Goal: Task Accomplishment & Management: Manage account settings

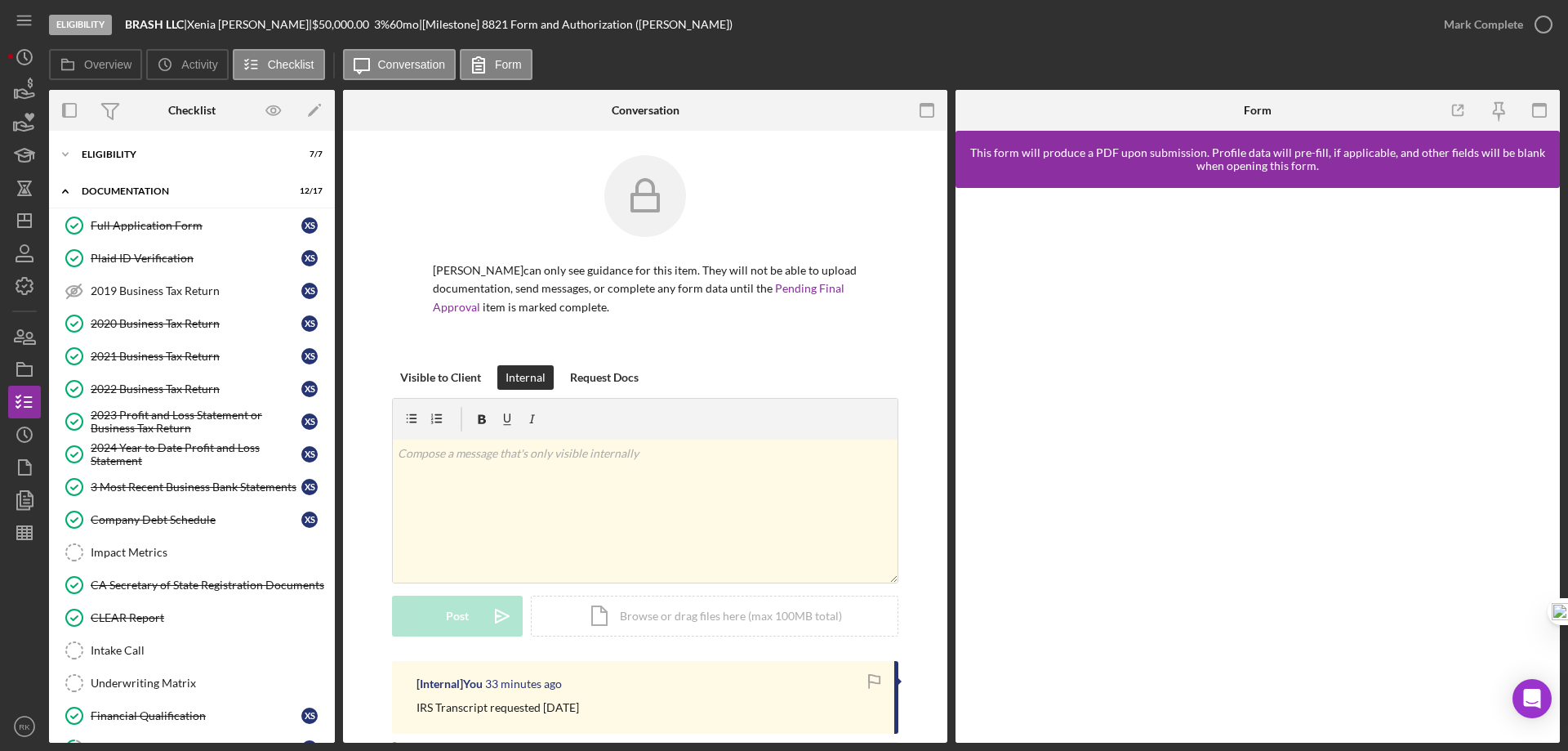
scroll to position [10, 0]
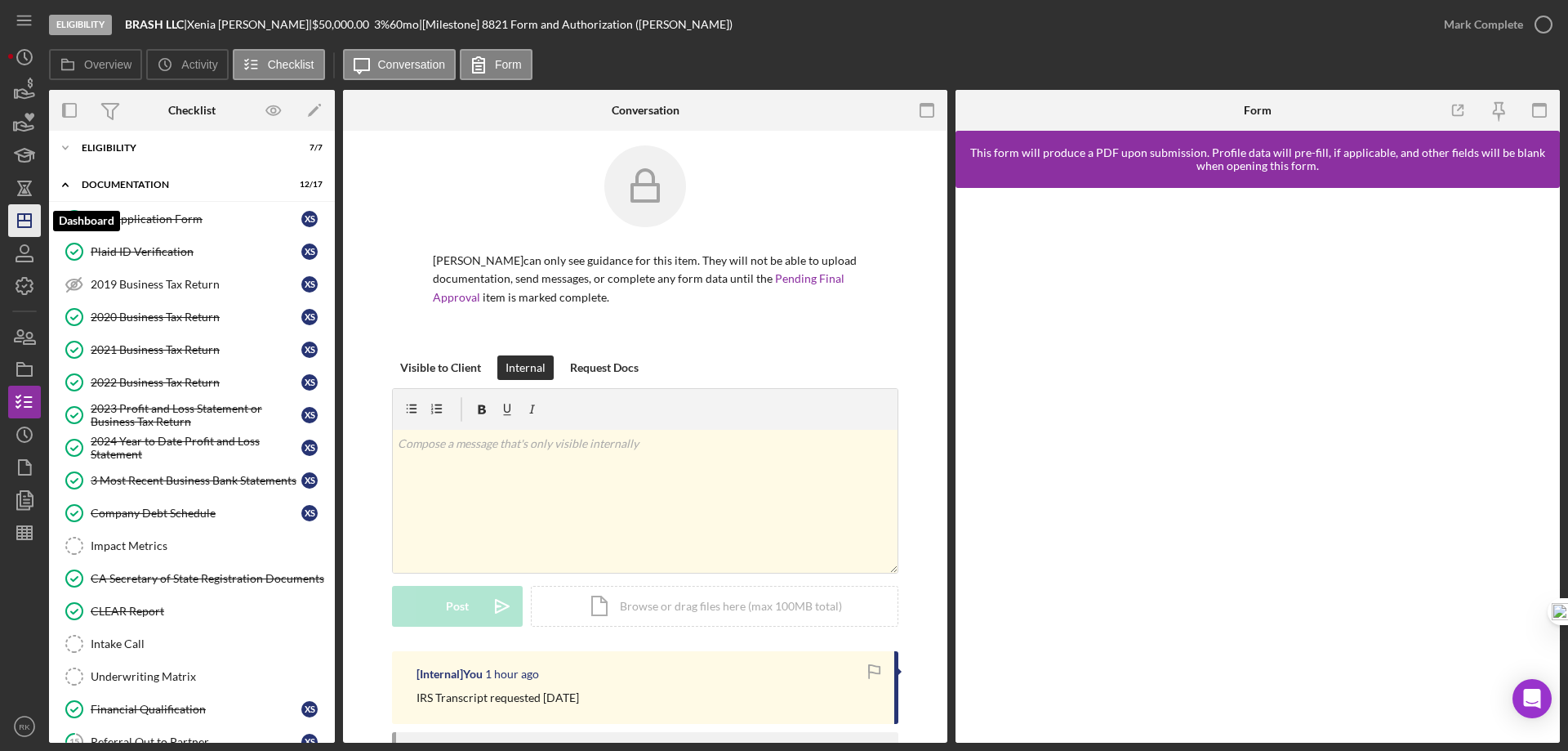
click at [30, 219] on icon "Icon/Dashboard" at bounding box center [24, 220] width 41 height 41
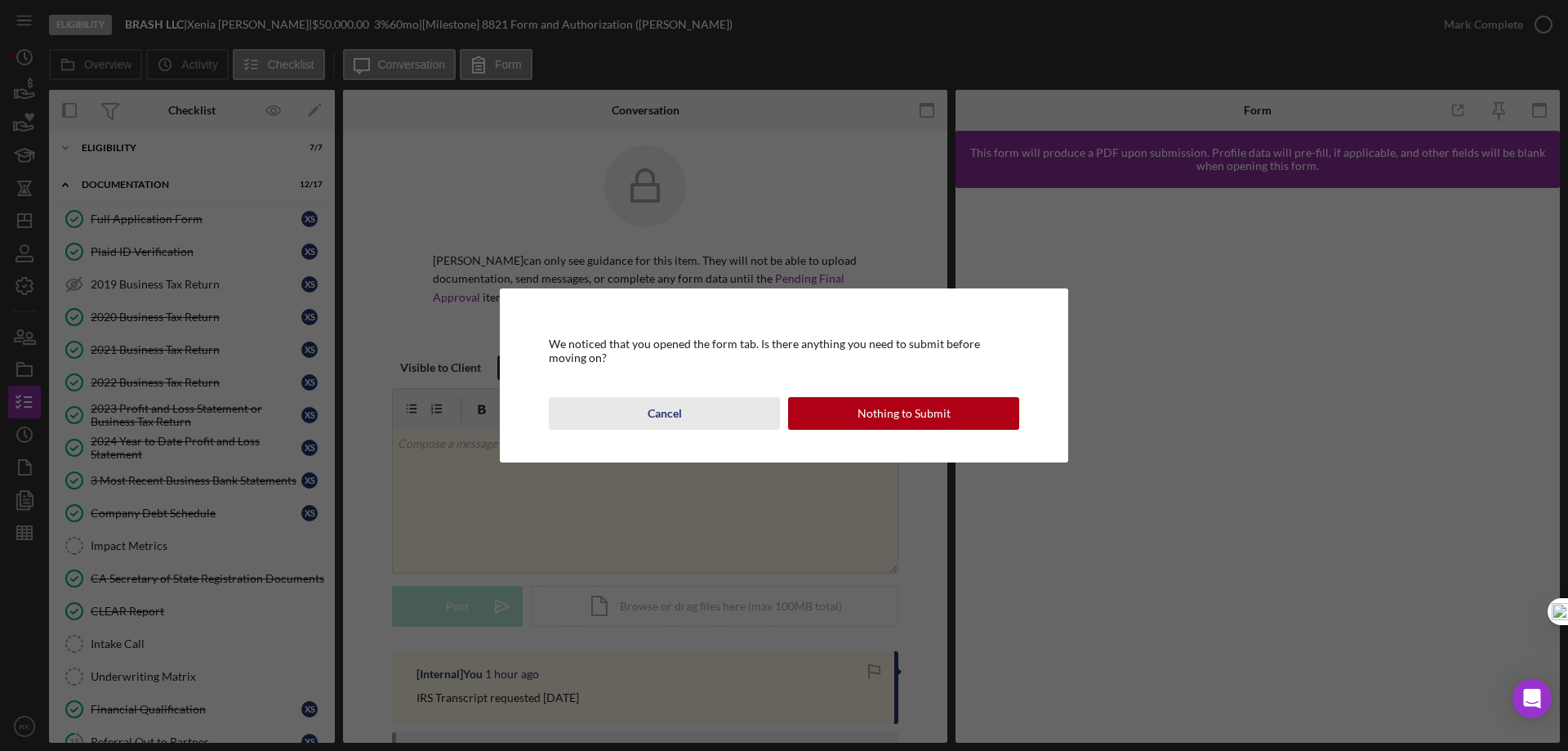
click at [670, 415] on div "Cancel" at bounding box center [665, 413] width 34 height 32
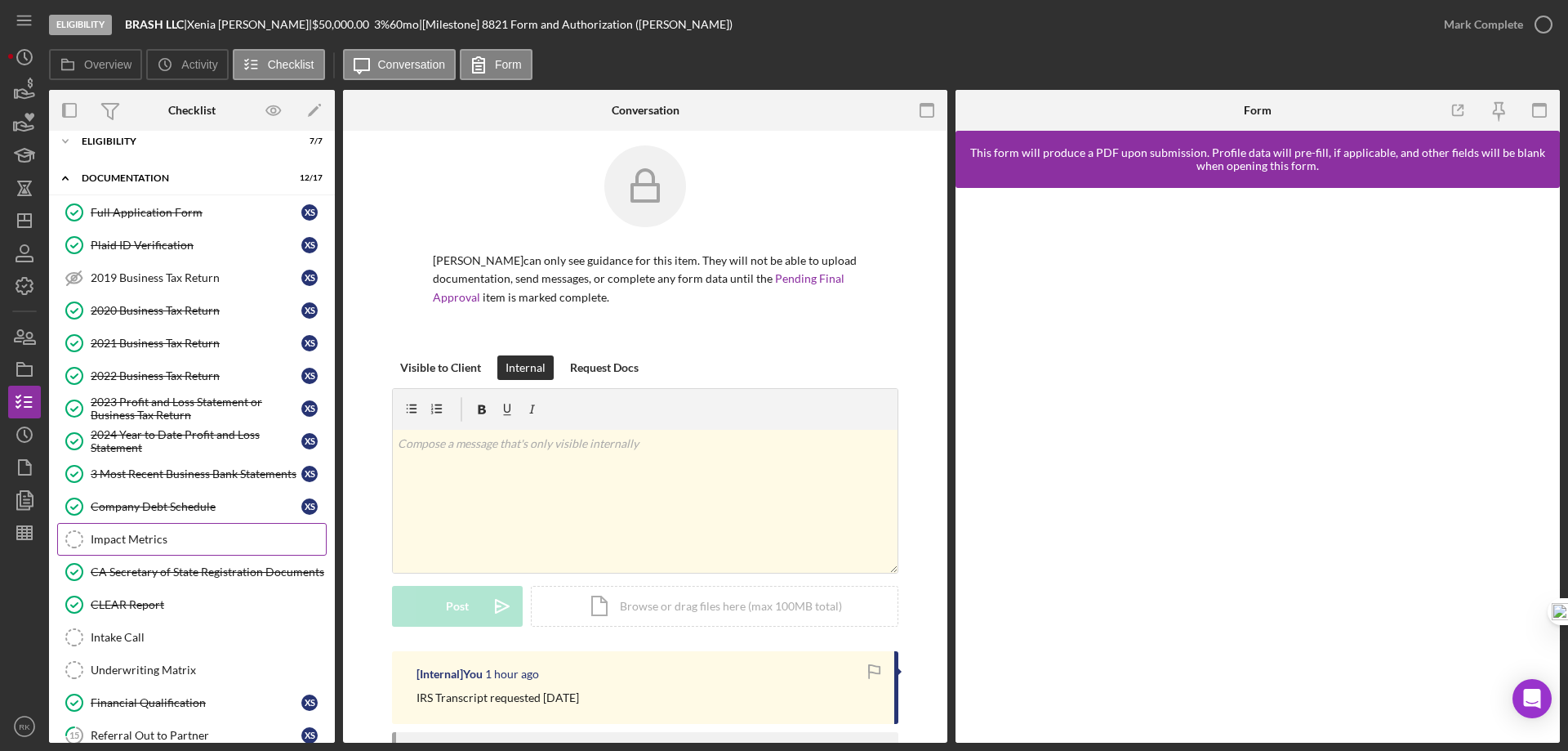
scroll to position [0, 0]
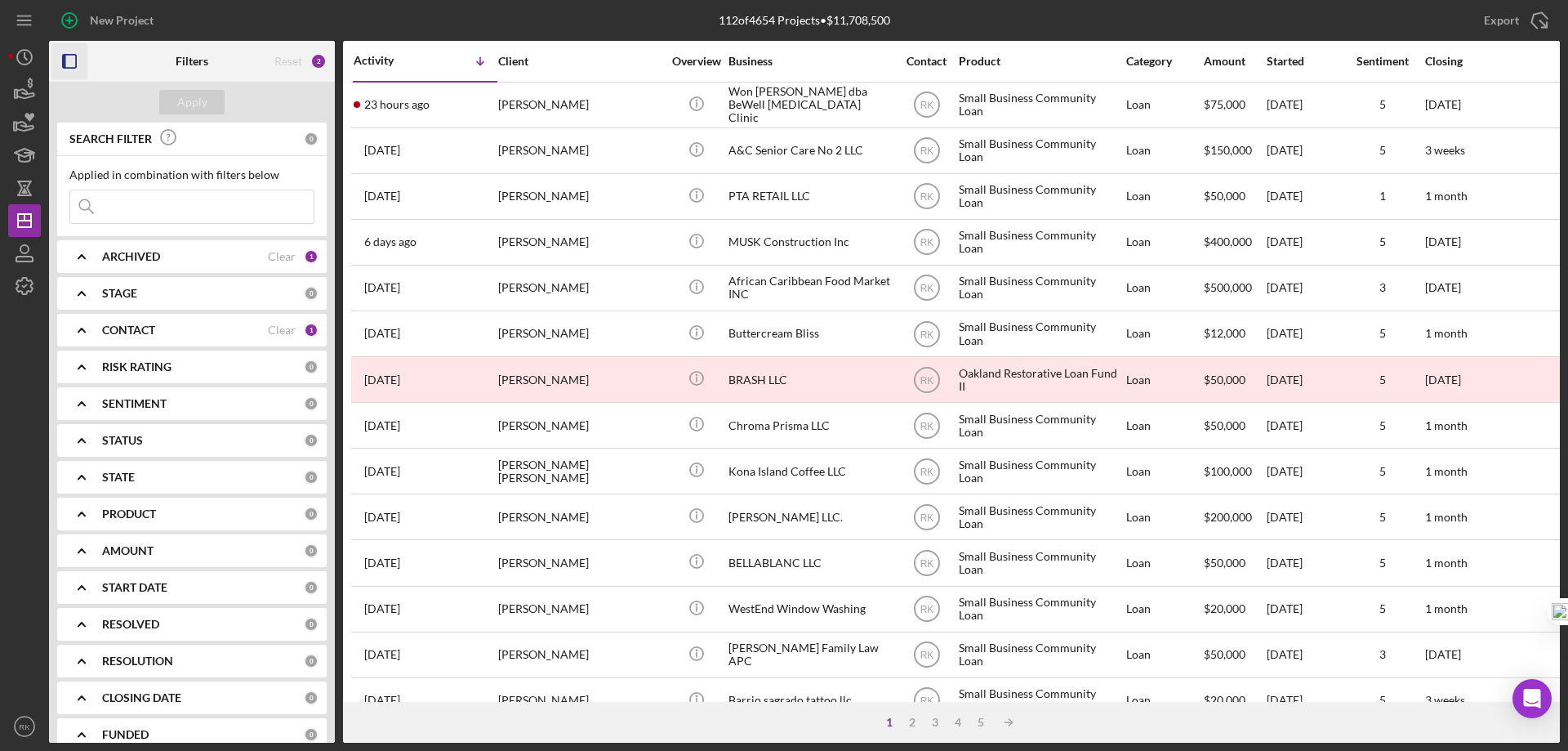
click at [74, 60] on icon "button" at bounding box center [70, 61] width 37 height 37
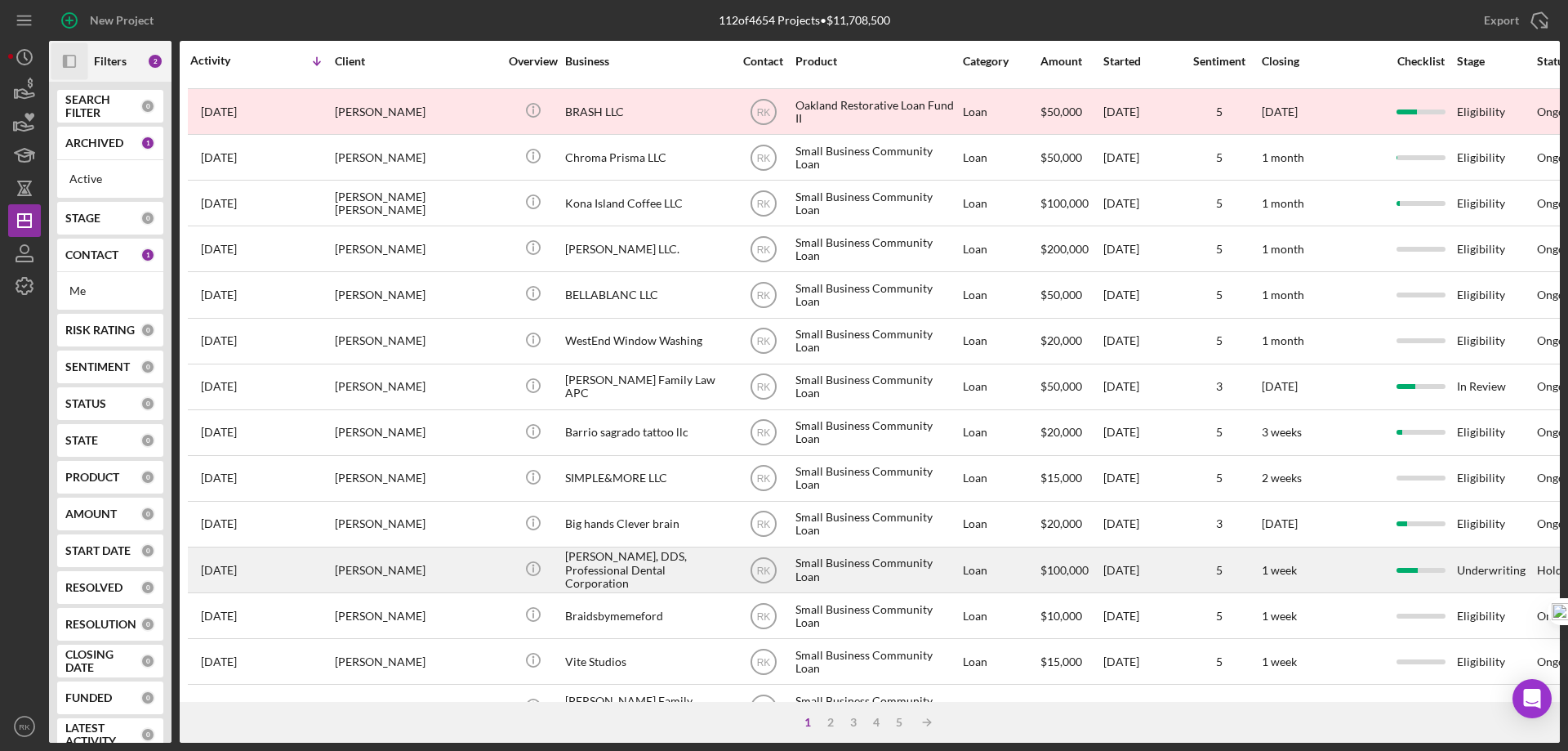
scroll to position [269, 0]
click at [640, 566] on div "[PERSON_NAME], DDS, Professional Dental Corporation" at bounding box center [646, 568] width 163 height 43
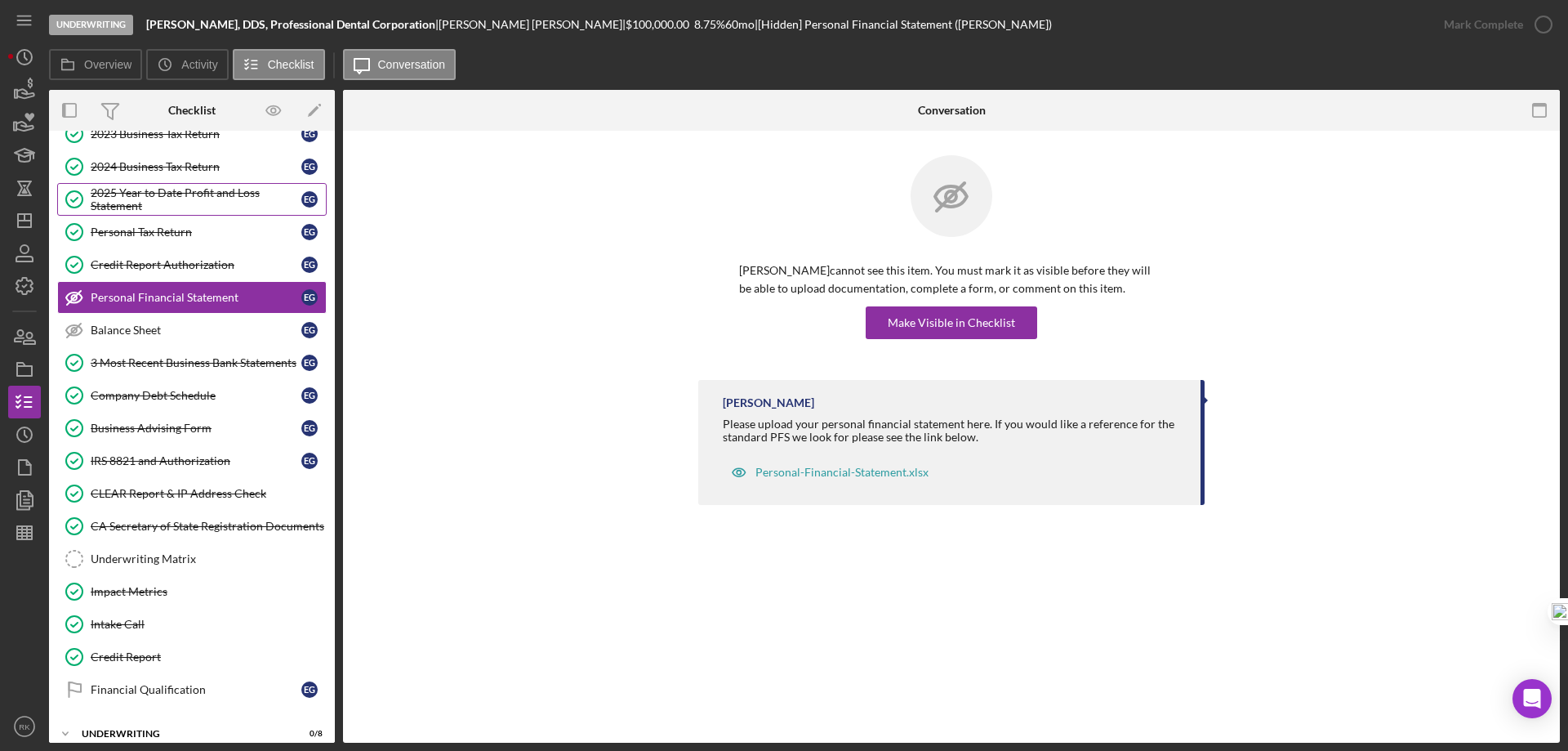
scroll to position [156, 0]
click at [166, 206] on div "2025 Year to Date Profit and Loss Statement" at bounding box center [196, 199] width 211 height 26
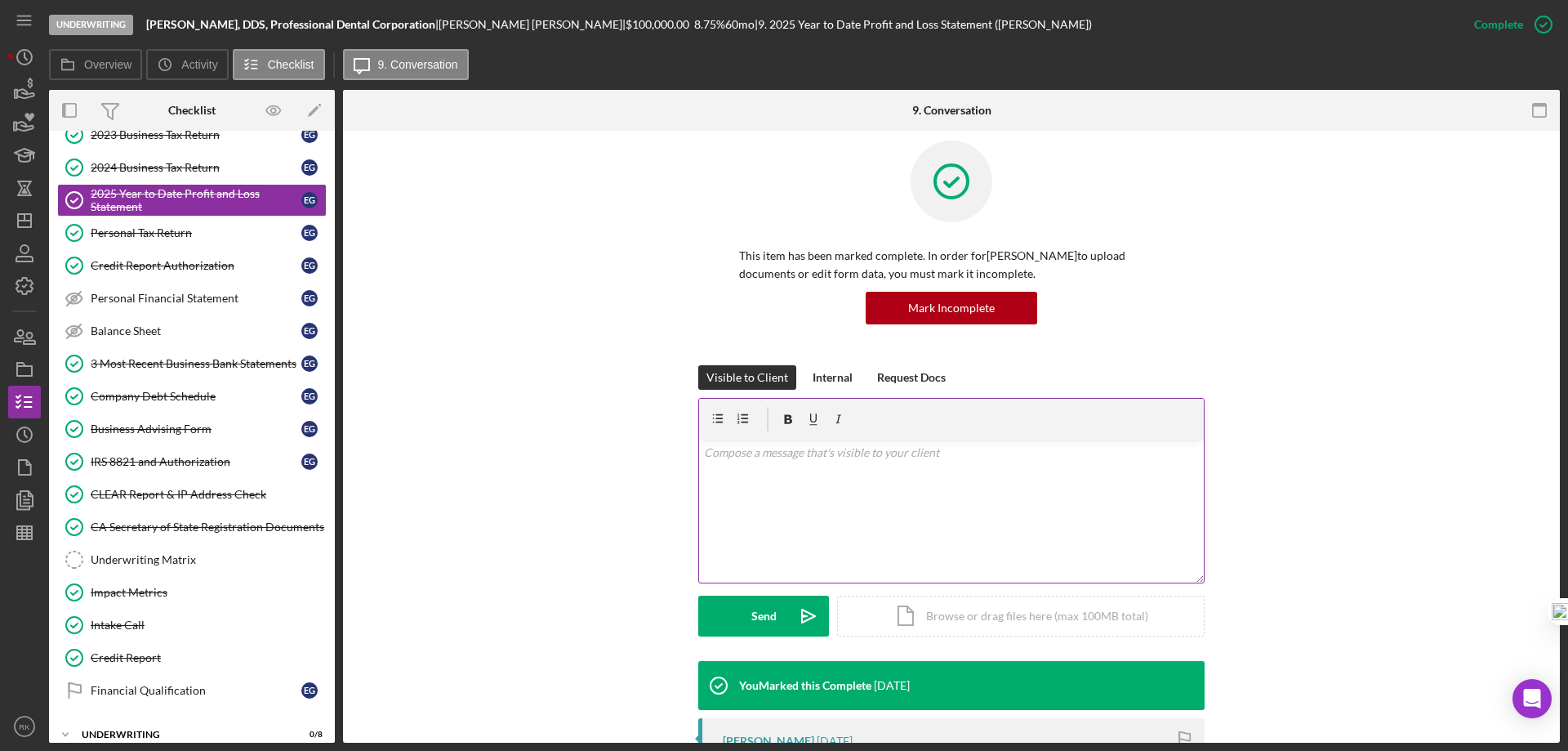
scroll to position [14, 0]
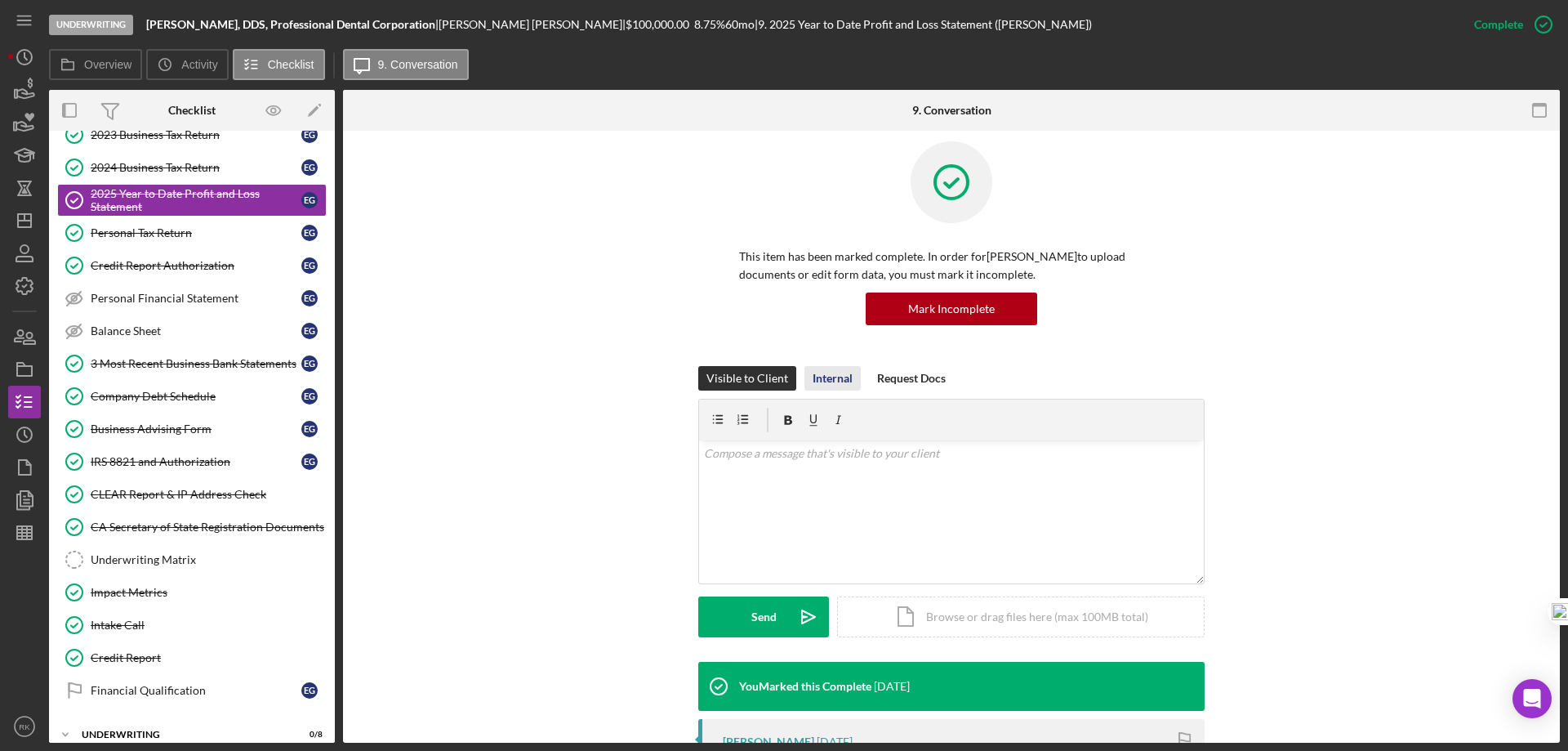
click at [819, 374] on div "Internal" at bounding box center [833, 378] width 40 height 25
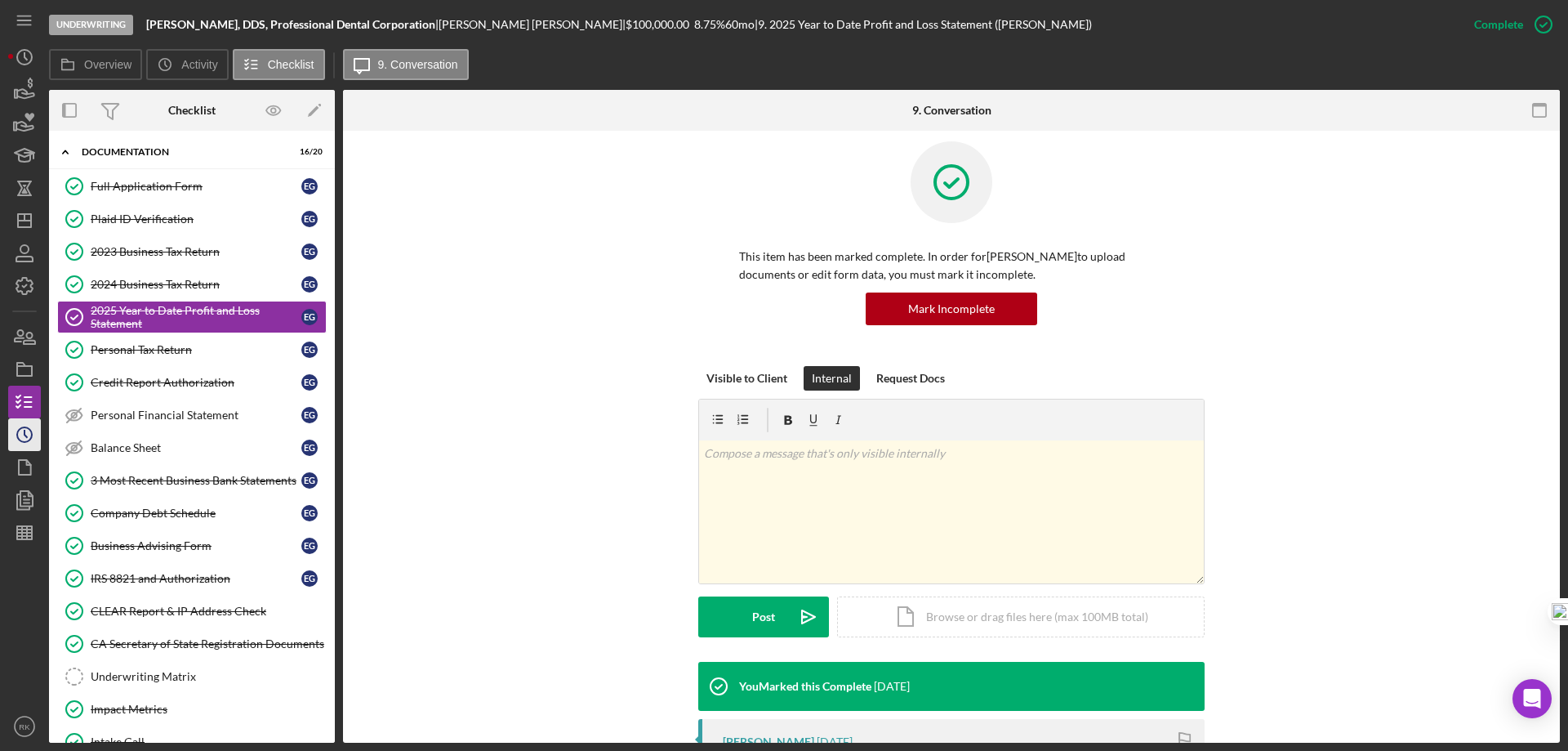
scroll to position [33, 0]
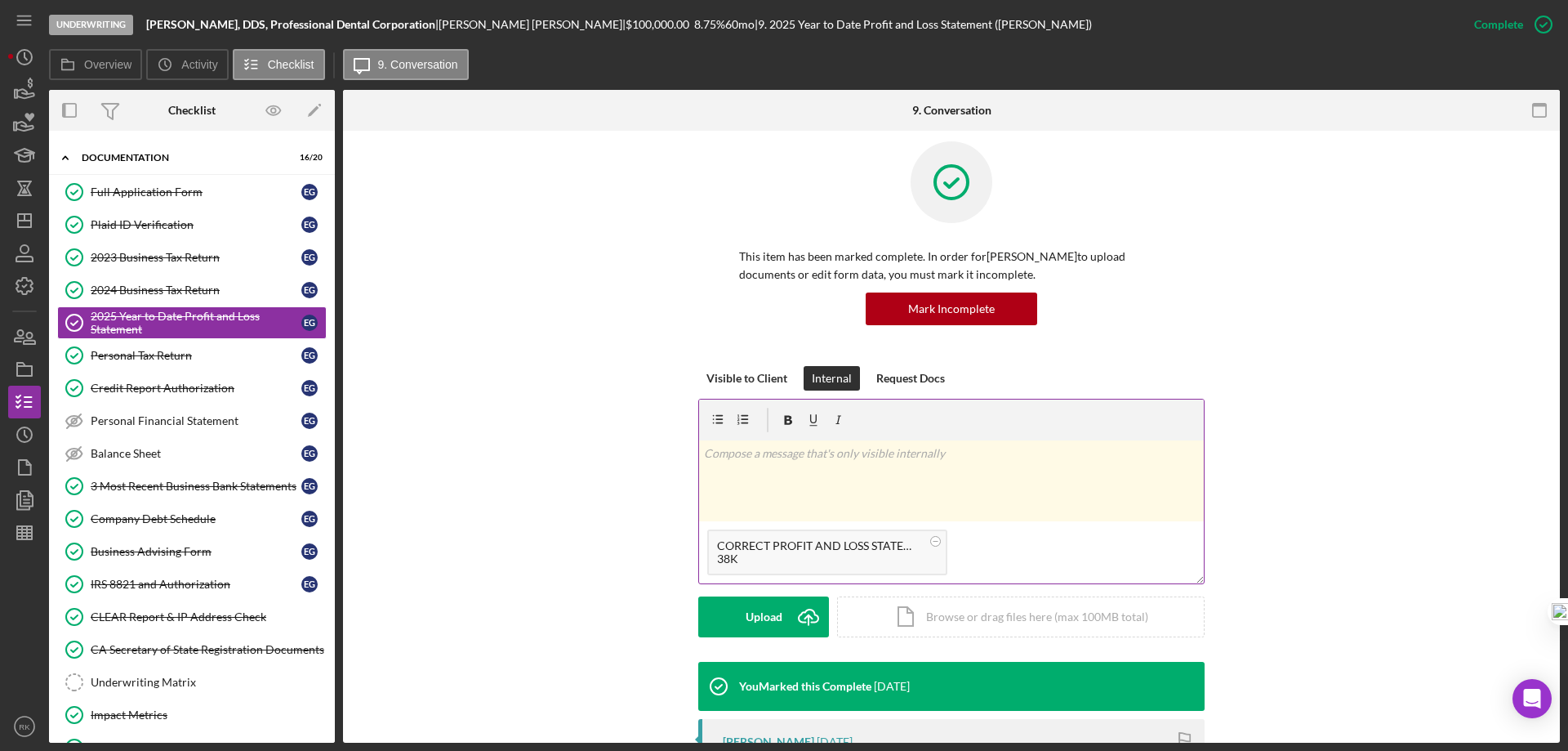
click at [763, 466] on div "v Color teal Color pink Remove color Add row above Add row below Add column bef…" at bounding box center [951, 480] width 505 height 81
click at [750, 452] on p "Updated P&L" at bounding box center [952, 453] width 496 height 18
click at [836, 454] on p "Updated 2025 P&L" at bounding box center [952, 453] width 496 height 18
click at [764, 618] on div "Post" at bounding box center [763, 616] width 23 height 41
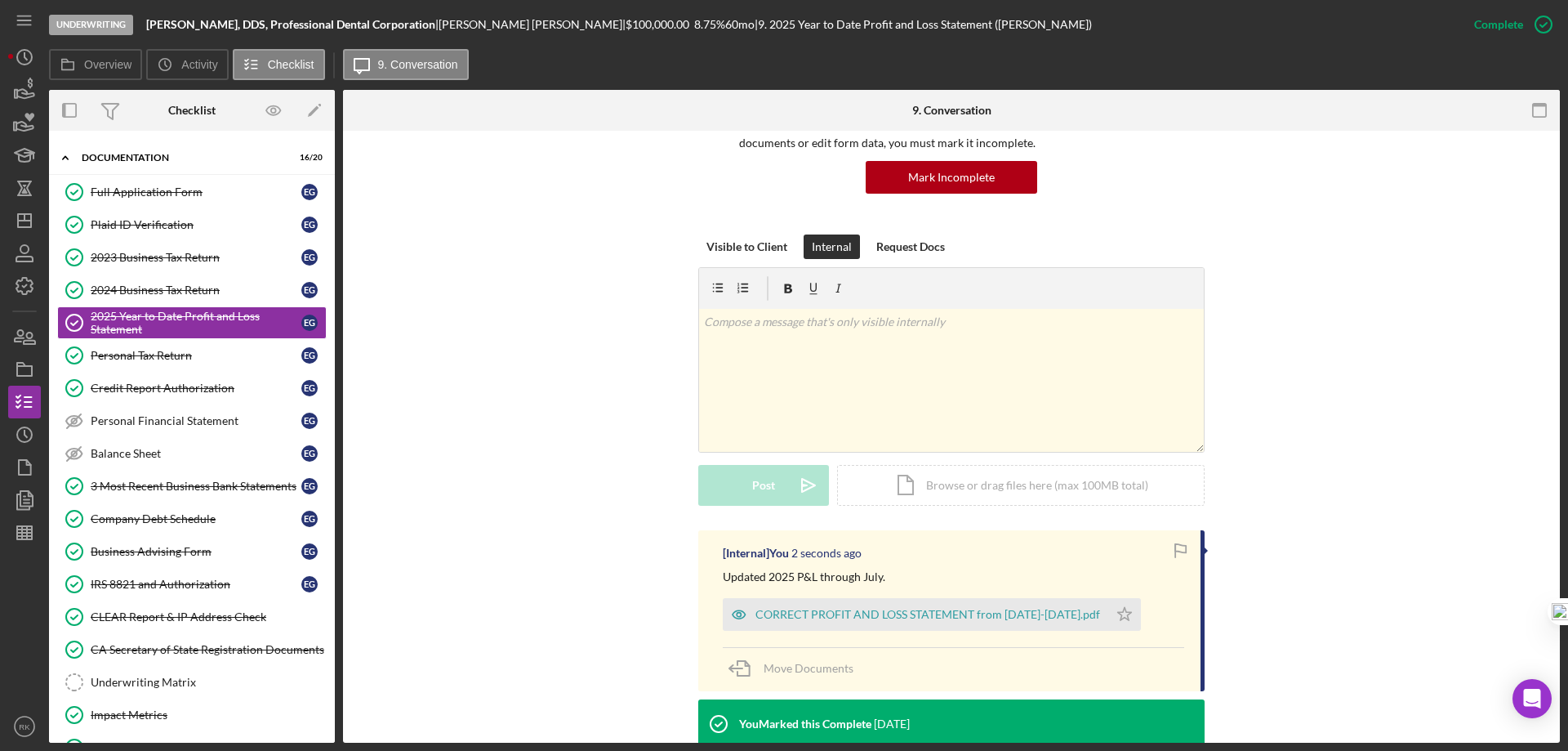
scroll to position [150, 0]
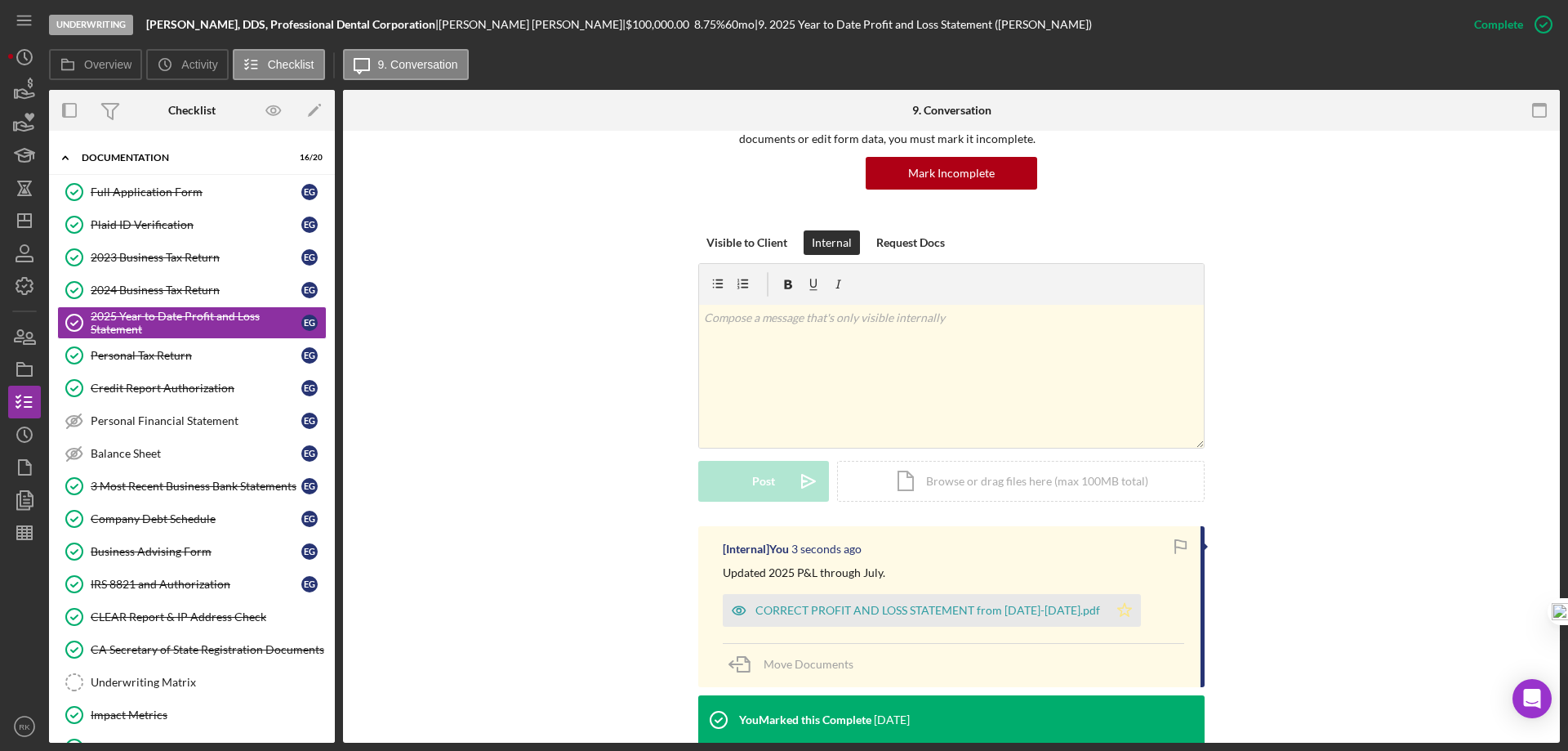
click at [1119, 608] on polygon "button" at bounding box center [1125, 610] width 14 height 13
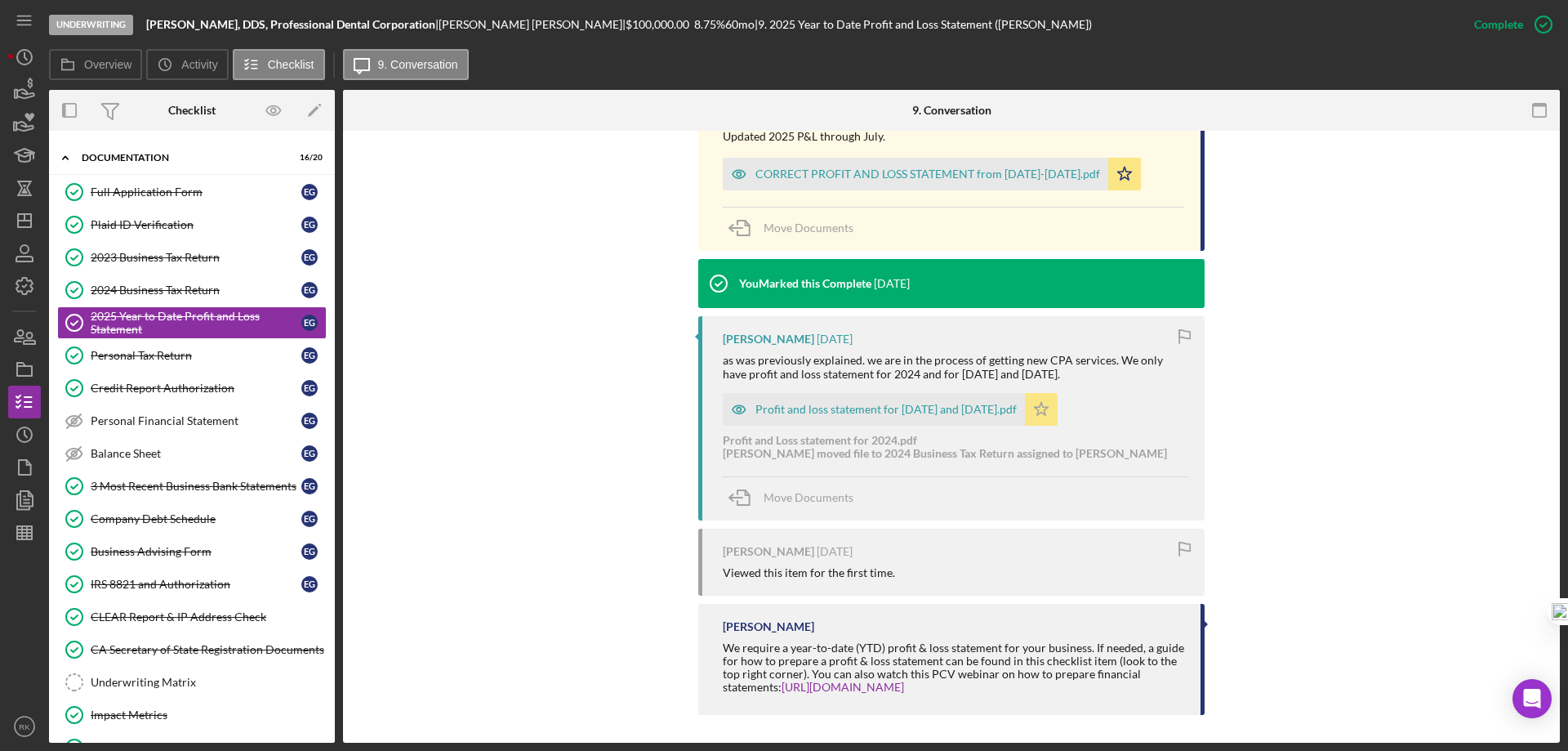
click at [1057, 416] on icon "Icon/Star" at bounding box center [1041, 409] width 32 height 32
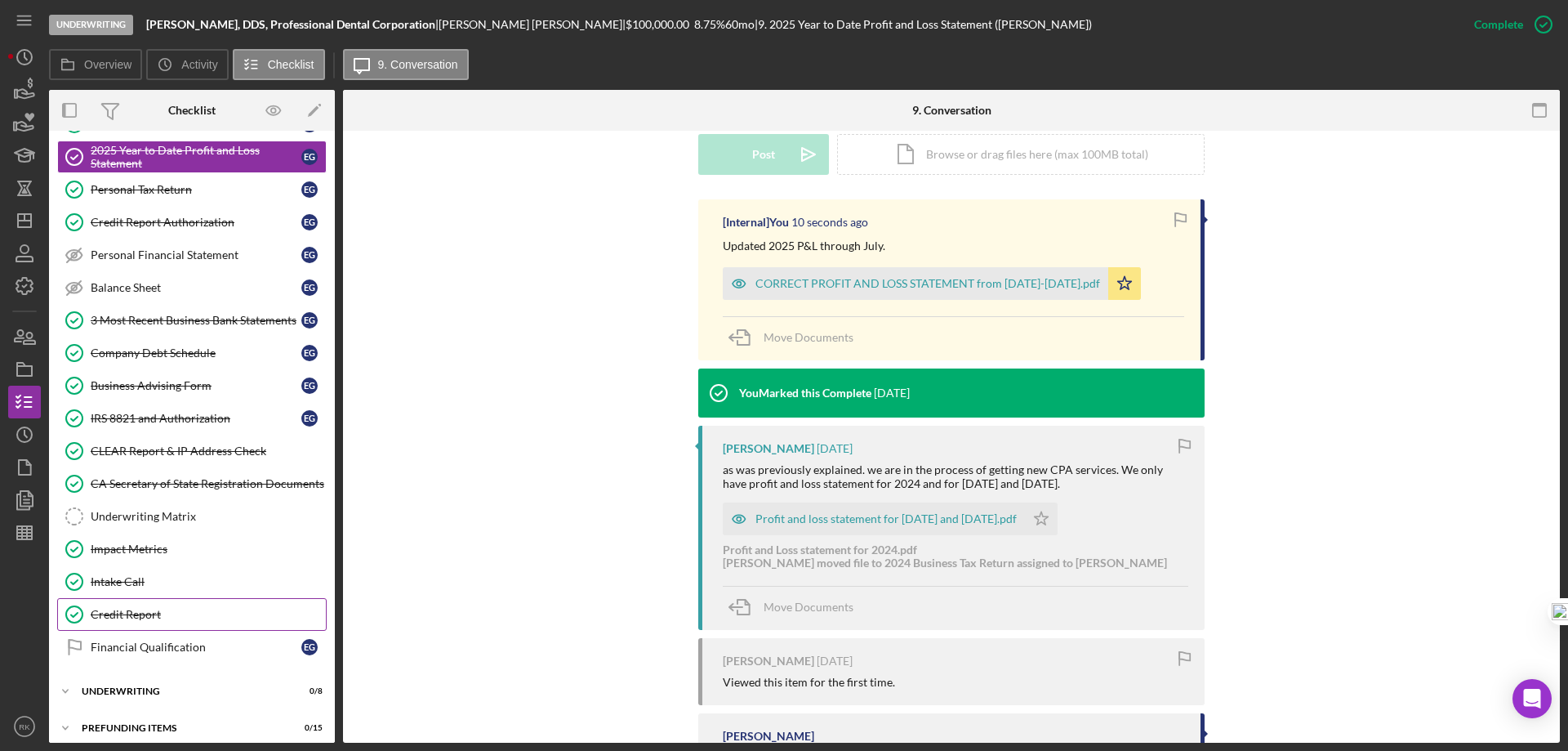
scroll to position [210, 0]
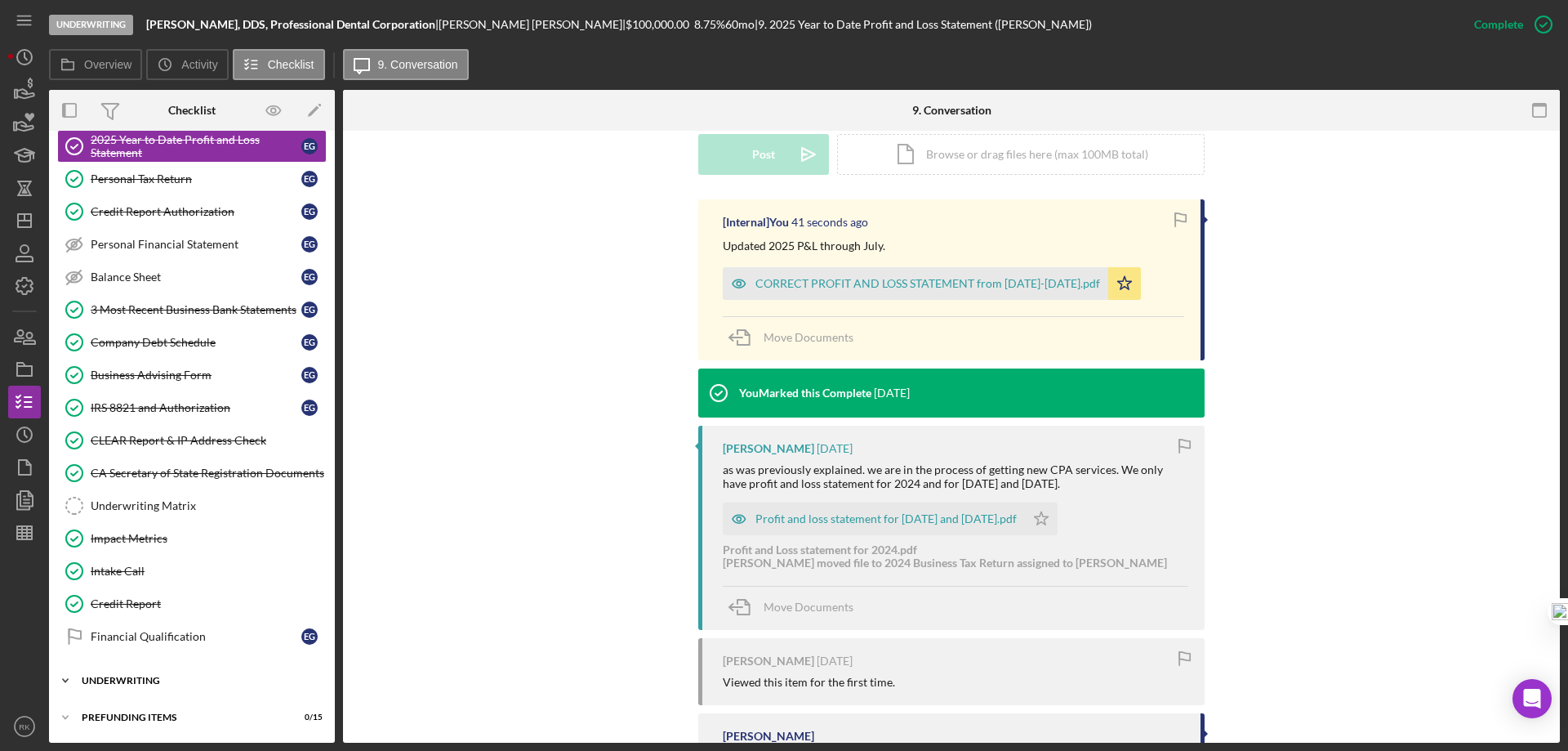
drag, startPoint x: 121, startPoint y: 678, endPoint x: 168, endPoint y: 638, distance: 61.7
click at [121, 678] on div "Underwriting" at bounding box center [182, 680] width 200 height 10
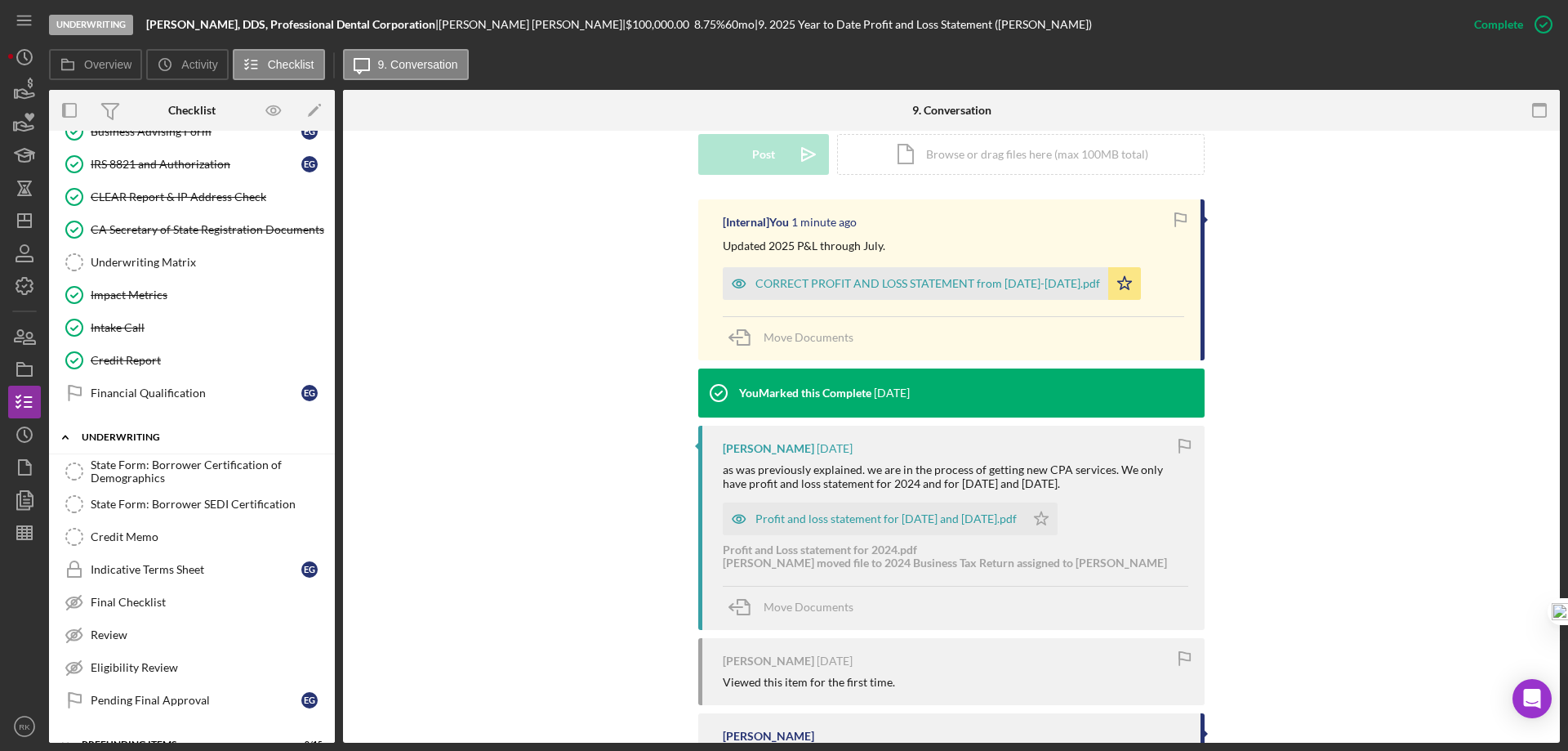
scroll to position [454, 0]
drag, startPoint x: 149, startPoint y: 22, endPoint x: 245, endPoint y: 24, distance: 96.0
click at [245, 24] on b "Ekaterina N. Galina, DDS, Professional Dental Corporation" at bounding box center [290, 24] width 289 height 14
copy b "Ekaterina N. Galina"
click at [252, 37] on div "Underwriting Ekaterina N. Galina, DDS, Professional Dental Corporation | Ekater…" at bounding box center [753, 24] width 1409 height 49
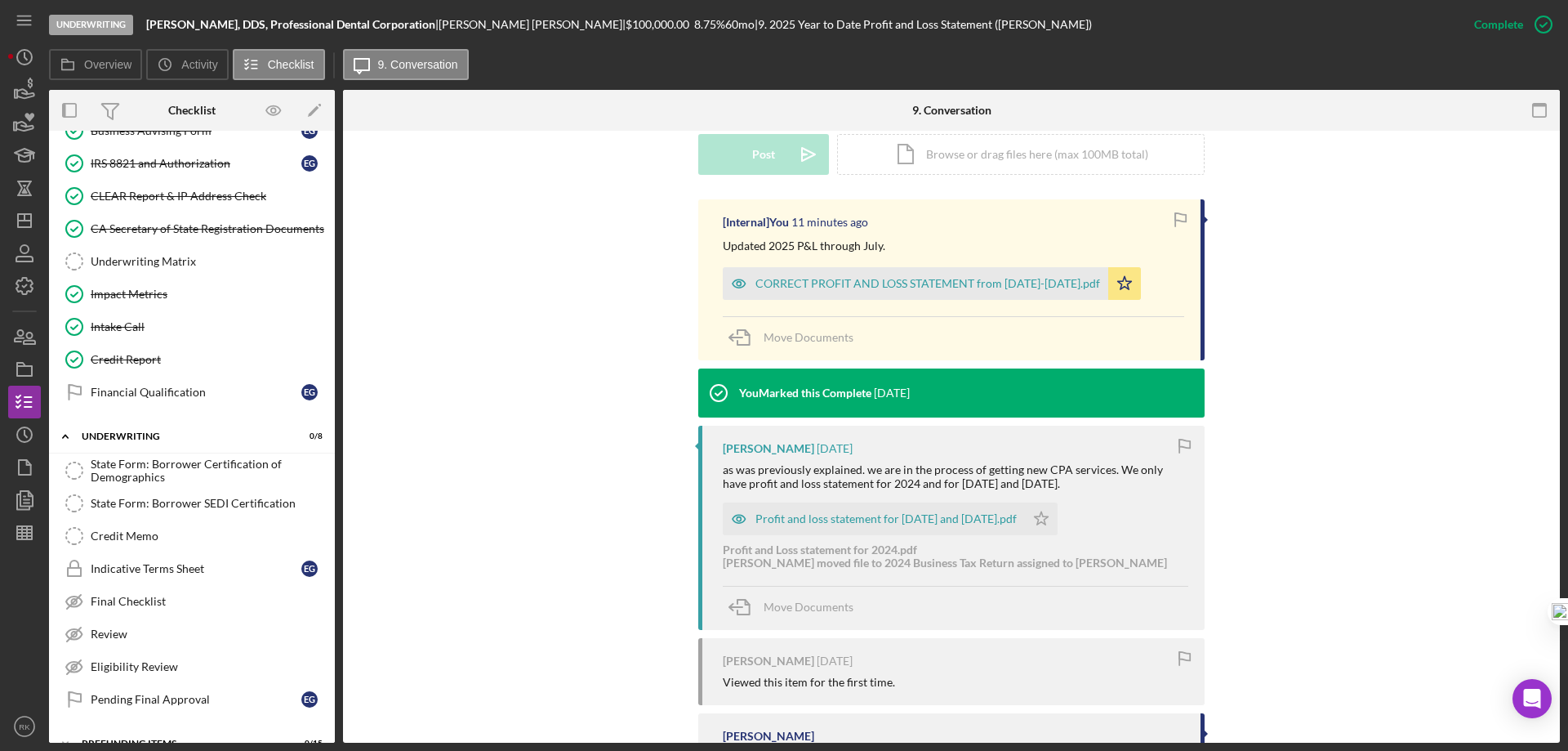
drag, startPoint x: 147, startPoint y: 23, endPoint x: 444, endPoint y: 25, distance: 297.0
click at [435, 25] on b "Ekaterina N. Galina, DDS, Professional Dental Corporation" at bounding box center [290, 24] width 289 height 14
copy b "Ekaterina N. Galina, DDS, Professional Dental Corporation"
click at [408, 406] on div "[Internal] You 11 minutes ago Updated 2025 P&L through July. CORRECT PROFIT AND…" at bounding box center [951, 515] width 1168 height 633
drag, startPoint x: 161, startPoint y: 233, endPoint x: 161, endPoint y: 263, distance: 30.0
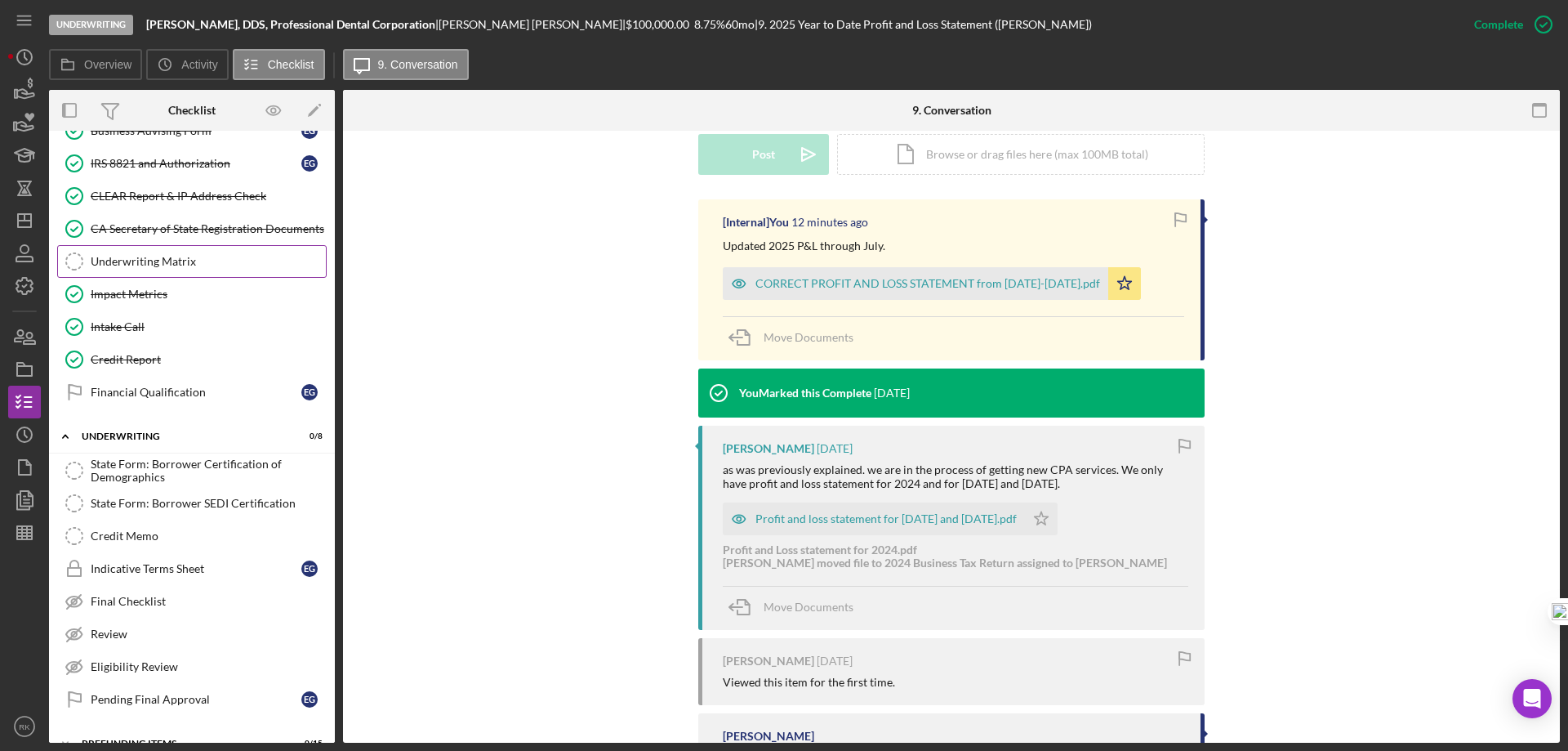
click at [161, 232] on div "CA Secretary of State Registration Documents" at bounding box center [208, 229] width 235 height 13
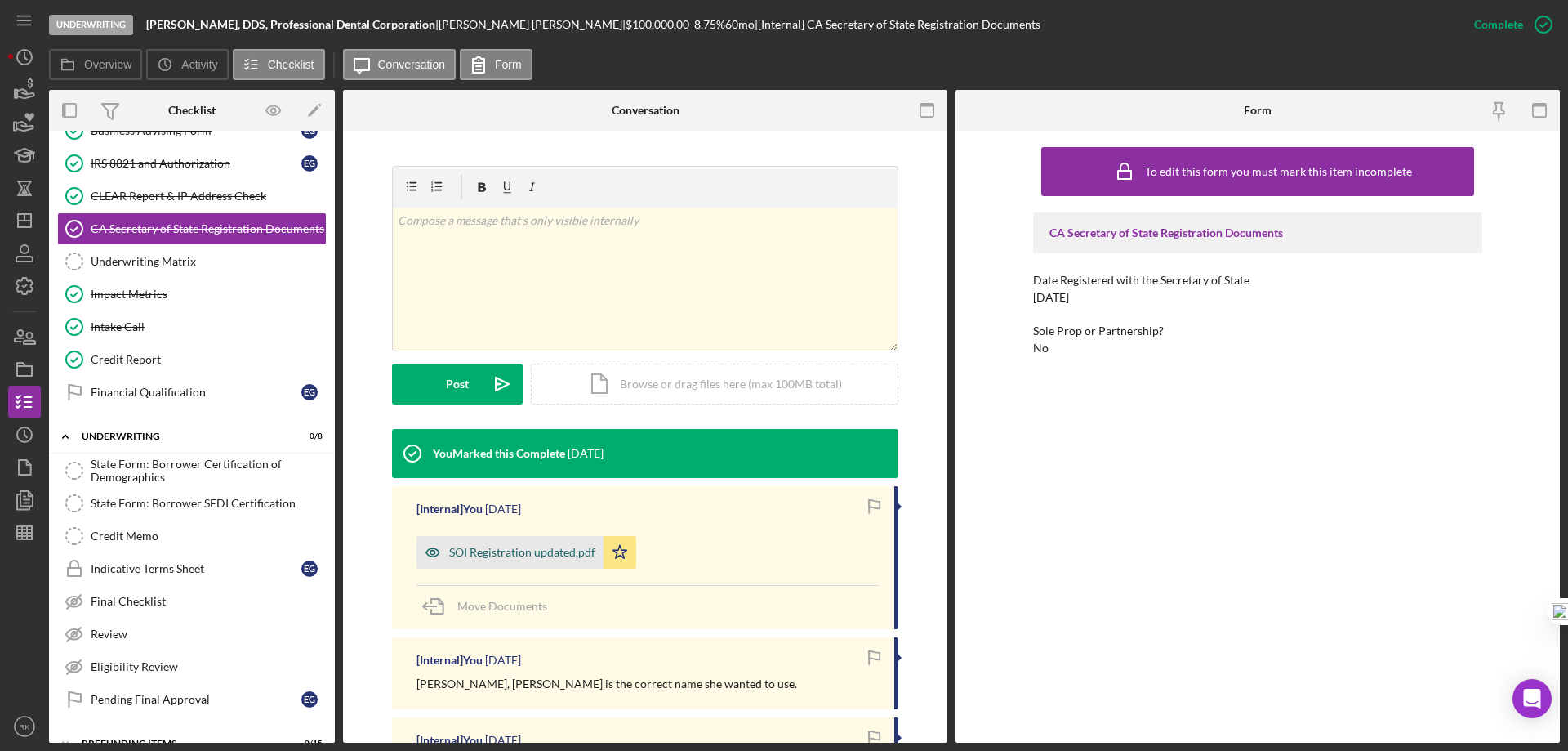
scroll to position [218, 0]
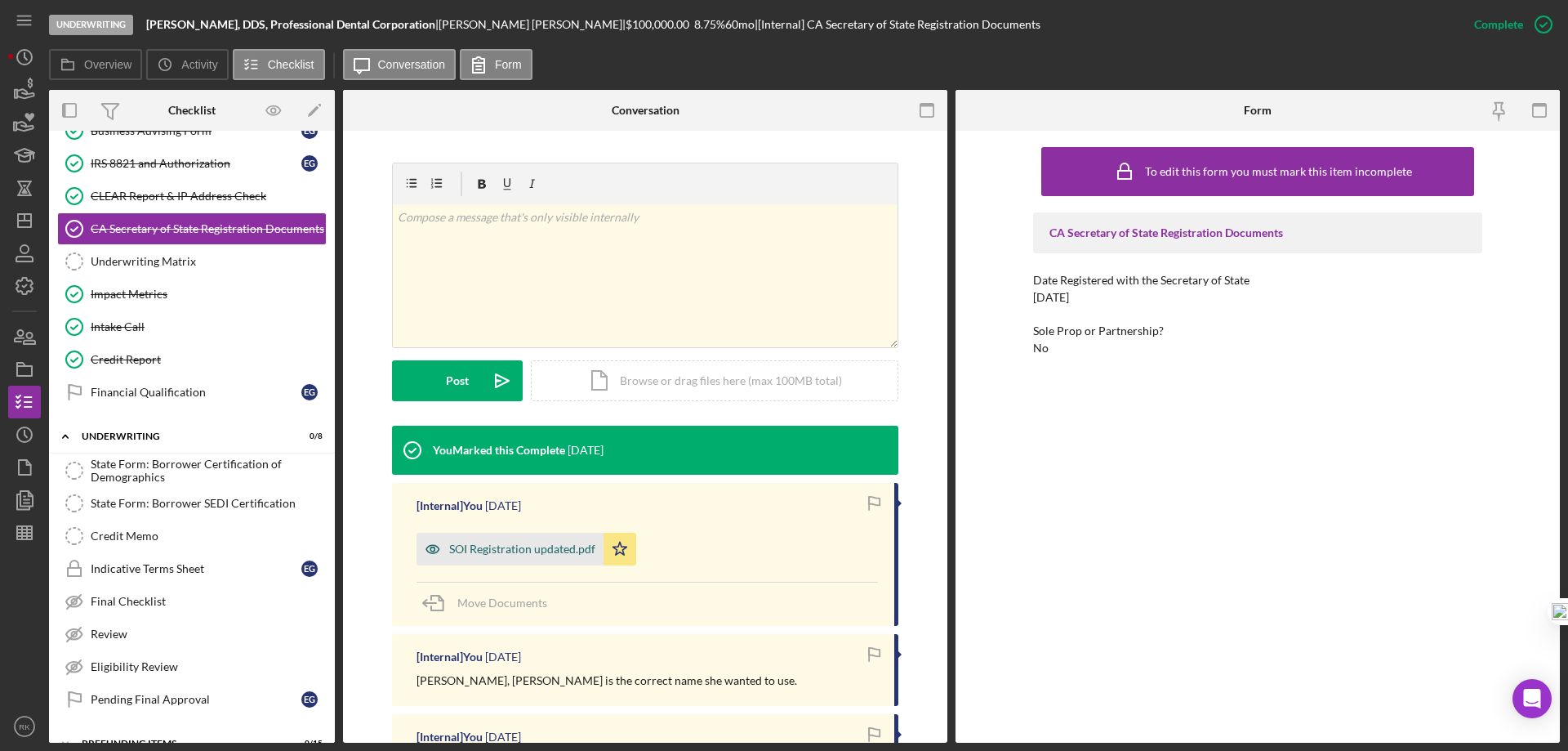
click at [522, 555] on div "SOI Registration updated.pdf" at bounding box center [510, 549] width 187 height 32
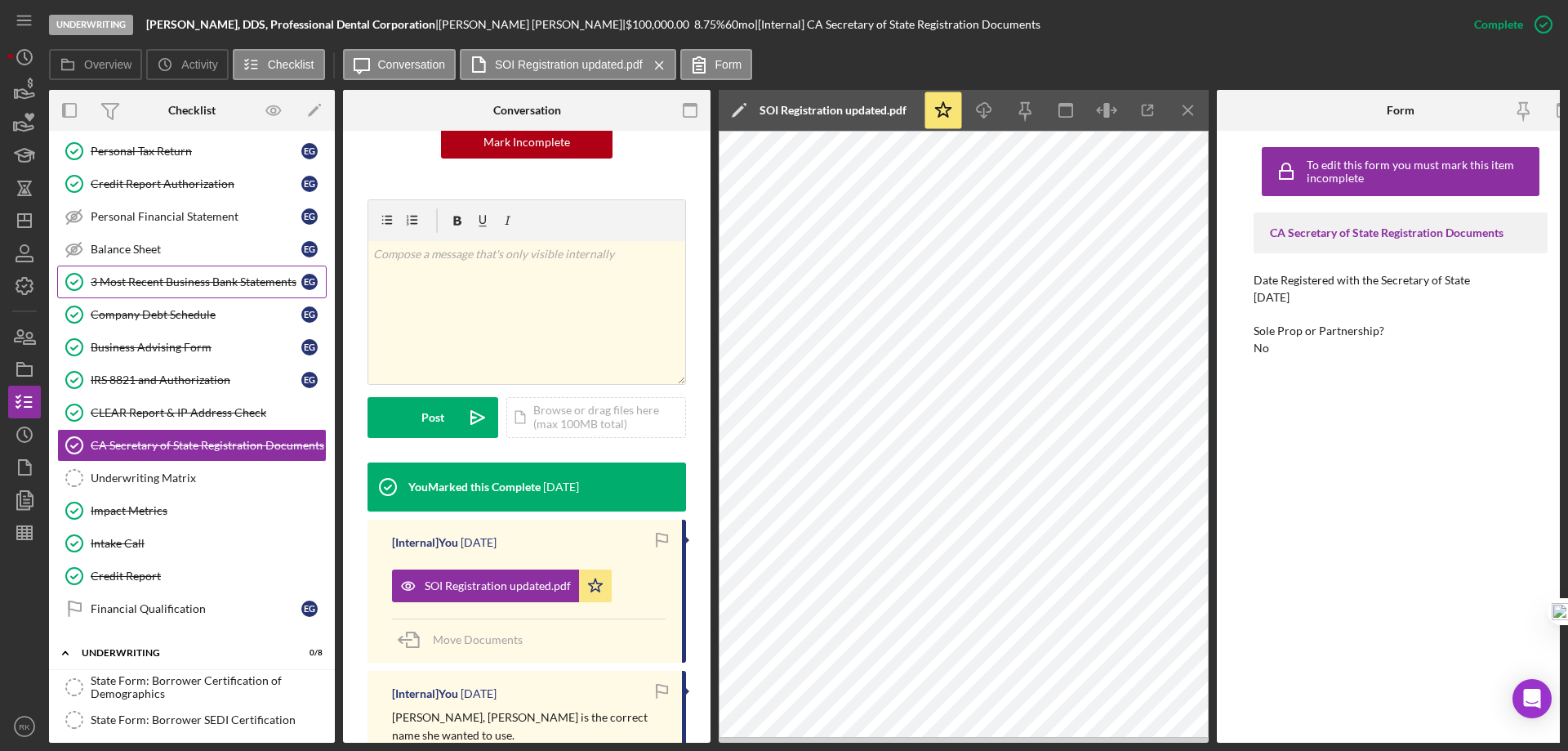
scroll to position [237, 0]
click at [150, 288] on div "3 Most Recent Business Bank Statements" at bounding box center [196, 282] width 211 height 13
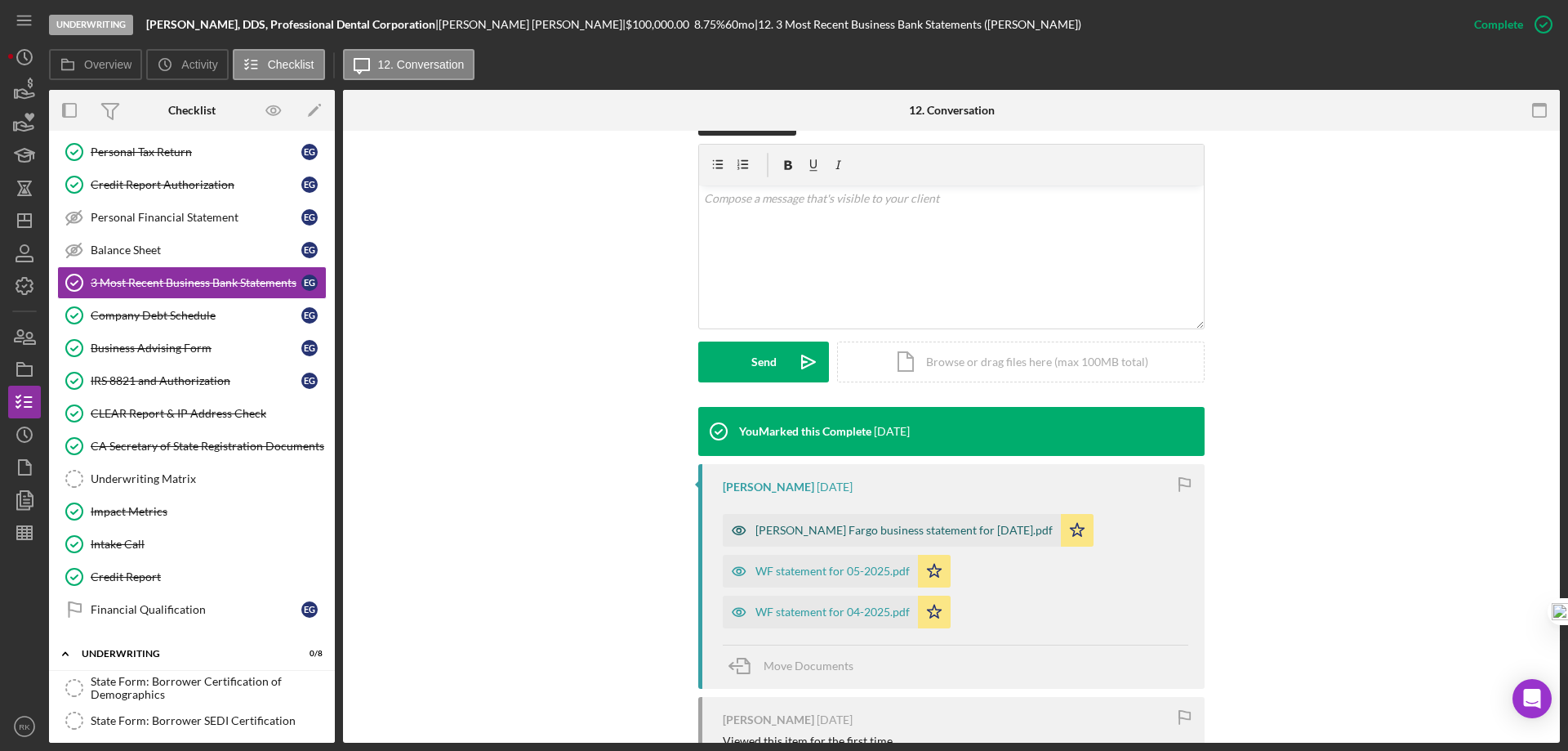
click at [868, 535] on div "Wells Fargo business statement for June 2025.pdf" at bounding box center [891, 530] width 338 height 32
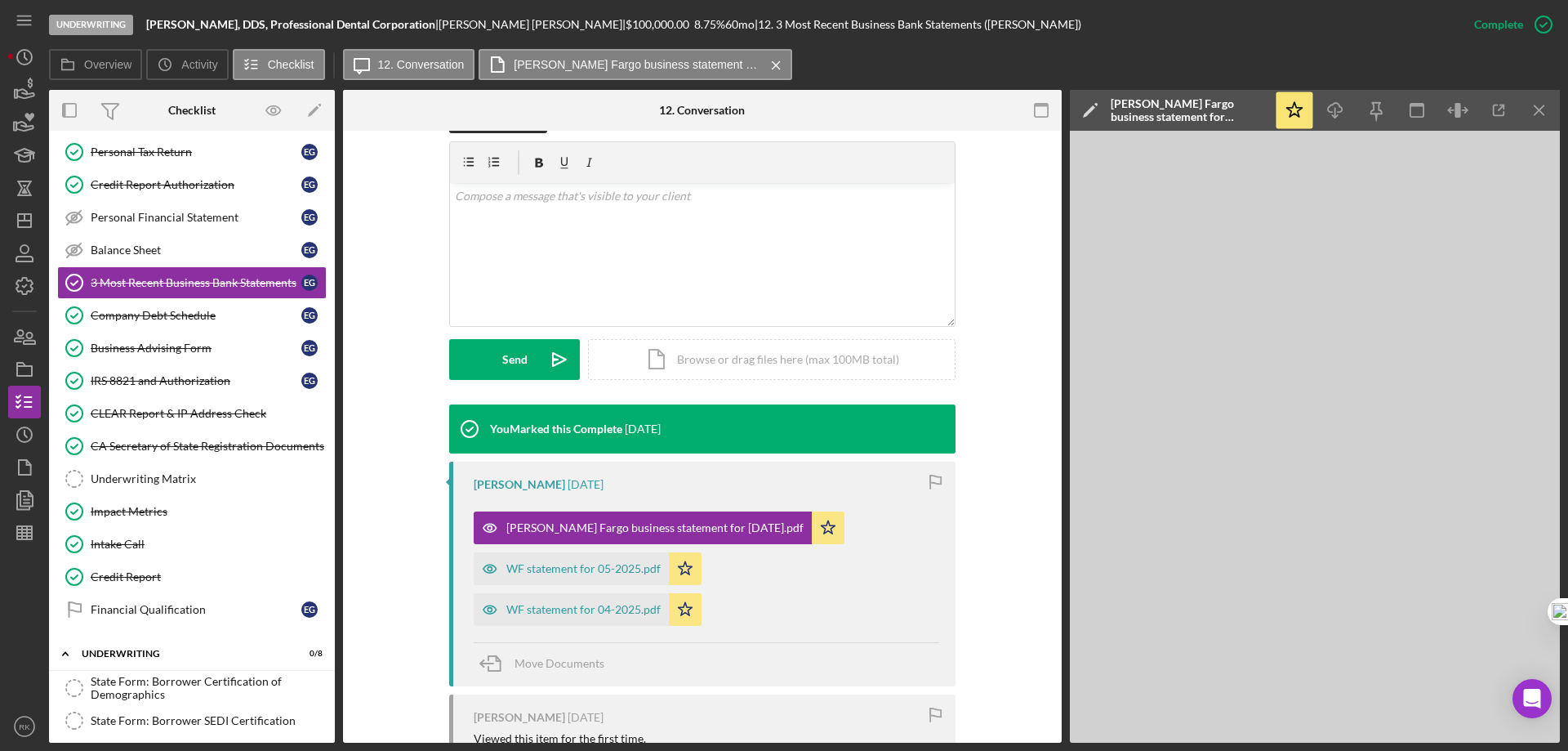
scroll to position [272, 0]
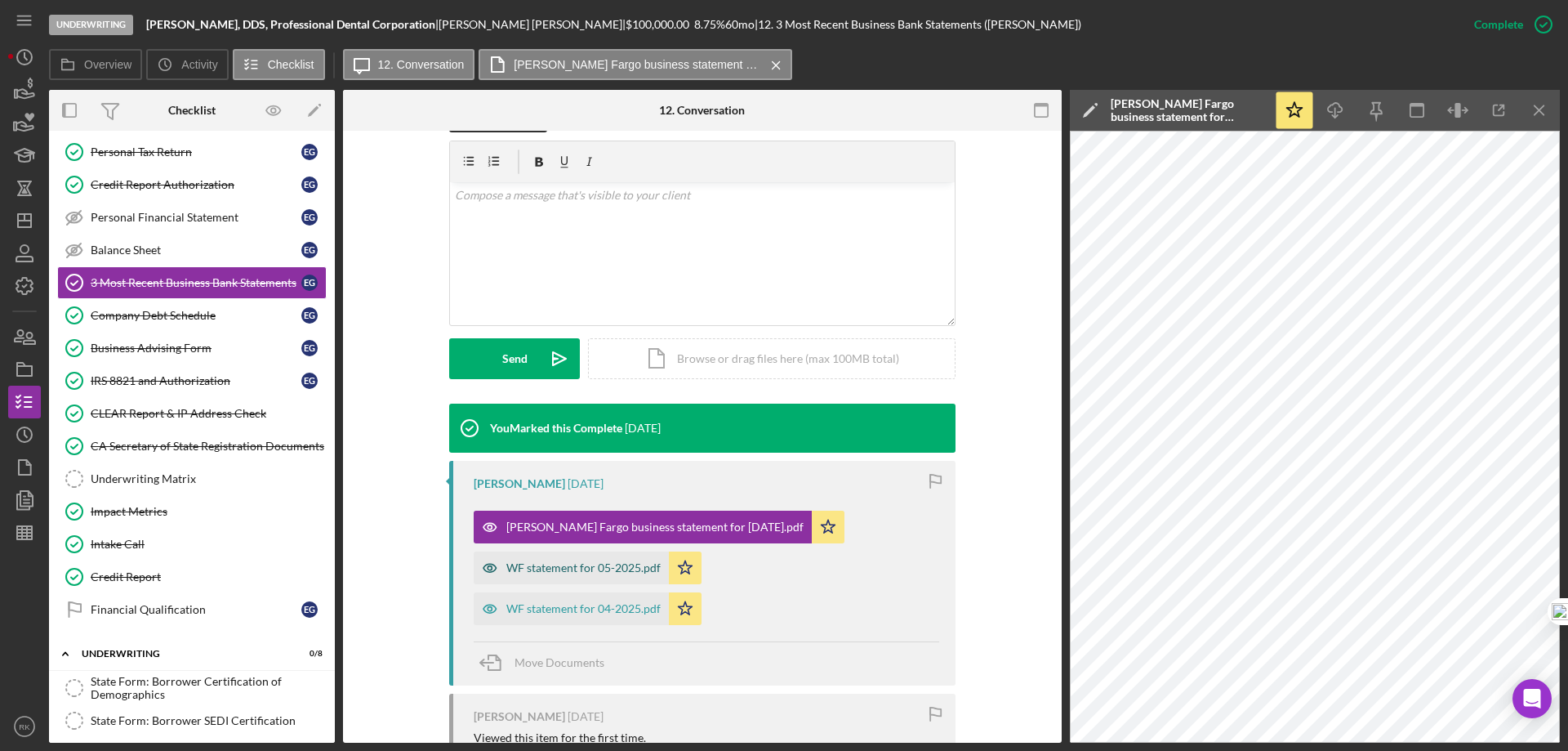
drag, startPoint x: 587, startPoint y: 563, endPoint x: 709, endPoint y: 537, distance: 124.7
click at [587, 563] on div "WF statement for 05-2025.pdf" at bounding box center [584, 568] width 155 height 13
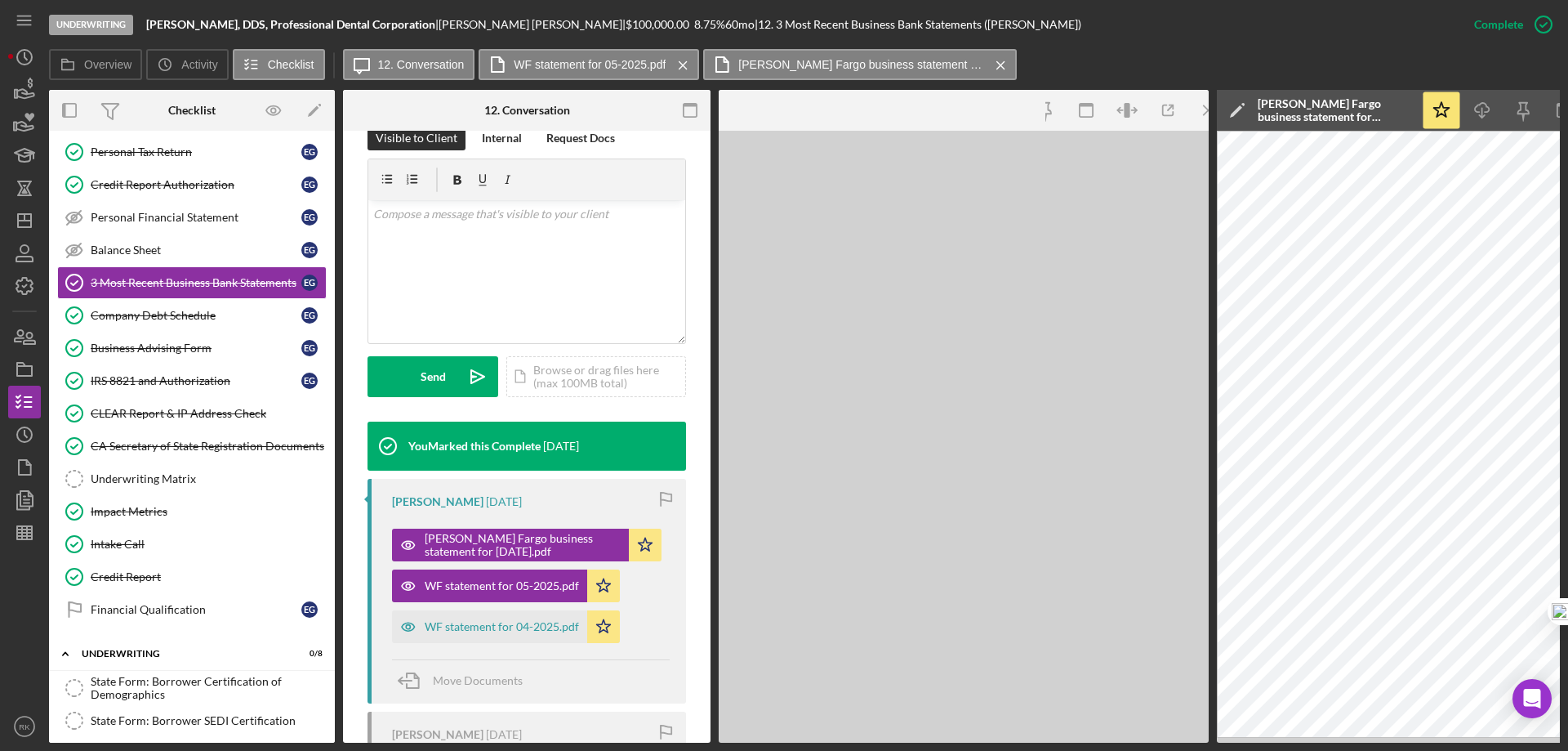
scroll to position [290, 0]
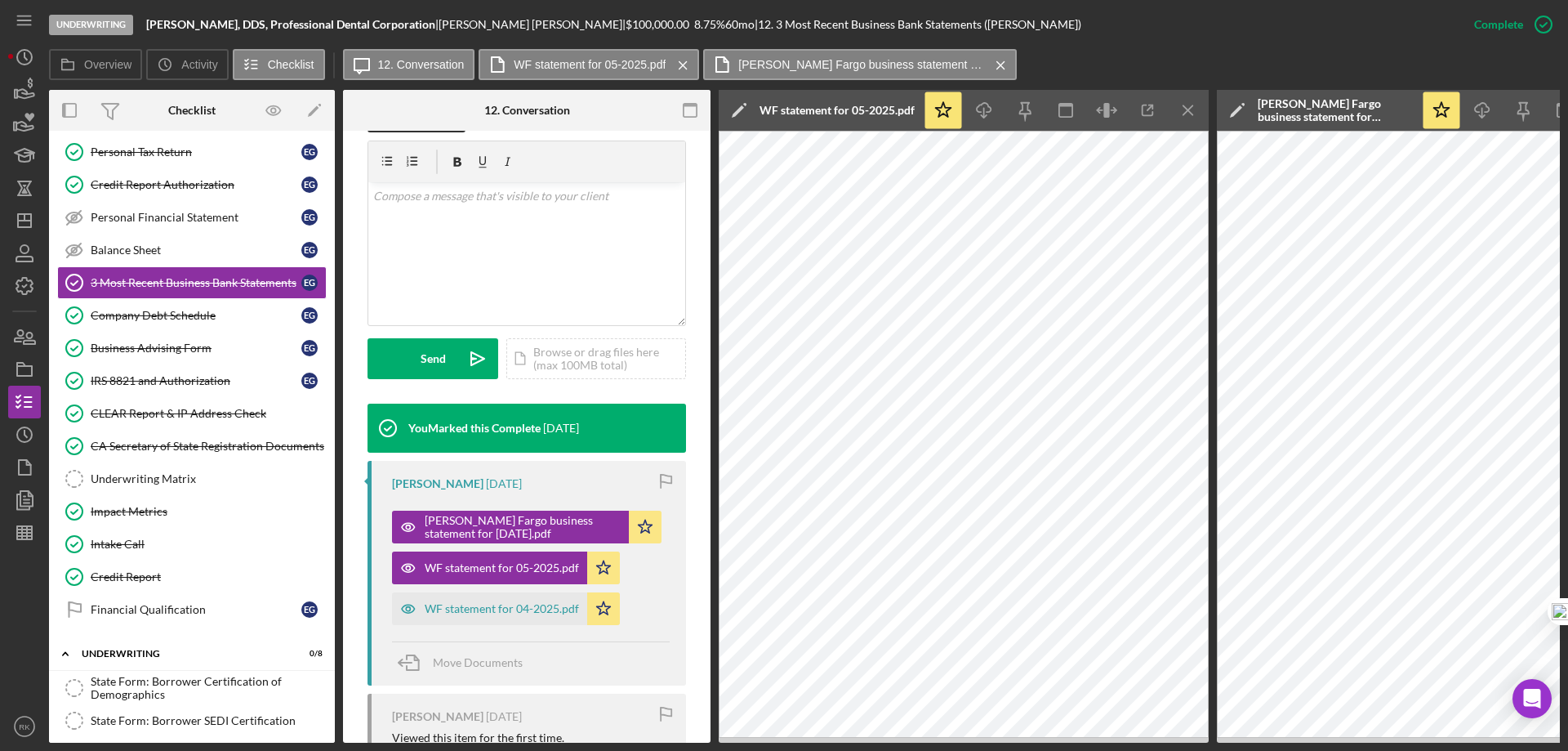
drag, startPoint x: 190, startPoint y: 449, endPoint x: 565, endPoint y: 435, distance: 375.3
click at [190, 448] on div "CA Secretary of State Registration Documents" at bounding box center [208, 446] width 235 height 13
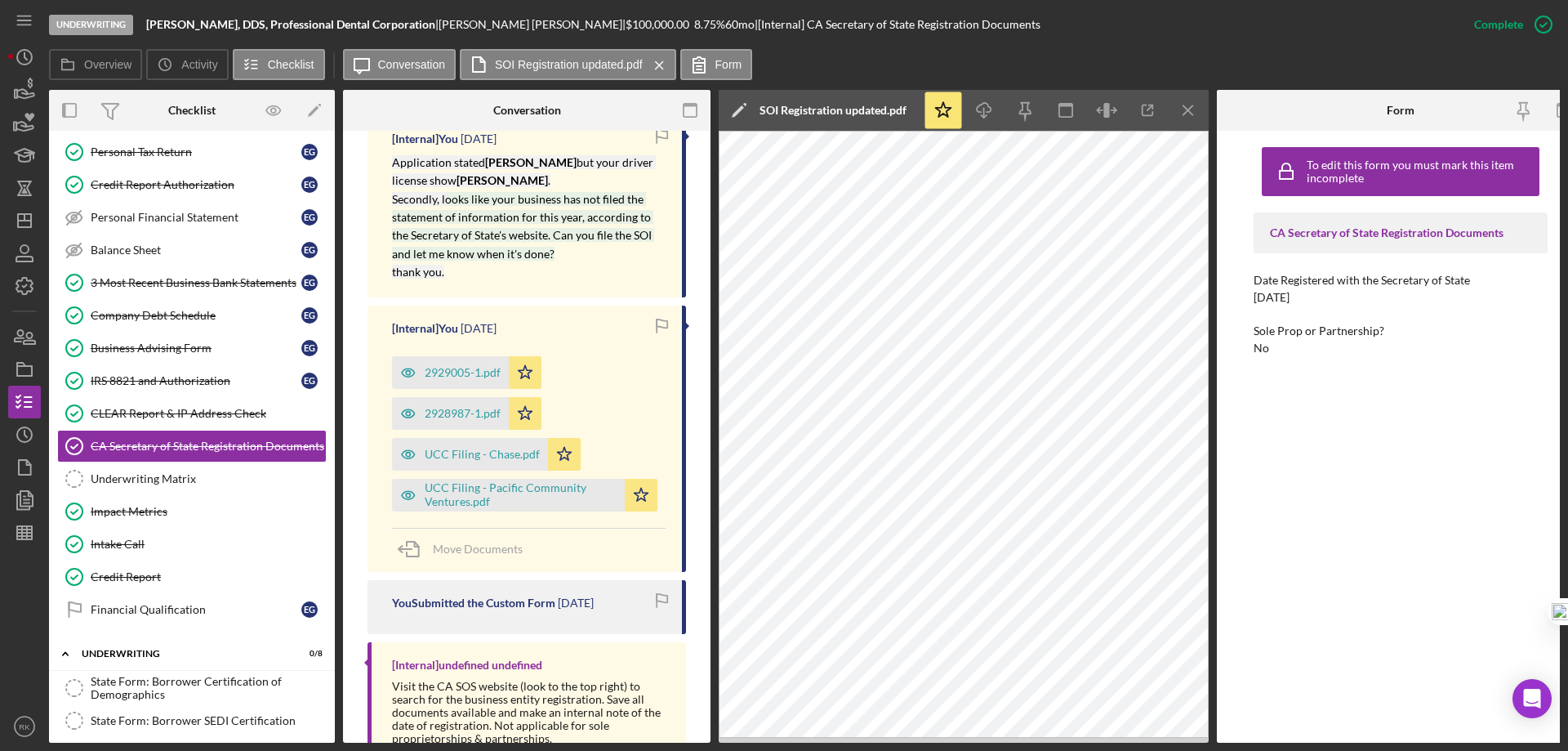
scroll to position [871, 0]
click at [460, 366] on div "2929005-1.pdf" at bounding box center [450, 371] width 116 height 32
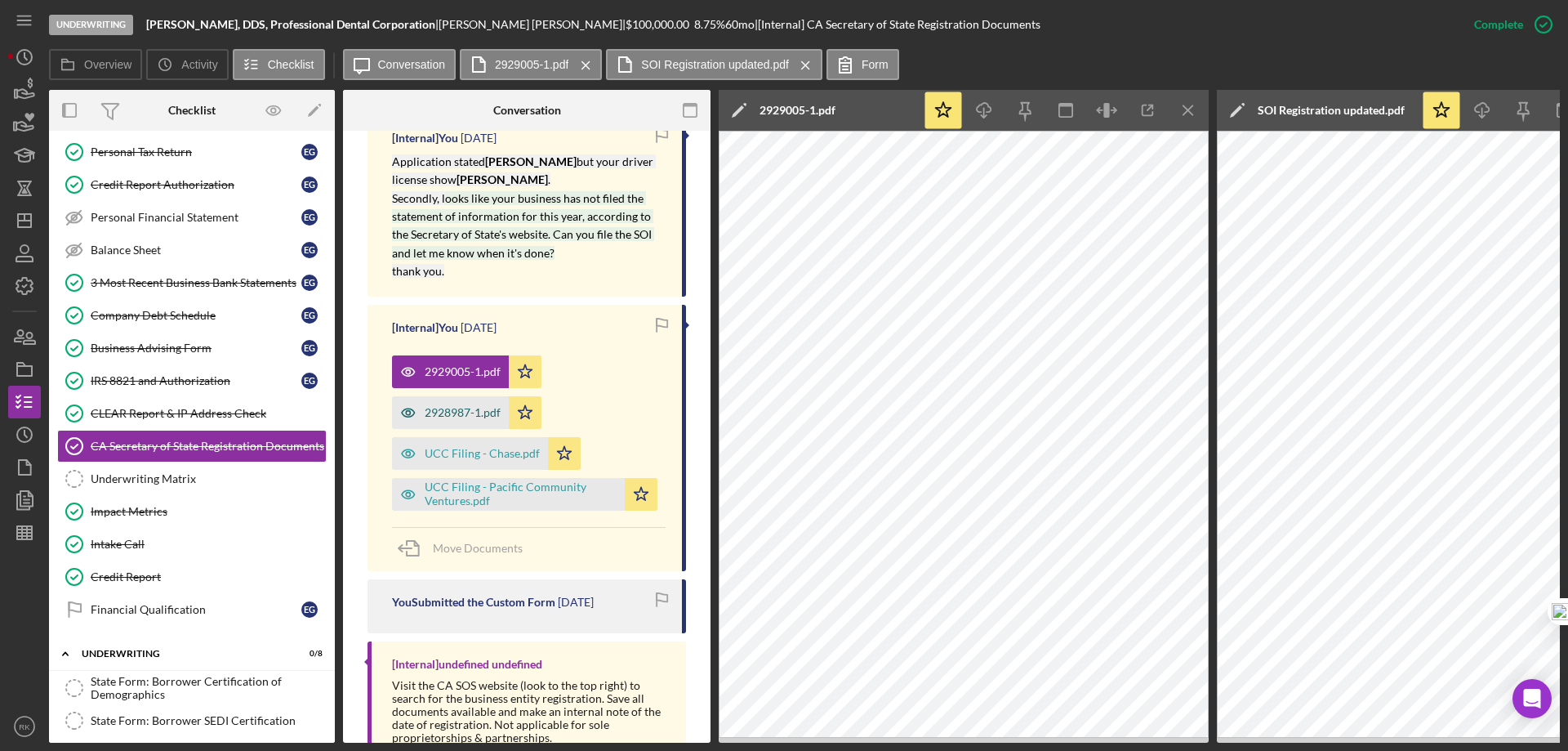
click at [431, 406] on div "2928987-1.pdf" at bounding box center [463, 412] width 76 height 13
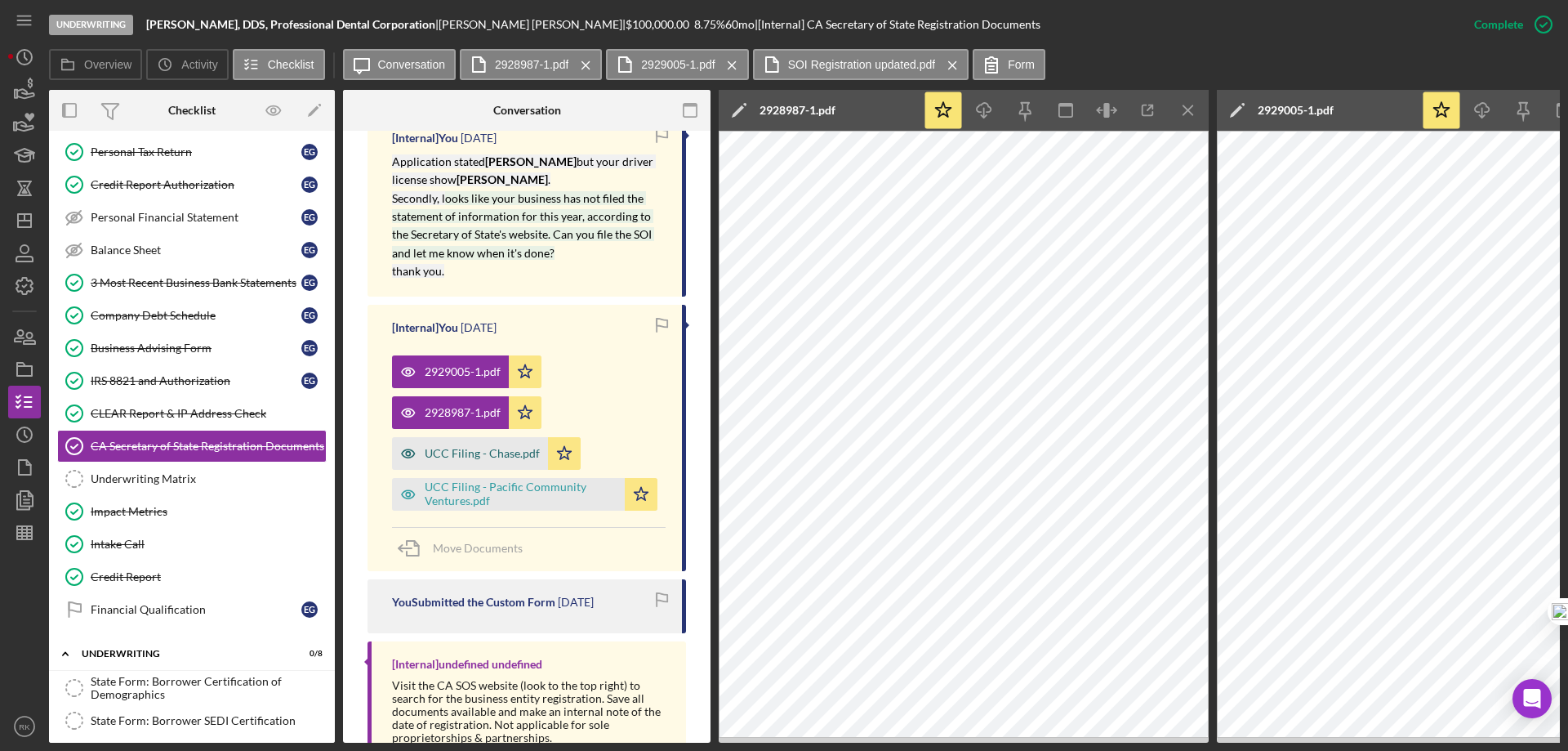
click at [488, 446] on div "UCC Filing - Chase.pdf" at bounding box center [470, 453] width 156 height 32
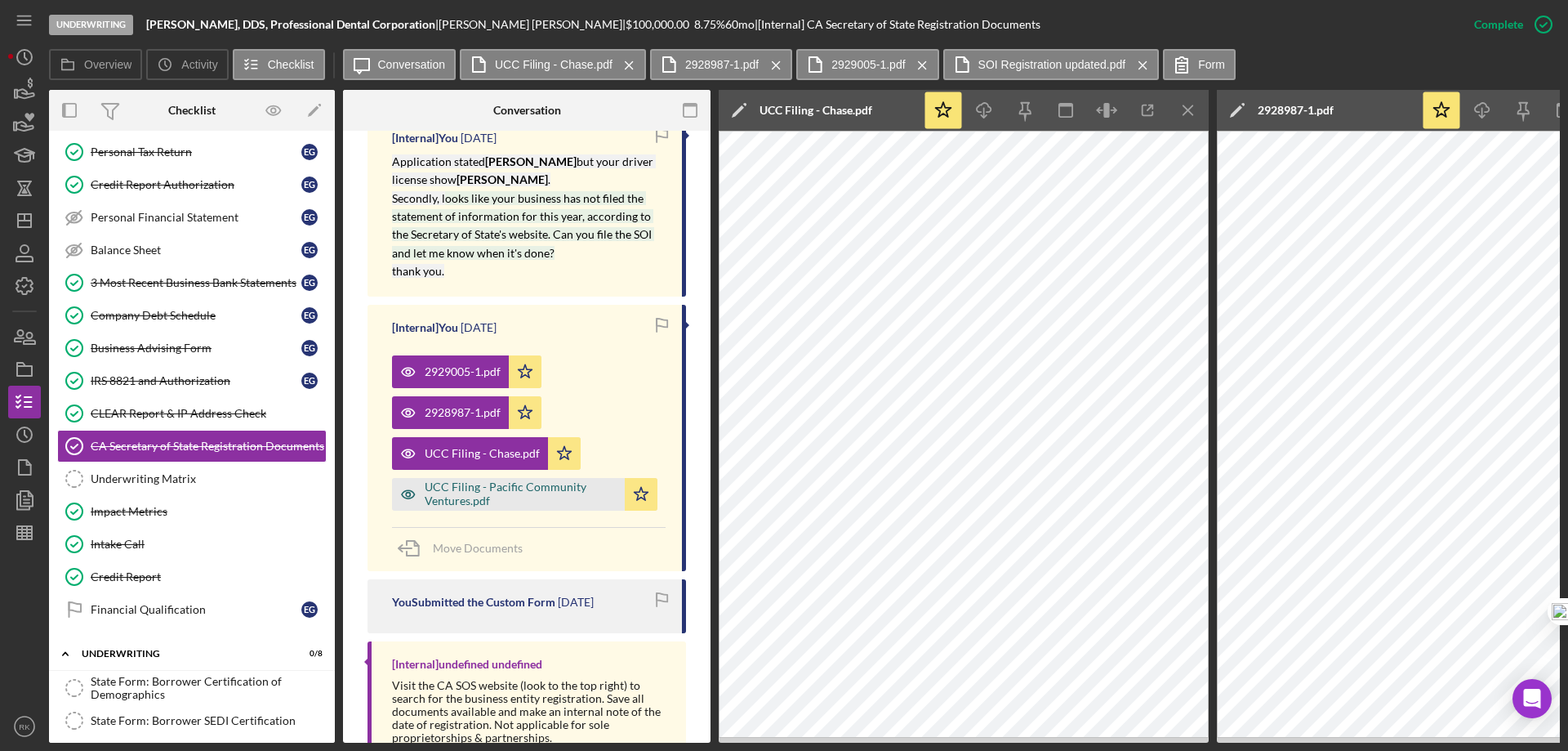
click at [504, 480] on div "UCC Filing - Pacific Community Ventures.pdf" at bounding box center [520, 492] width 192 height 26
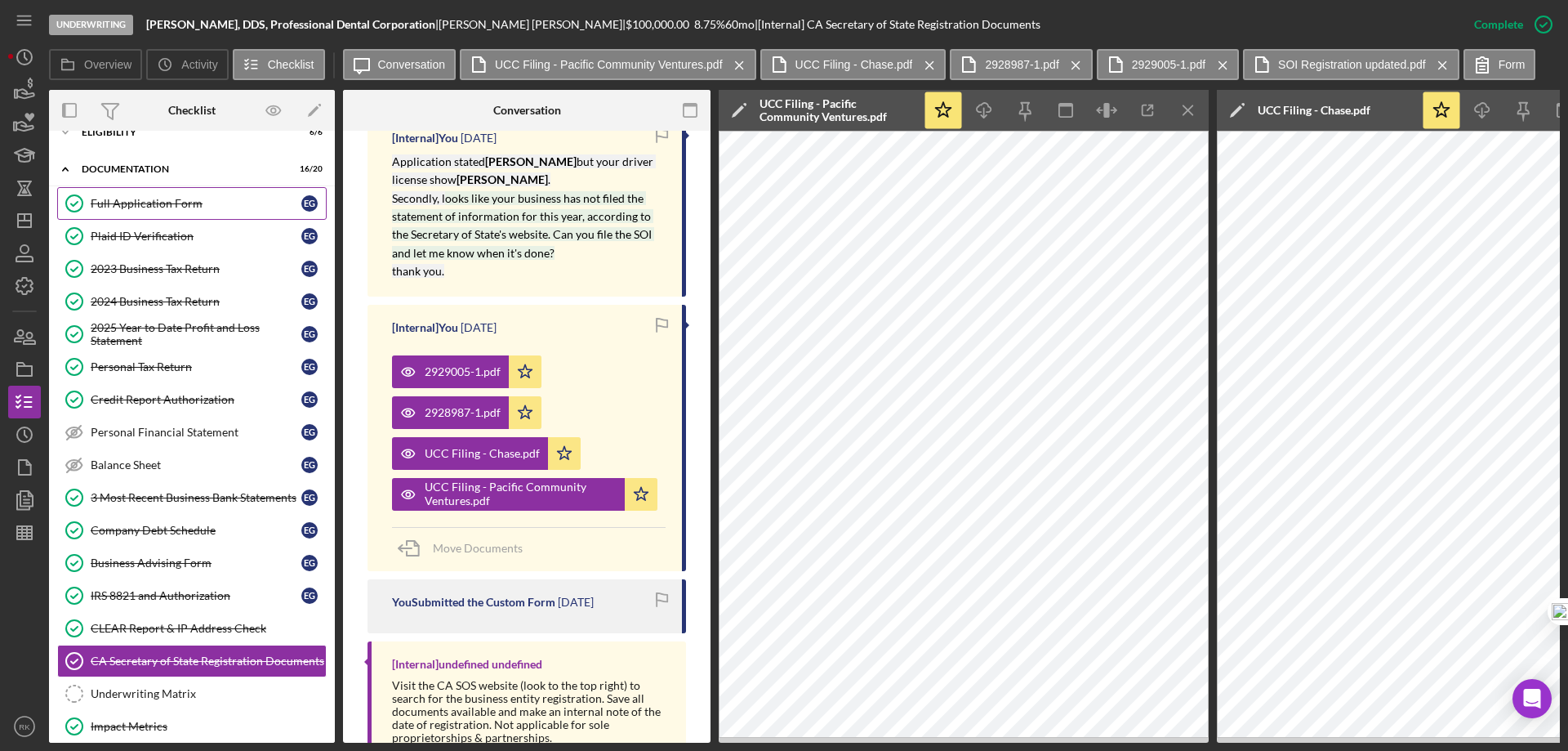
scroll to position [0, 0]
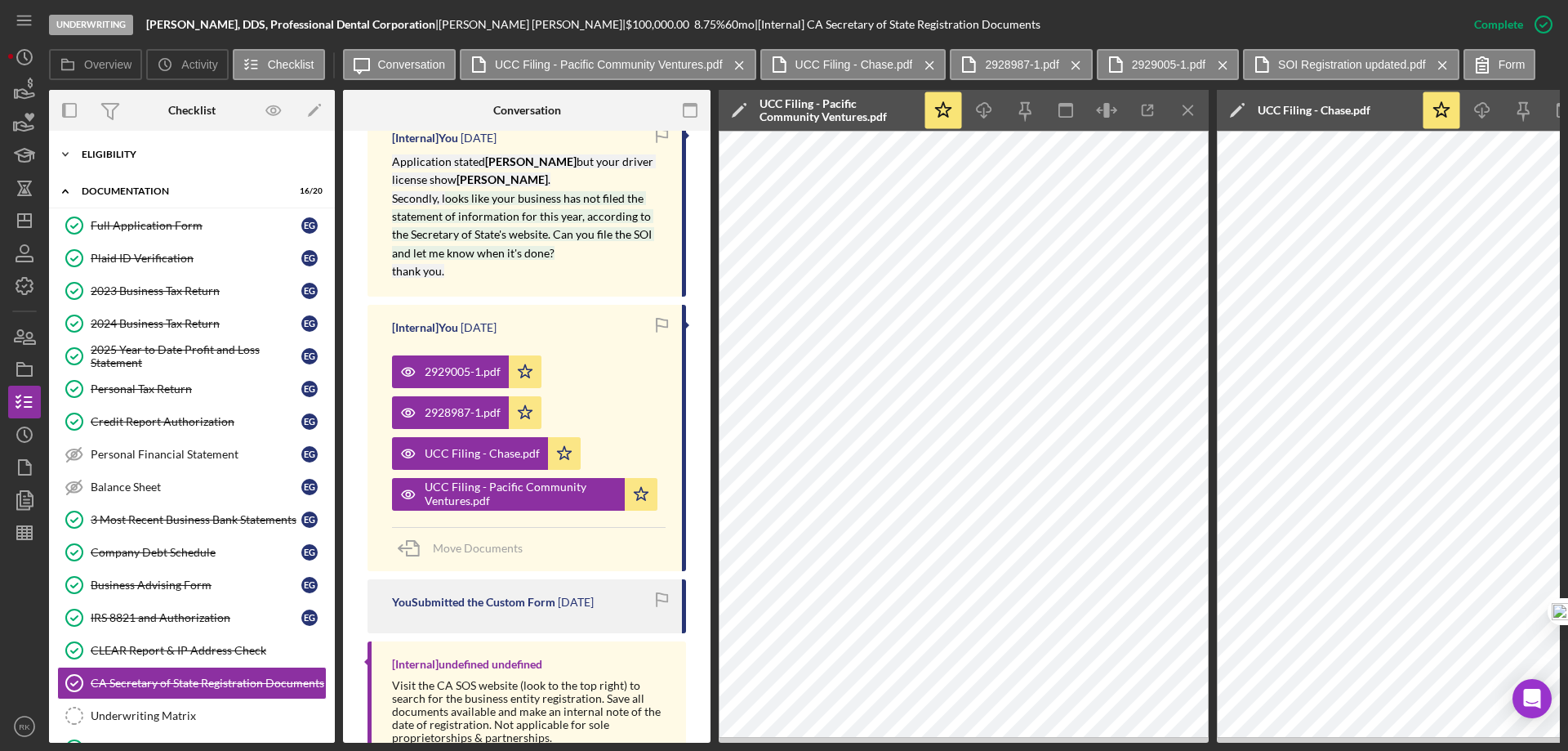
drag, startPoint x: 114, startPoint y: 156, endPoint x: 126, endPoint y: 167, distance: 16.3
click at [114, 156] on div "Eligibility" at bounding box center [199, 155] width 233 height 10
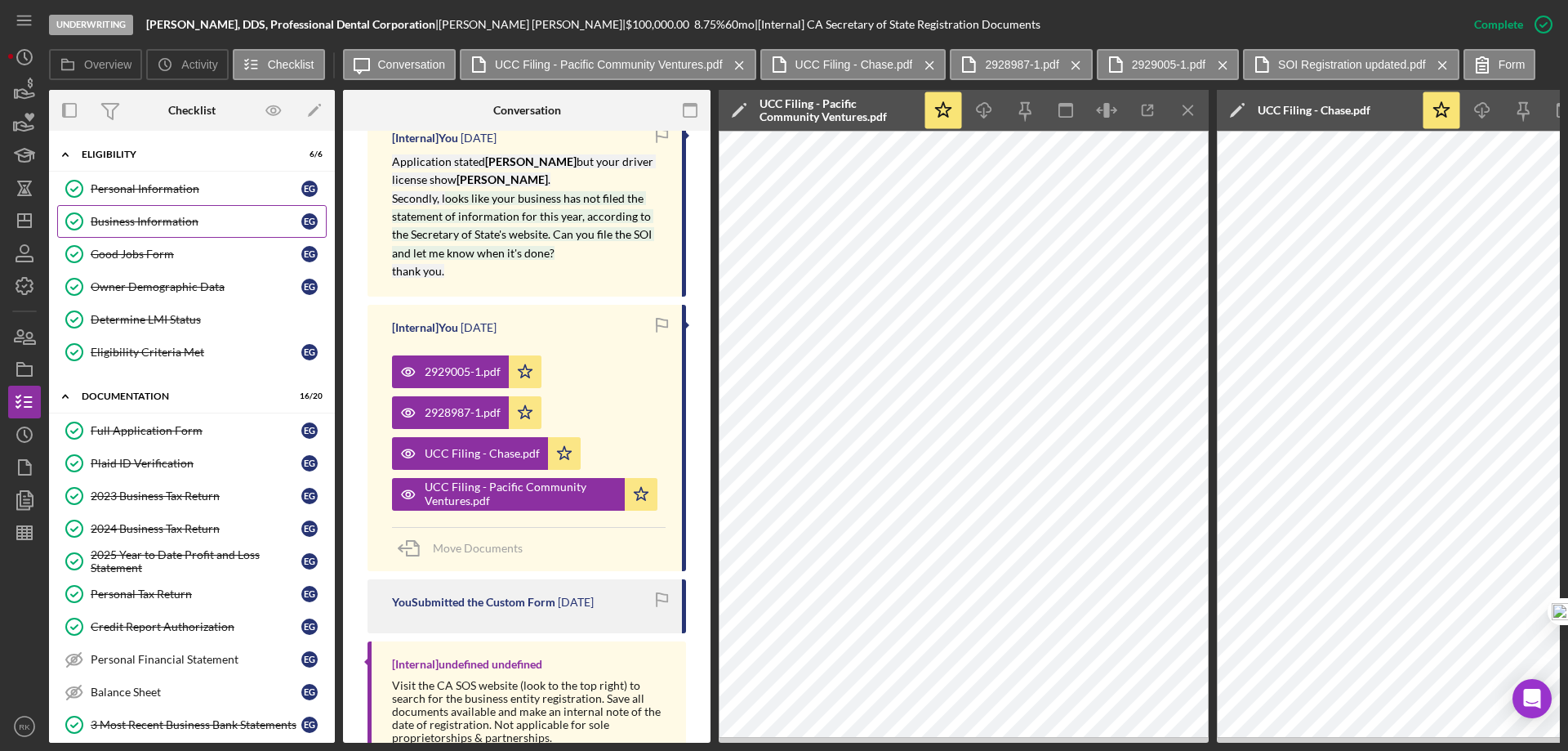
click at [143, 222] on div "Business Information" at bounding box center [196, 221] width 211 height 13
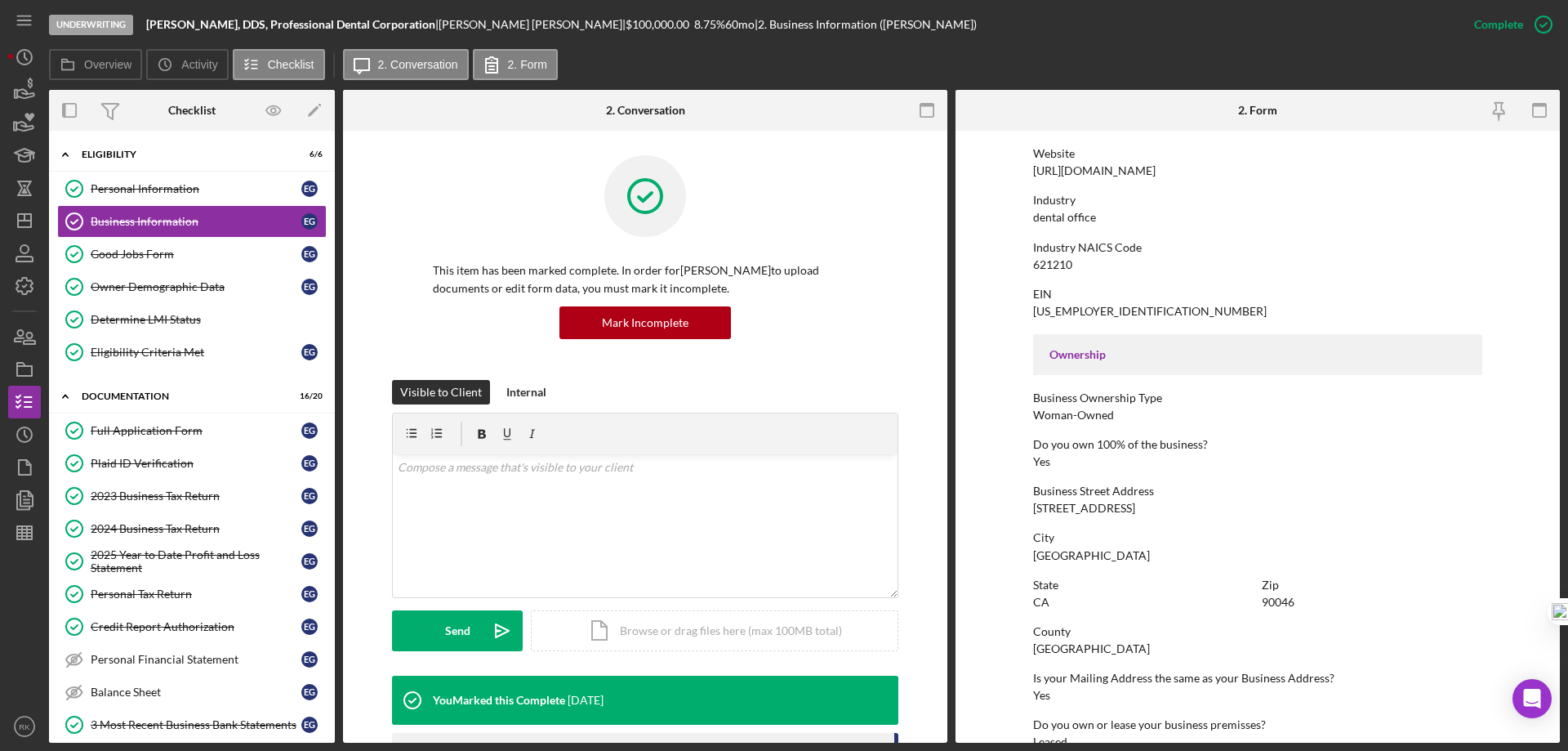
scroll to position [354, 0]
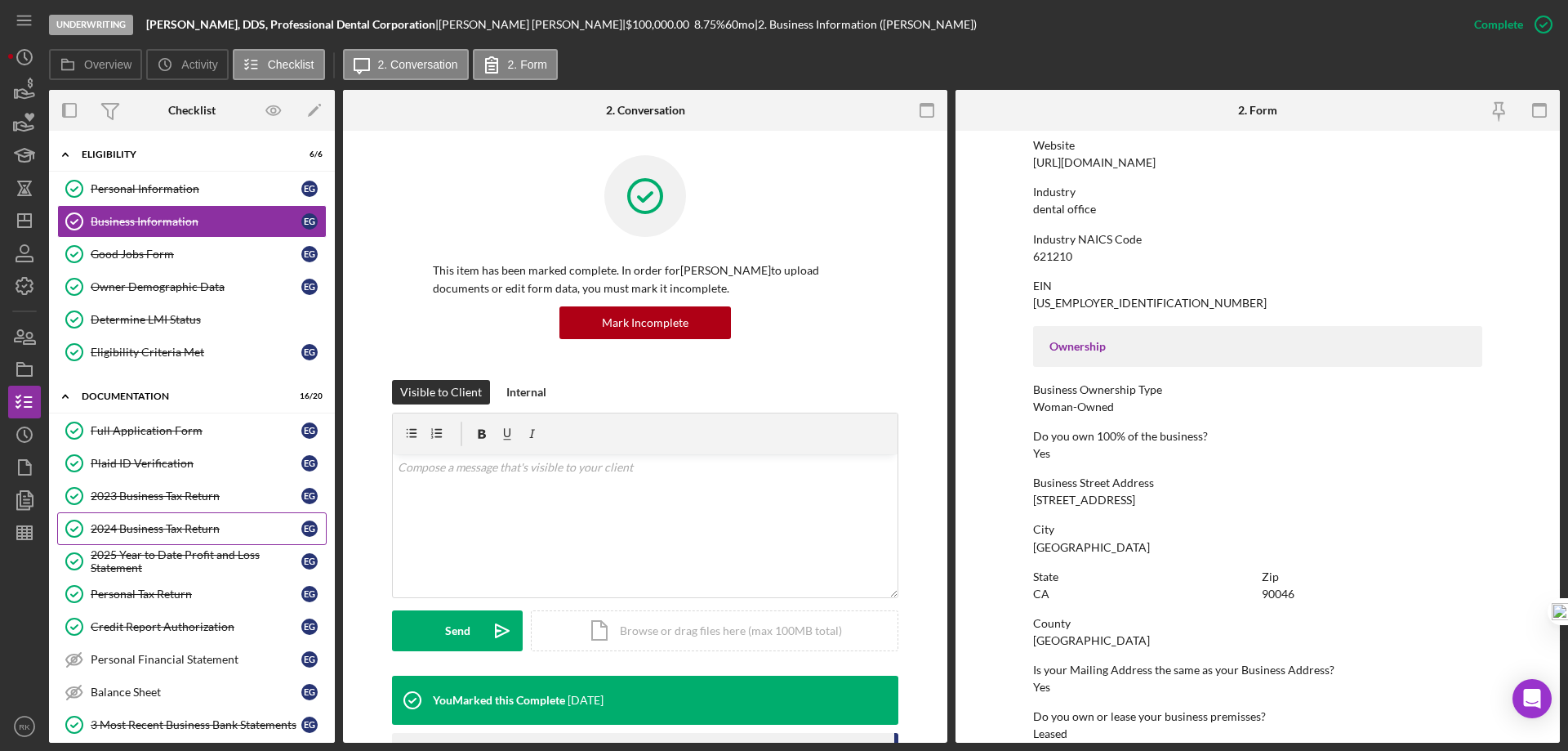
click at [150, 512] on link "2024 Business Tax Return 2024 Business Tax Return E G" at bounding box center [192, 529] width 269 height 32
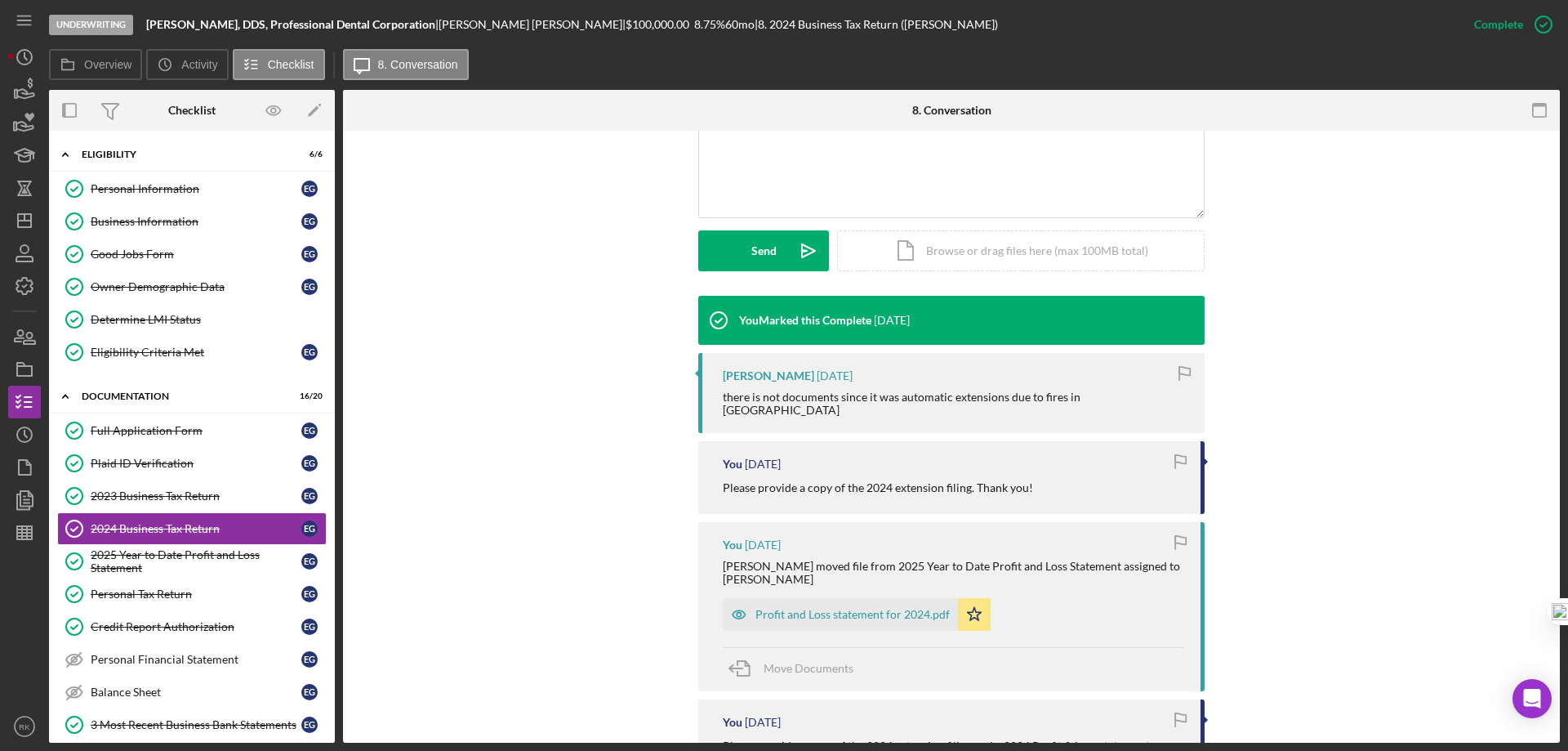
scroll to position [381, 0]
drag, startPoint x: 173, startPoint y: 490, endPoint x: 319, endPoint y: 483, distance: 146.2
click at [173, 490] on div "2023 Business Tax Return" at bounding box center [196, 496] width 211 height 13
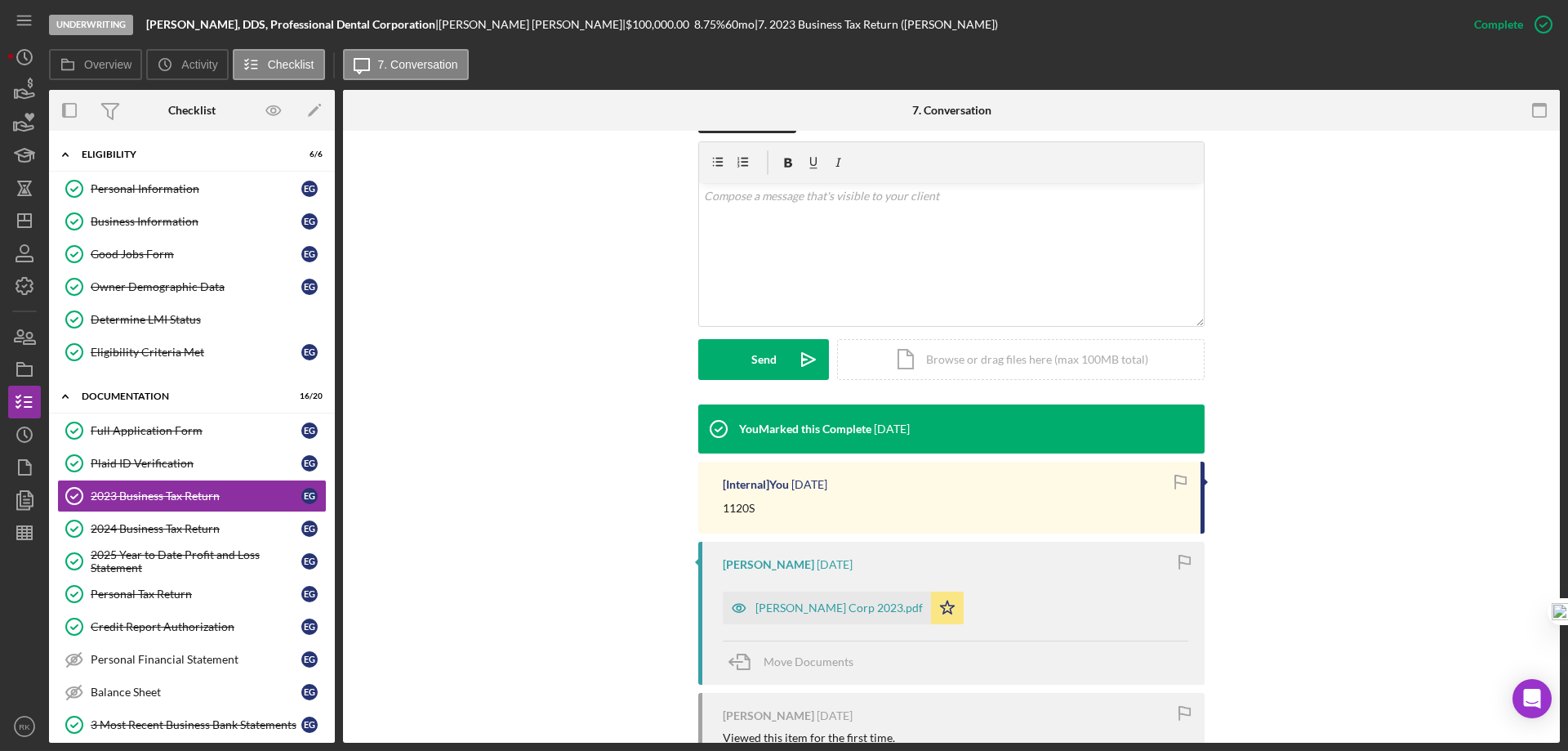
scroll to position [272, 0]
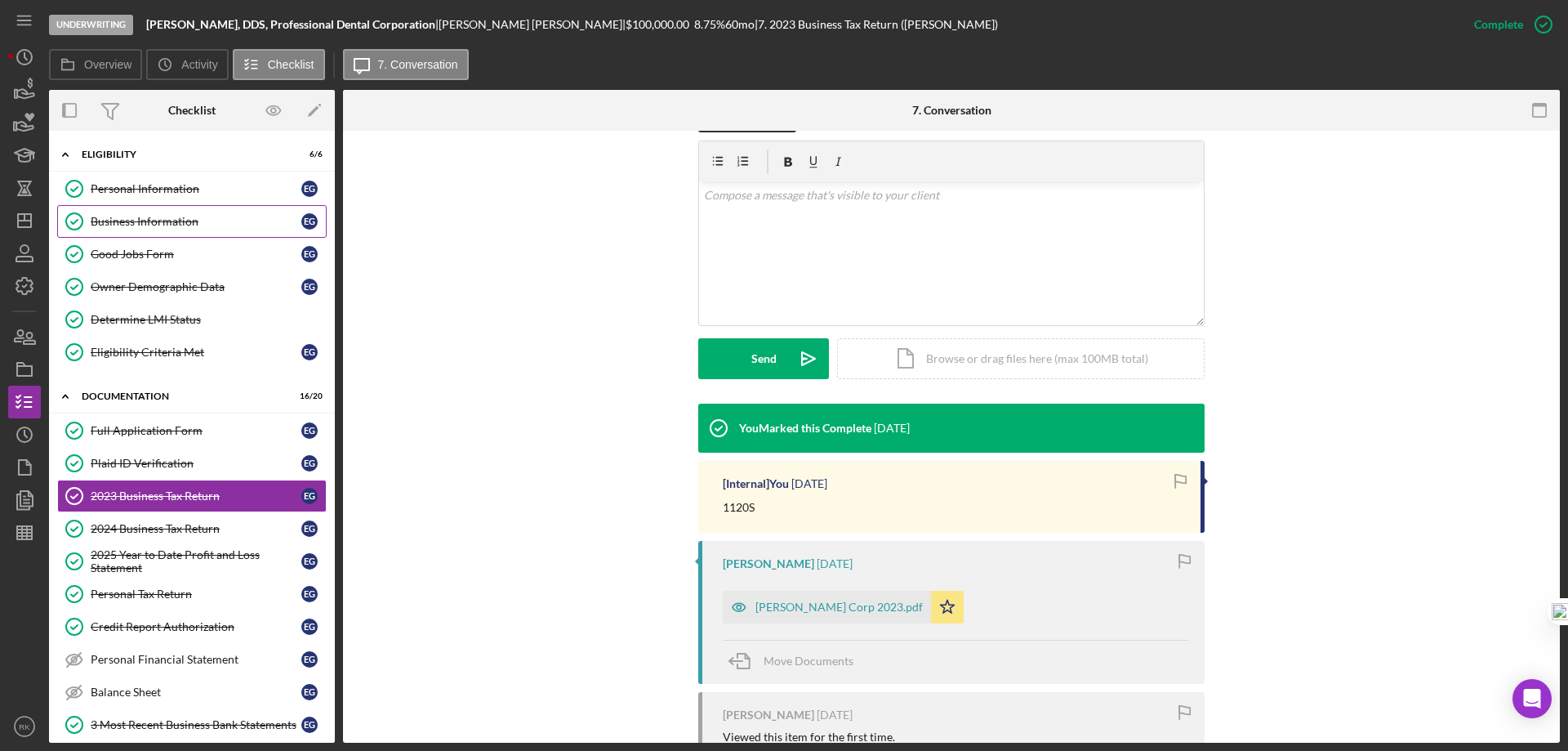
drag, startPoint x: 169, startPoint y: 218, endPoint x: 224, endPoint y: 240, distance: 59.2
click at [169, 218] on div "Business Information" at bounding box center [196, 221] width 211 height 13
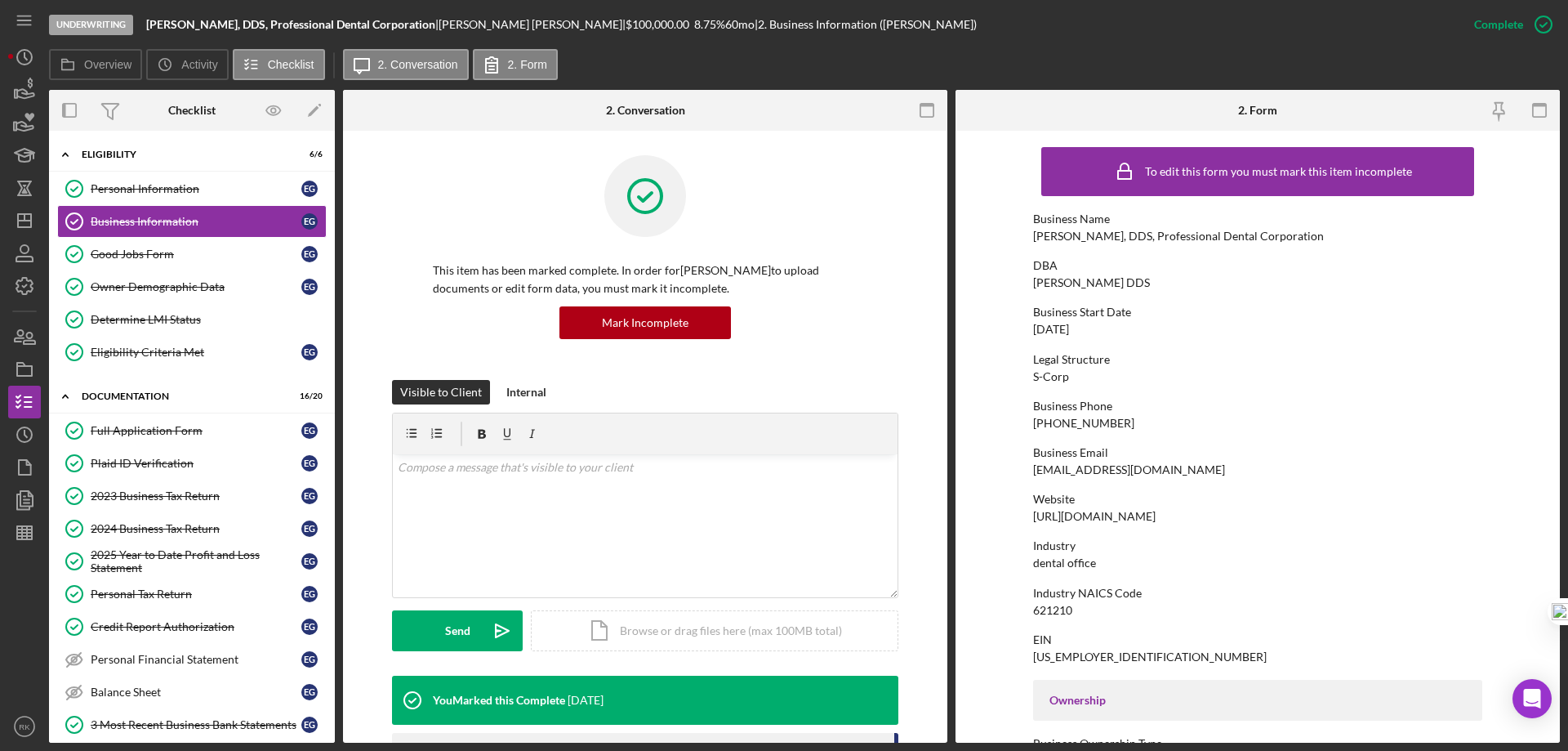
drag, startPoint x: 157, startPoint y: 419, endPoint x: 688, endPoint y: 383, distance: 532.2
click at [157, 419] on link "Full Application Form Full Application Form E G" at bounding box center [192, 430] width 269 height 32
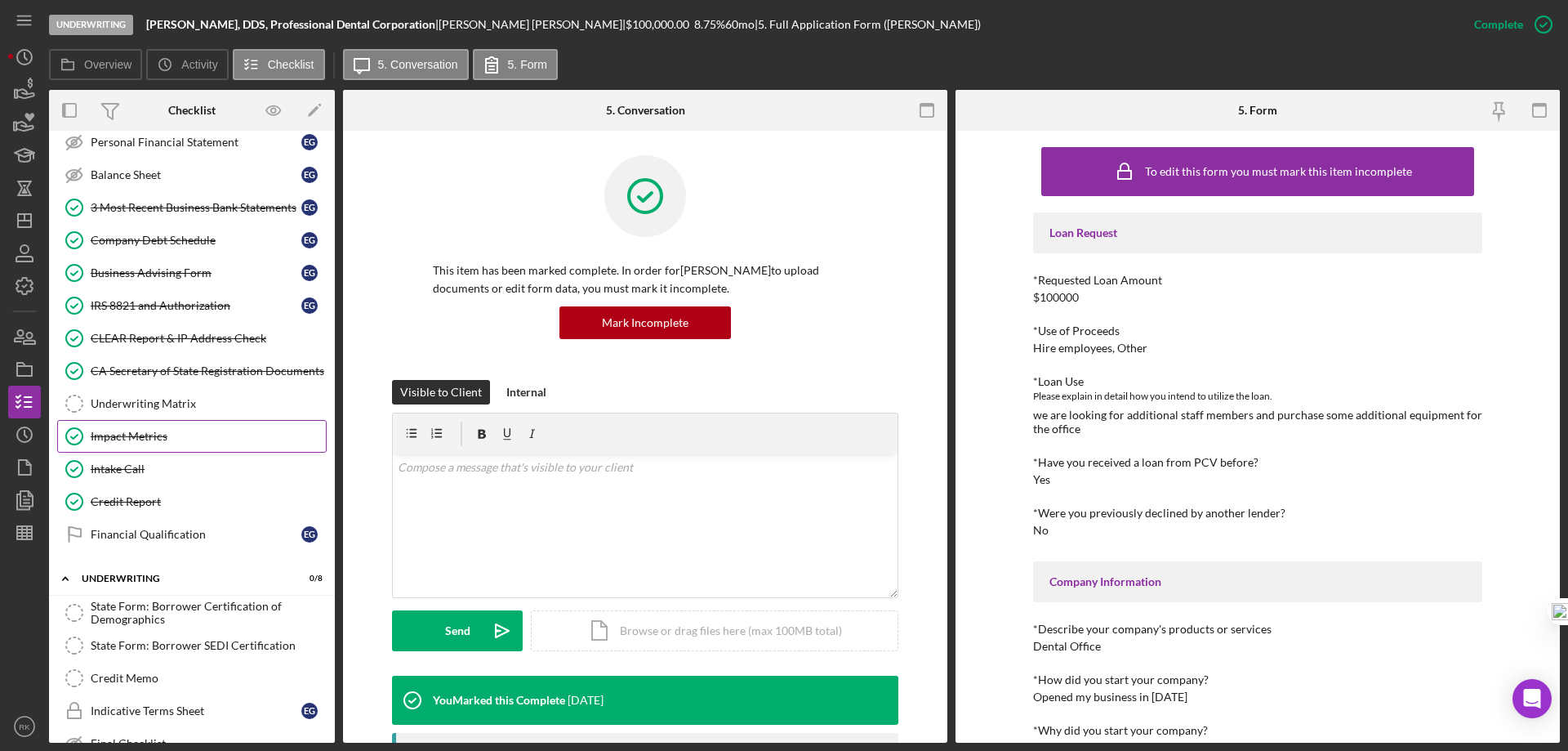
scroll to position [680, 0]
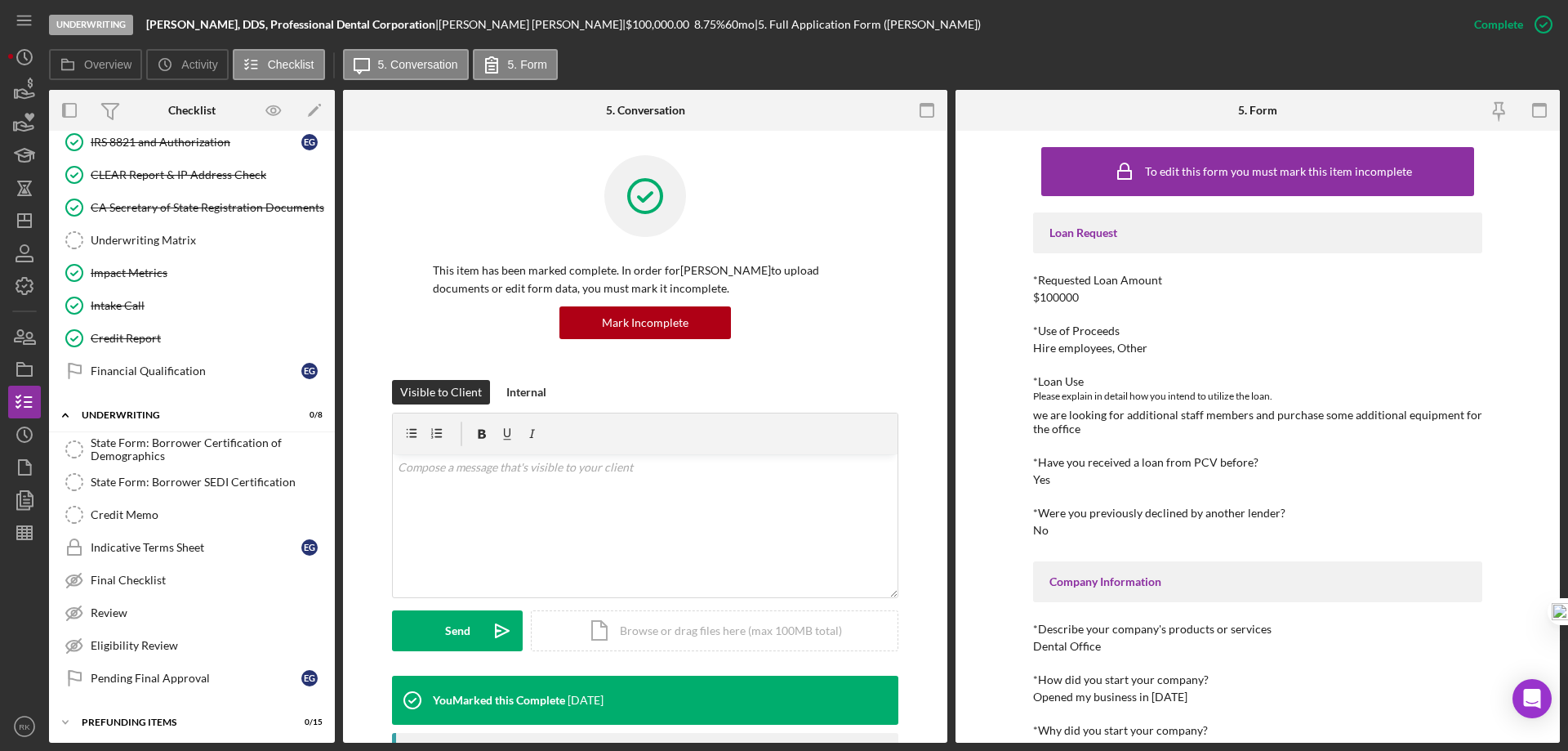
drag, startPoint x: 128, startPoint y: 330, endPoint x: 378, endPoint y: 335, distance: 250.0
click at [128, 330] on link "Credit Report Credit Report" at bounding box center [192, 338] width 269 height 32
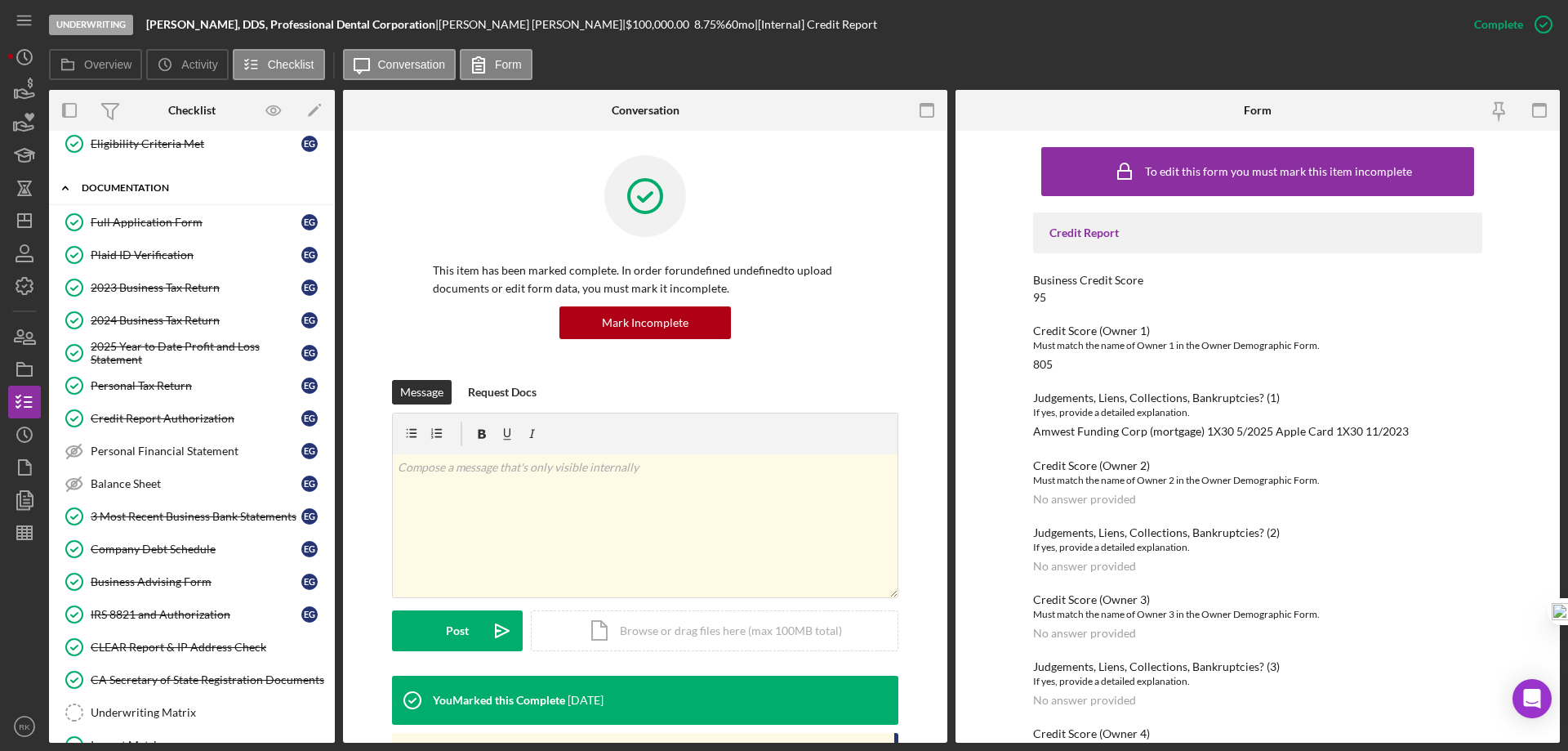
scroll to position [163, 0]
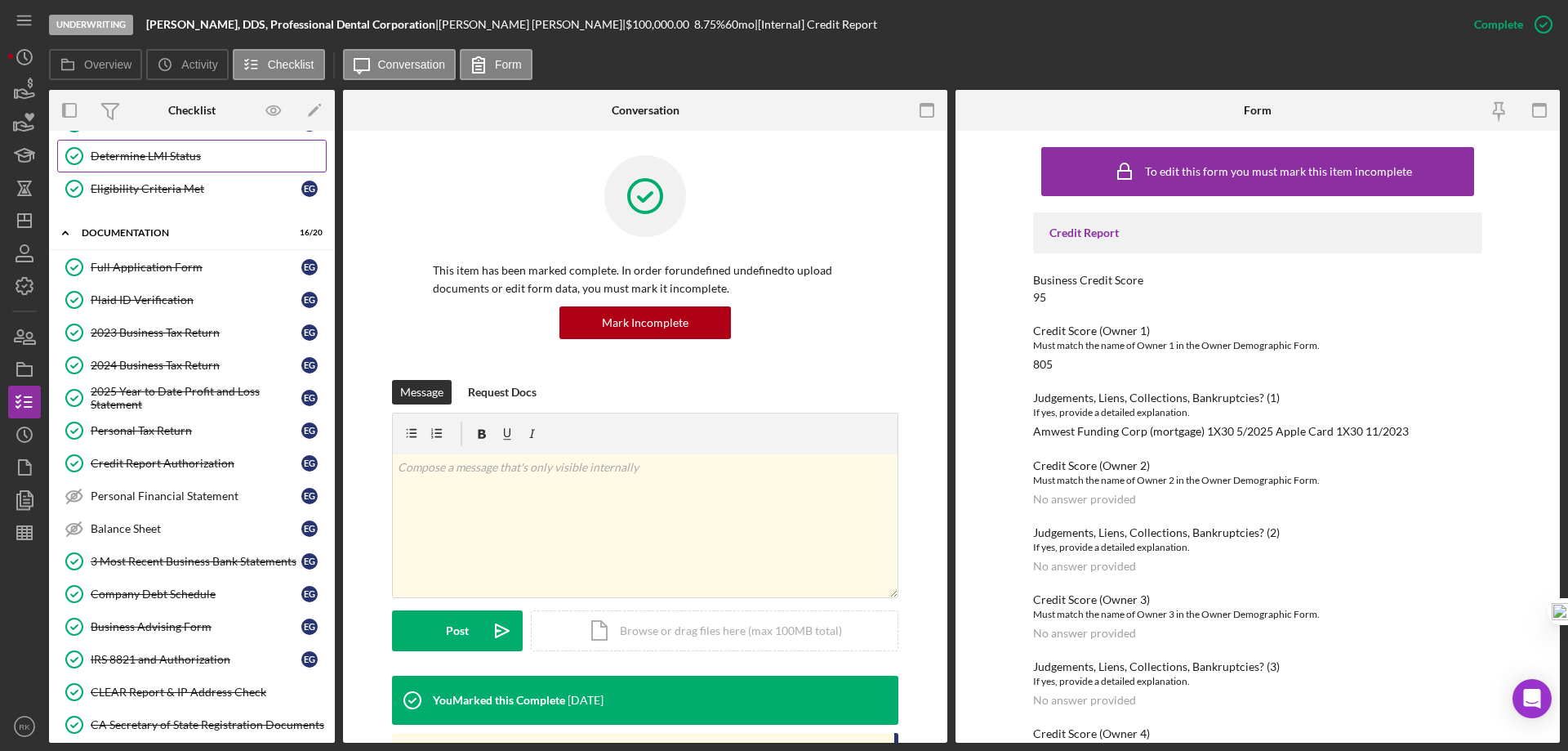
click at [128, 165] on link "Determine LMI Status Determine LMI Status" at bounding box center [192, 156] width 269 height 32
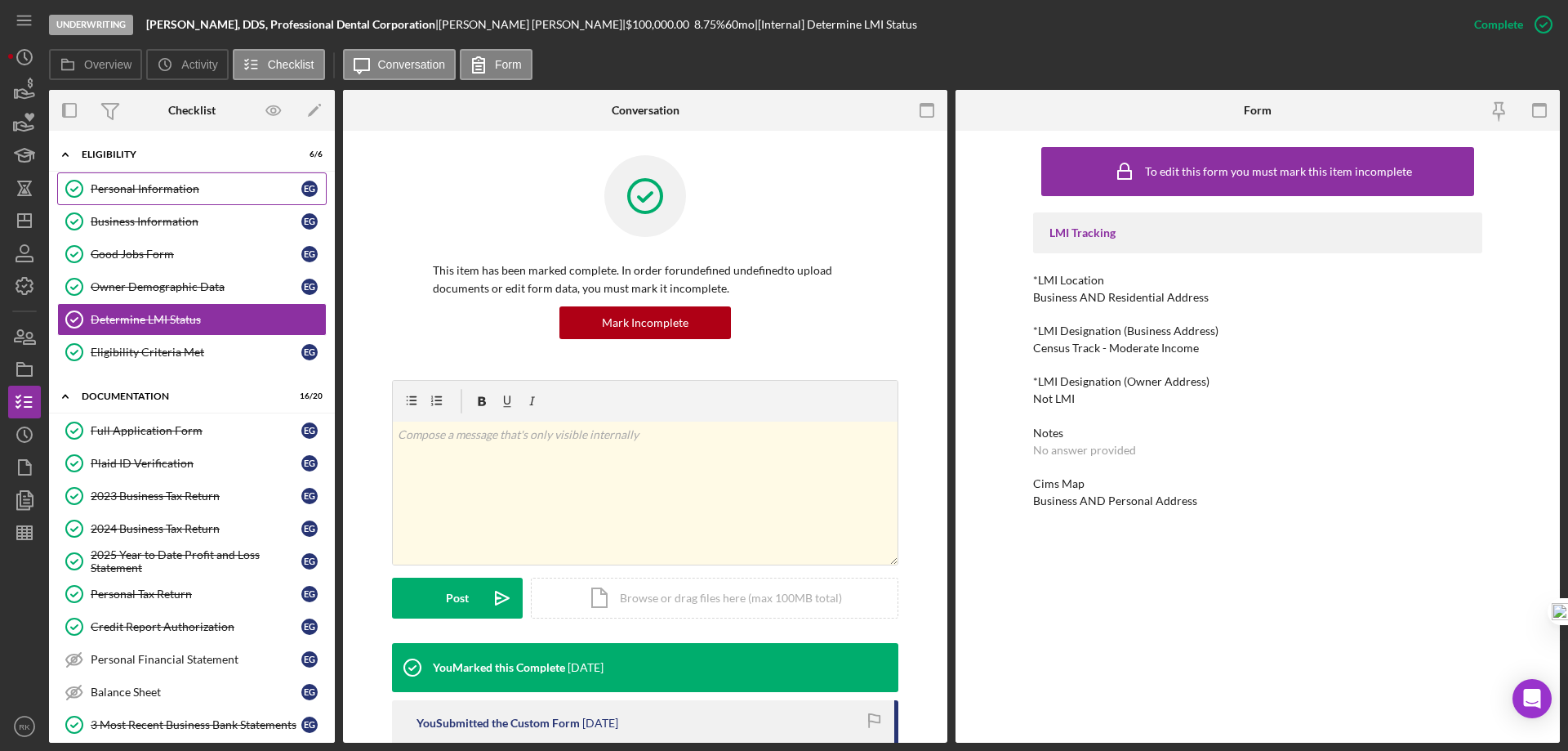
click at [138, 194] on div "Personal Information" at bounding box center [196, 189] width 211 height 13
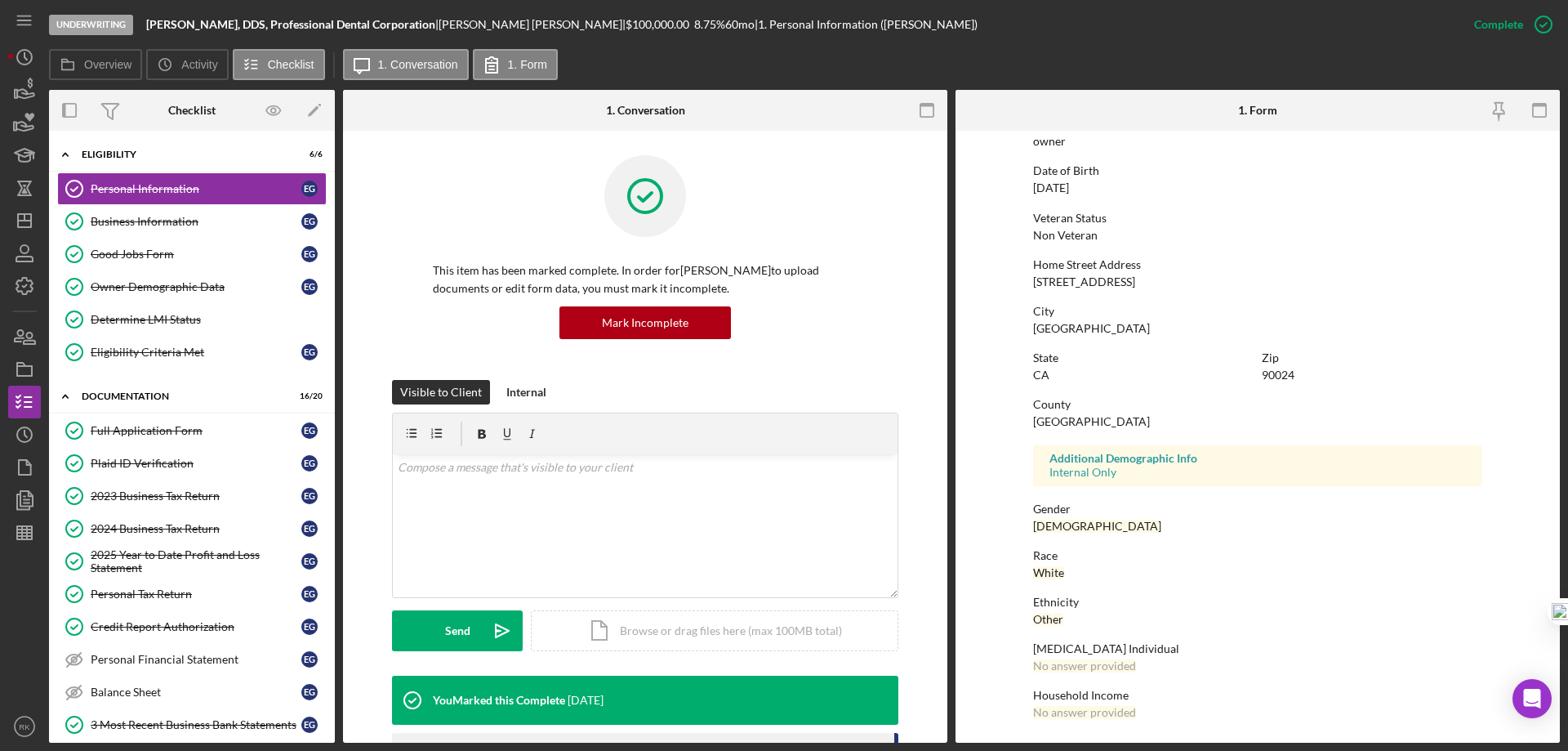
scroll to position [150, 0]
drag, startPoint x: 161, startPoint y: 315, endPoint x: 254, endPoint y: 314, distance: 93.0
click at [161, 315] on div "Determine LMI Status" at bounding box center [208, 320] width 235 height 13
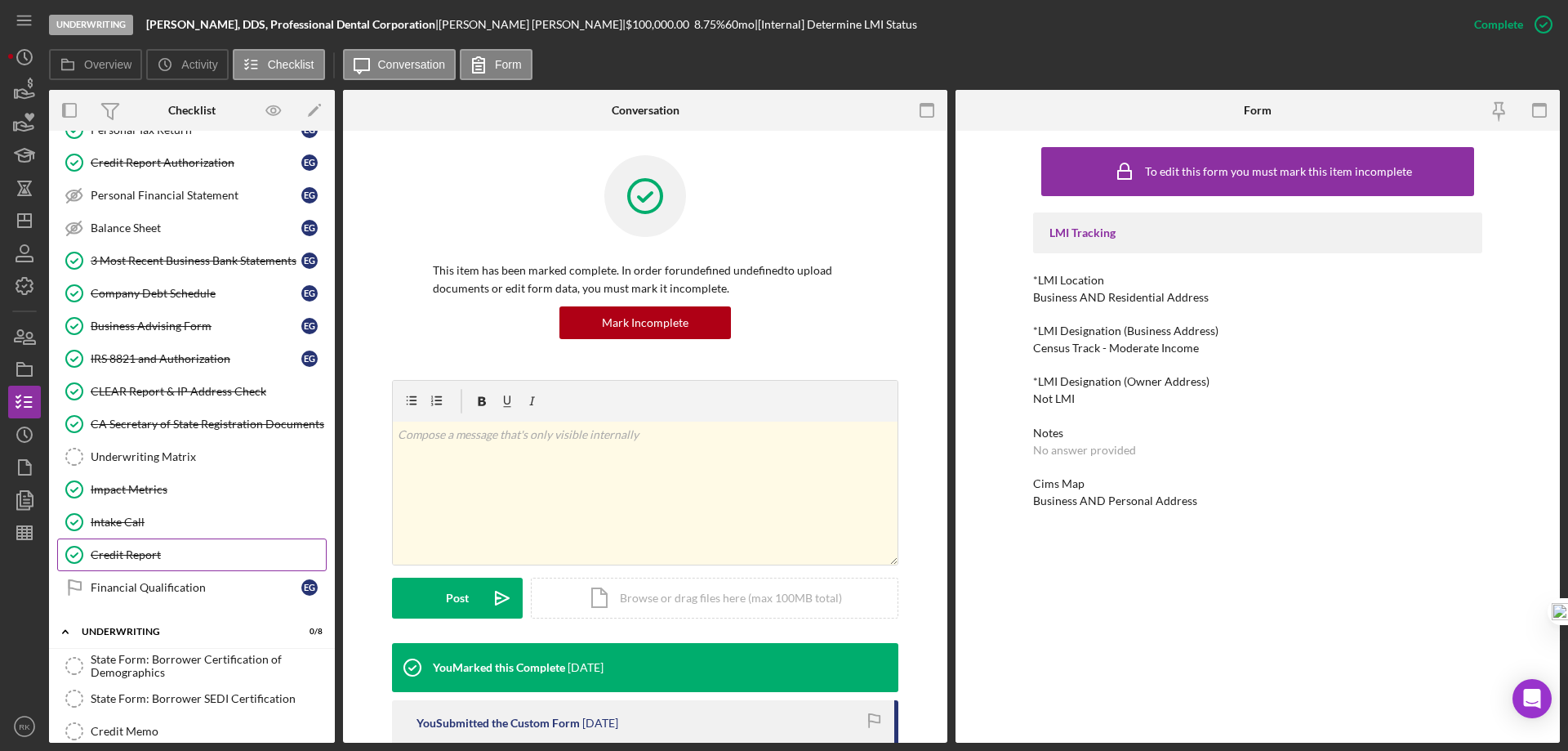
scroll to position [463, 0]
drag, startPoint x: 151, startPoint y: 552, endPoint x: 738, endPoint y: 468, distance: 593.0
click at [152, 552] on div "Credit Report" at bounding box center [208, 555] width 235 height 13
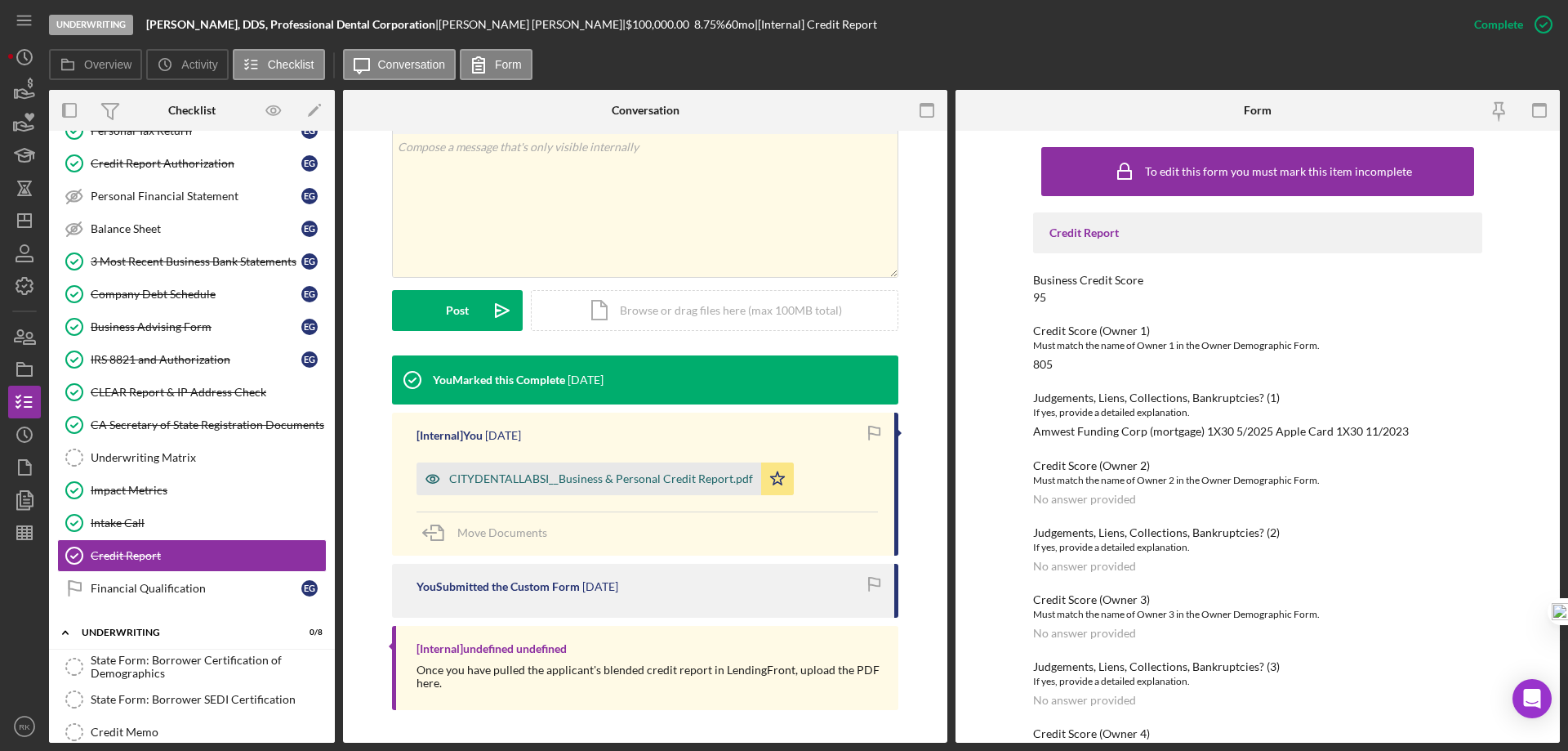
click at [649, 477] on div "CITYDENTALLABSI__Business & Personal Credit Report.pdf" at bounding box center [601, 479] width 303 height 13
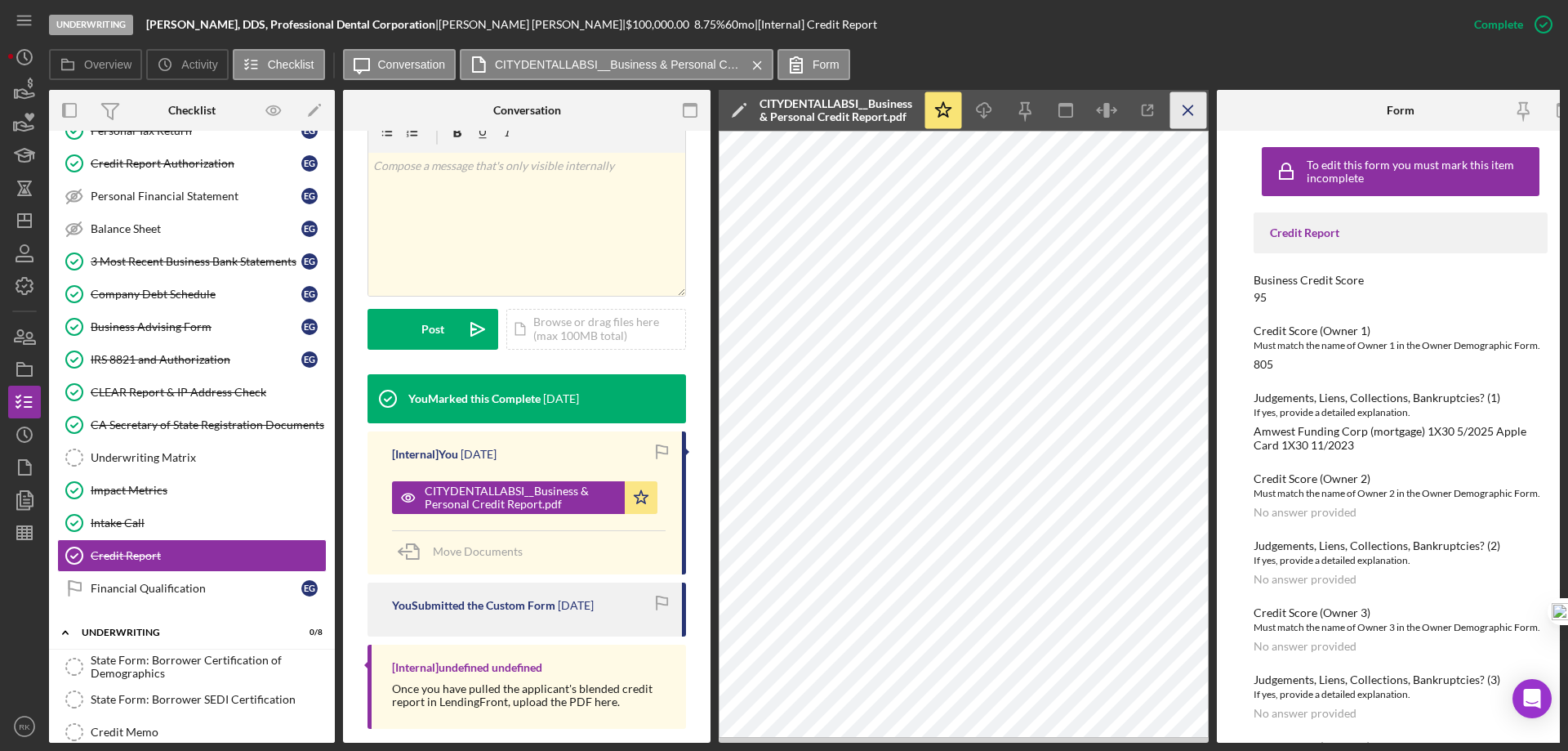
click at [1195, 107] on icon "Icon/Menu Close" at bounding box center [1188, 111] width 37 height 37
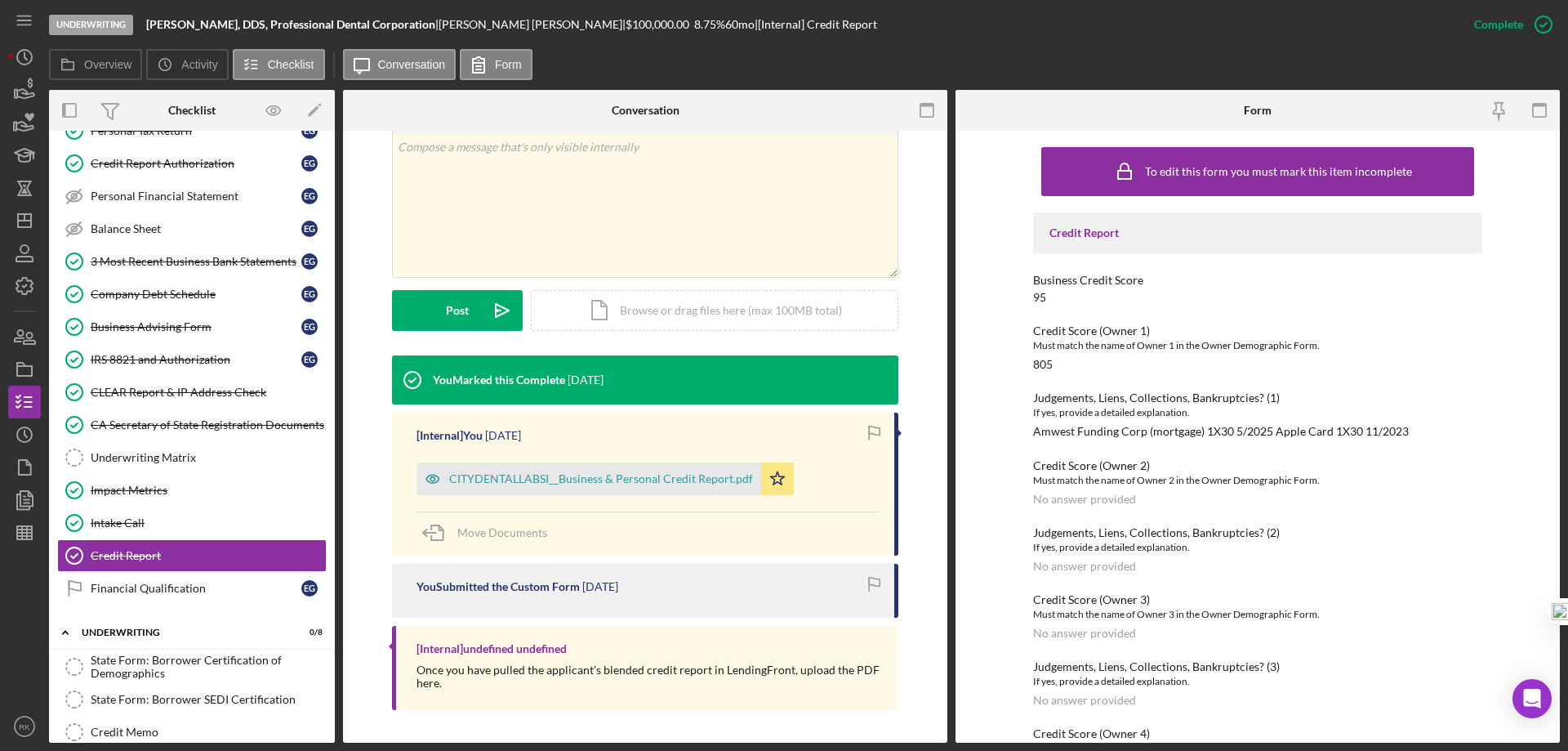
scroll to position [321, 0]
click at [624, 473] on div "CITYDENTALLABSI__Business & Personal Credit Report.pdf" at bounding box center [601, 479] width 303 height 13
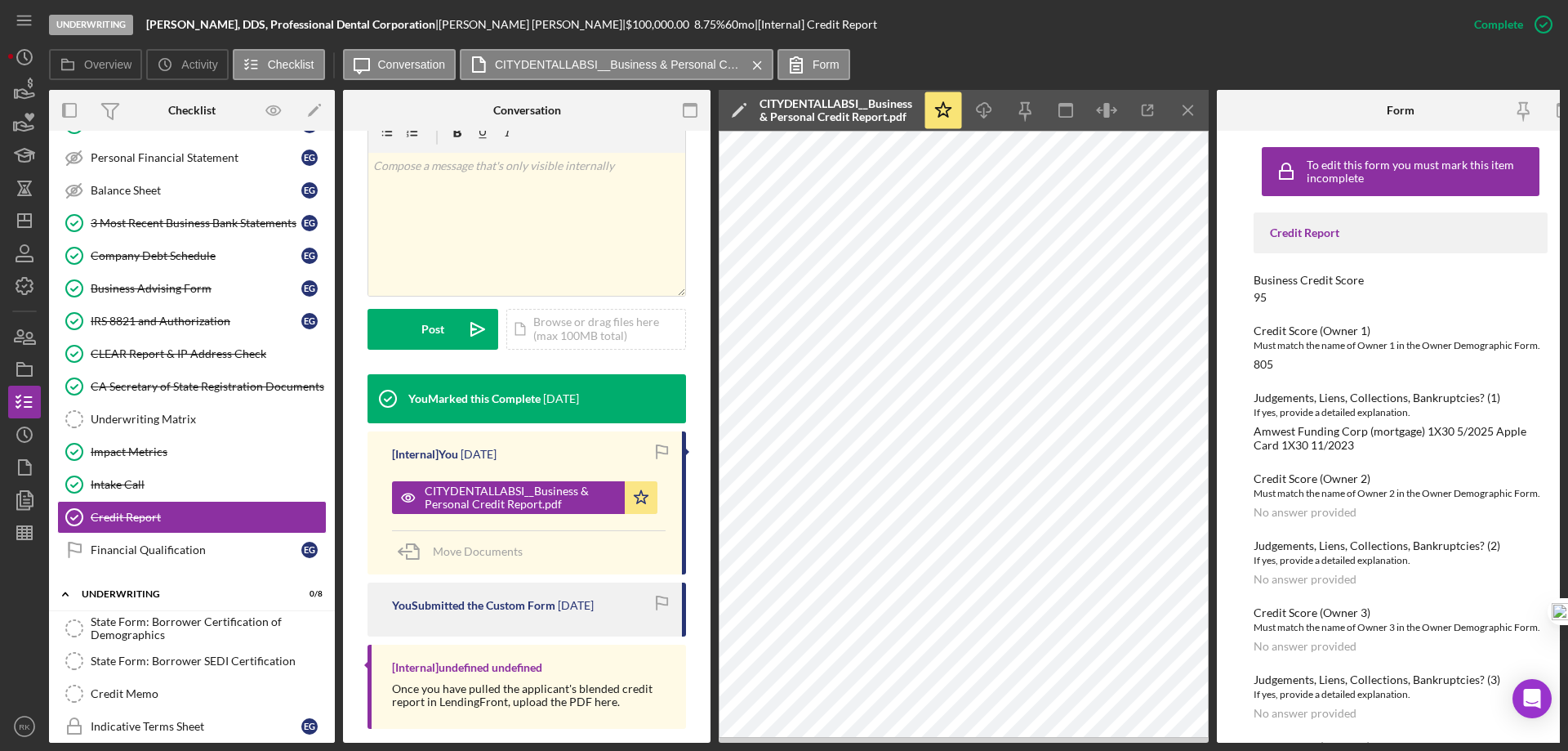
scroll to position [501, 0]
drag, startPoint x: 147, startPoint y: 24, endPoint x: 442, endPoint y: 27, distance: 295.0
click at [435, 27] on b "Ekaterina N. Galina, DDS, Professional Dental Corporation" at bounding box center [290, 24] width 289 height 14
copy b "Ekaterina N. Galina, DDS, Professional Dental Corporation"
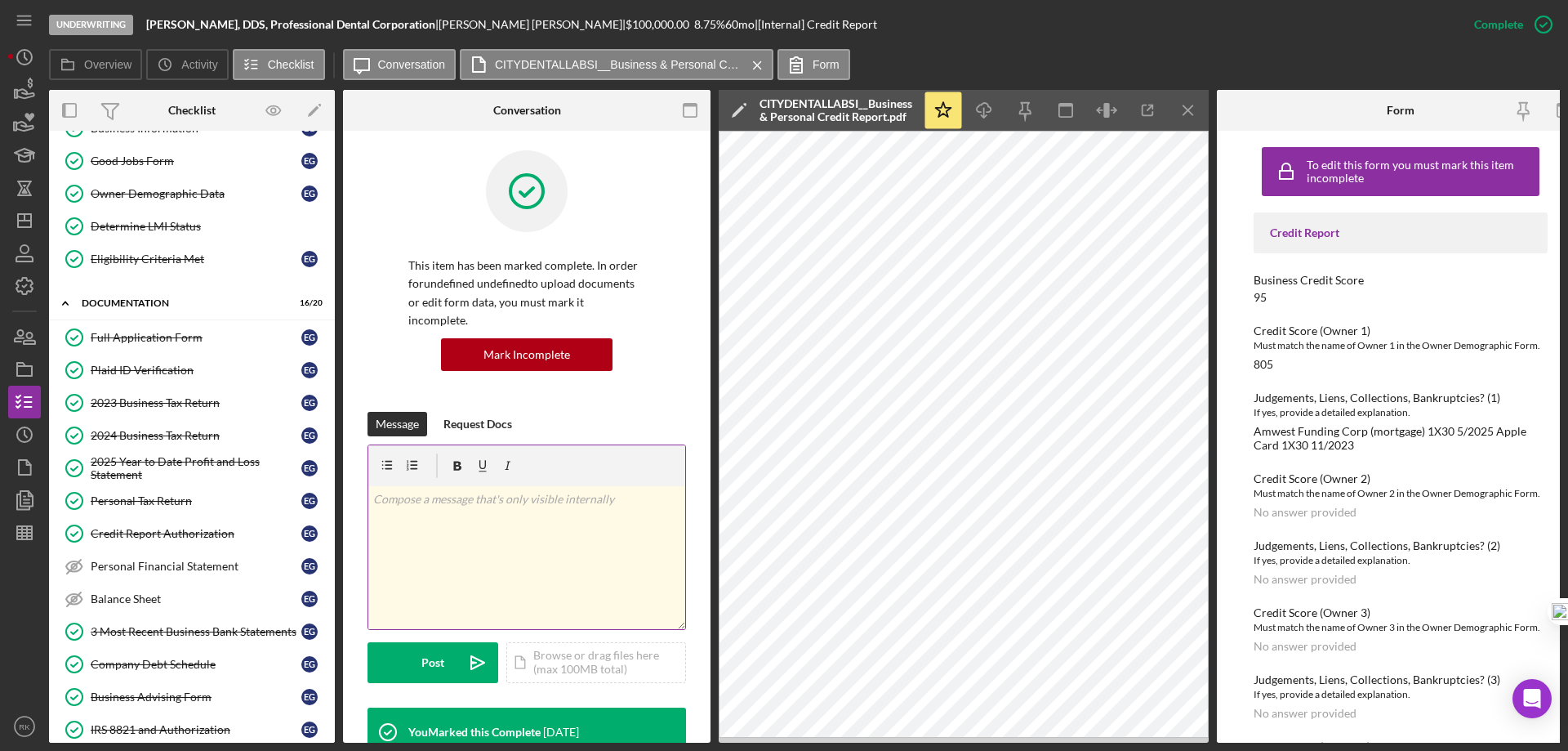
scroll to position [0, 0]
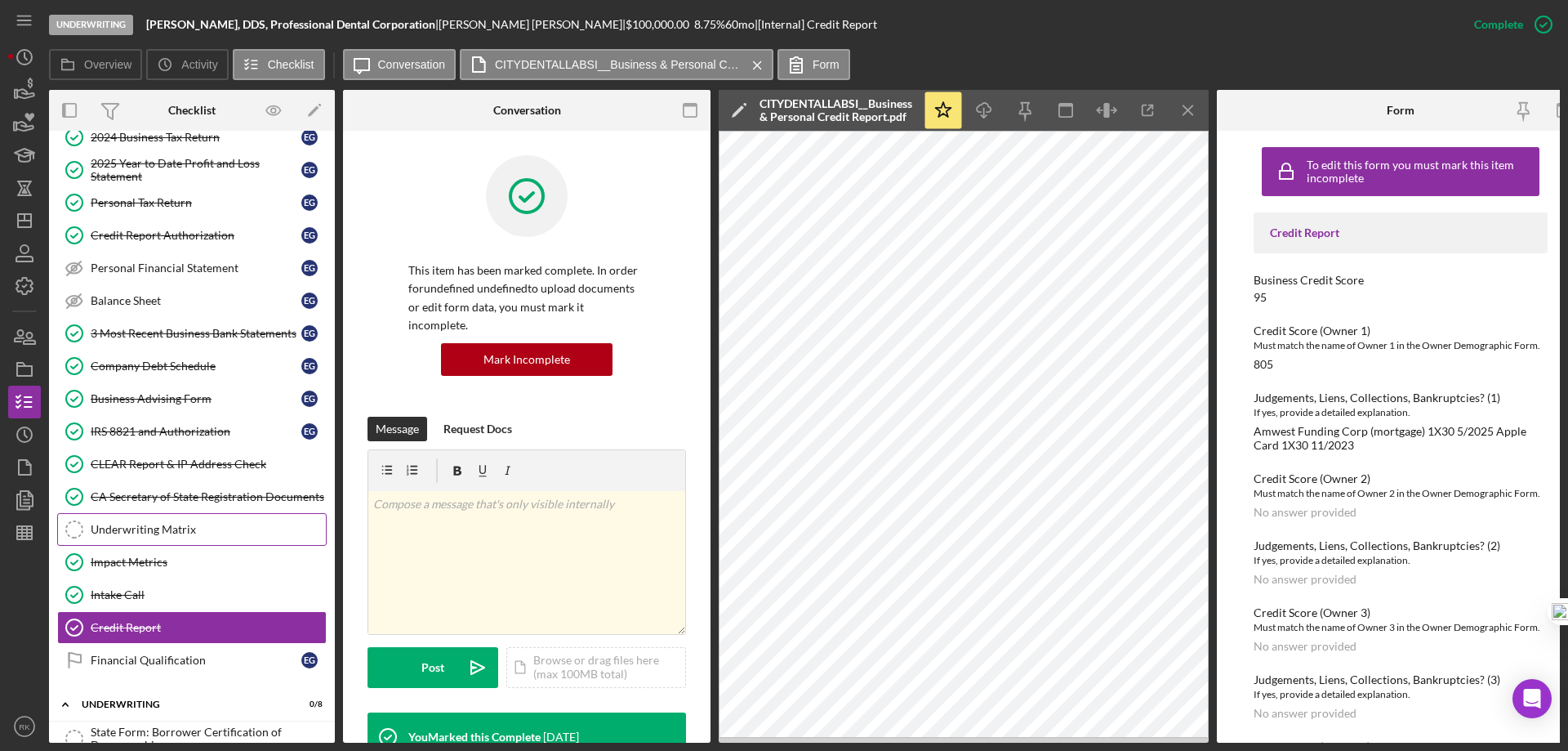
click at [171, 534] on div "Underwriting Matrix" at bounding box center [208, 530] width 235 height 13
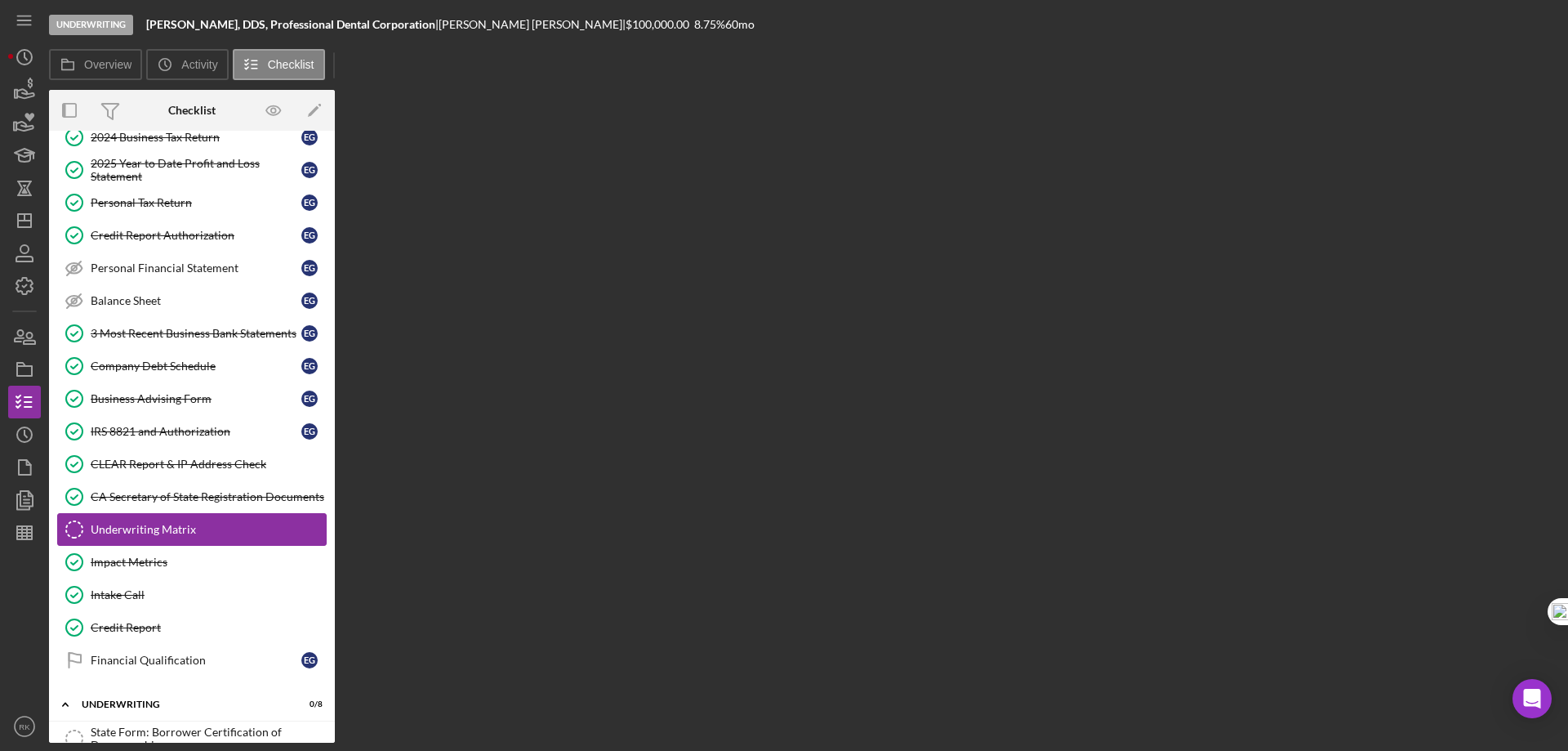
scroll to position [392, 0]
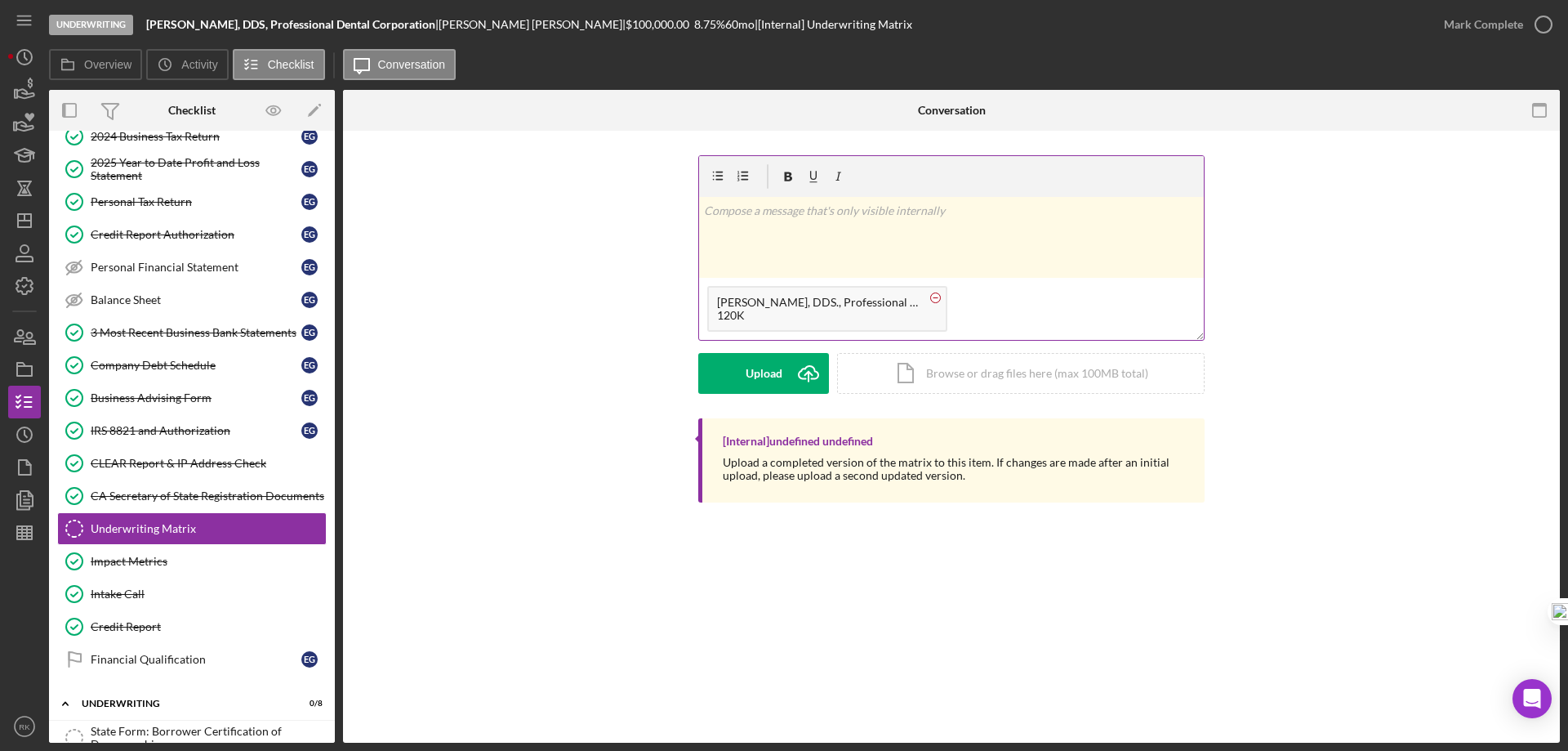
click at [935, 298] on rect at bounding box center [935, 298] width 5 height 1
click at [788, 379] on icon "Icon/Upload" at bounding box center [808, 373] width 41 height 41
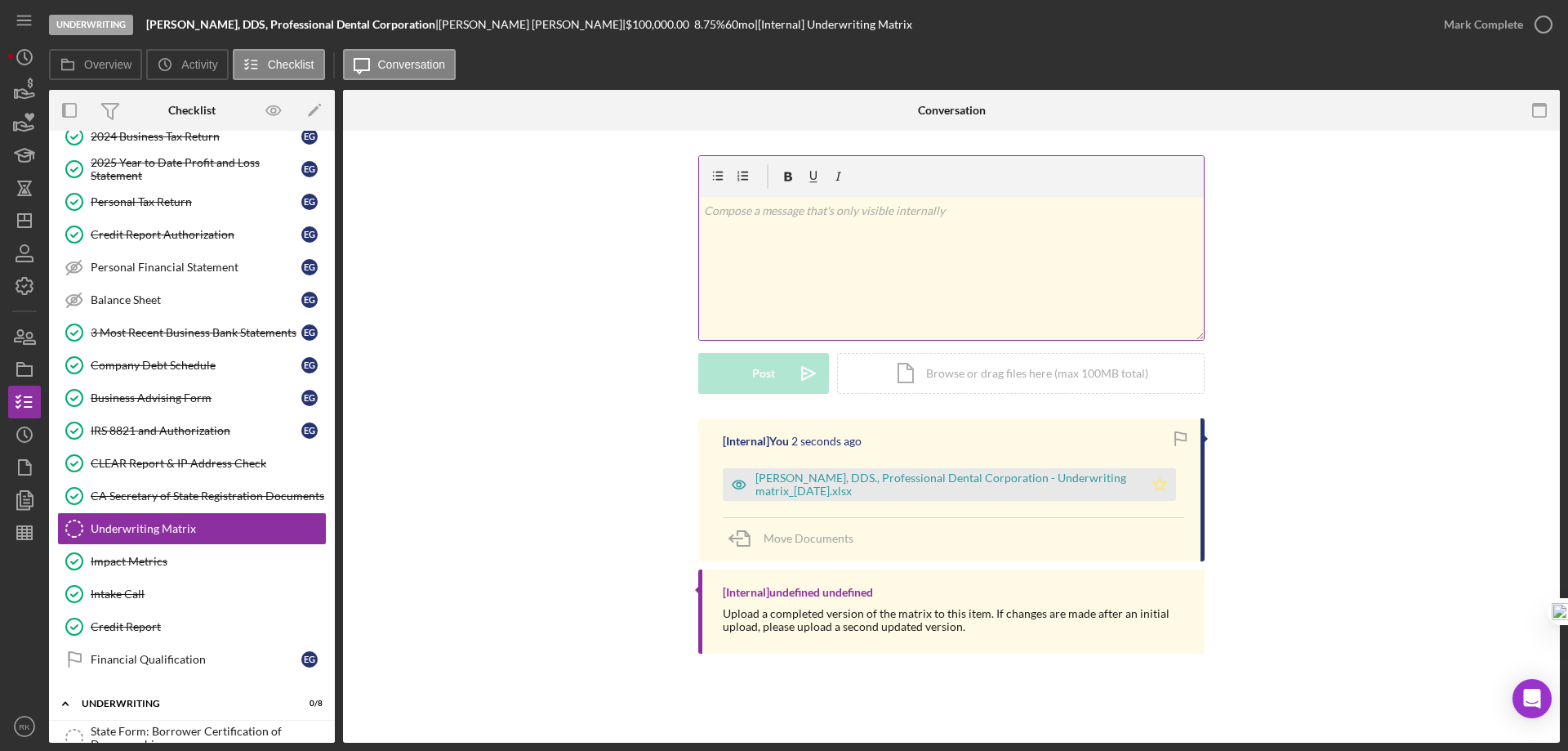
click at [1168, 479] on icon "Icon/Star" at bounding box center [1160, 484] width 32 height 32
click at [1551, 23] on icon "button" at bounding box center [1543, 24] width 41 height 41
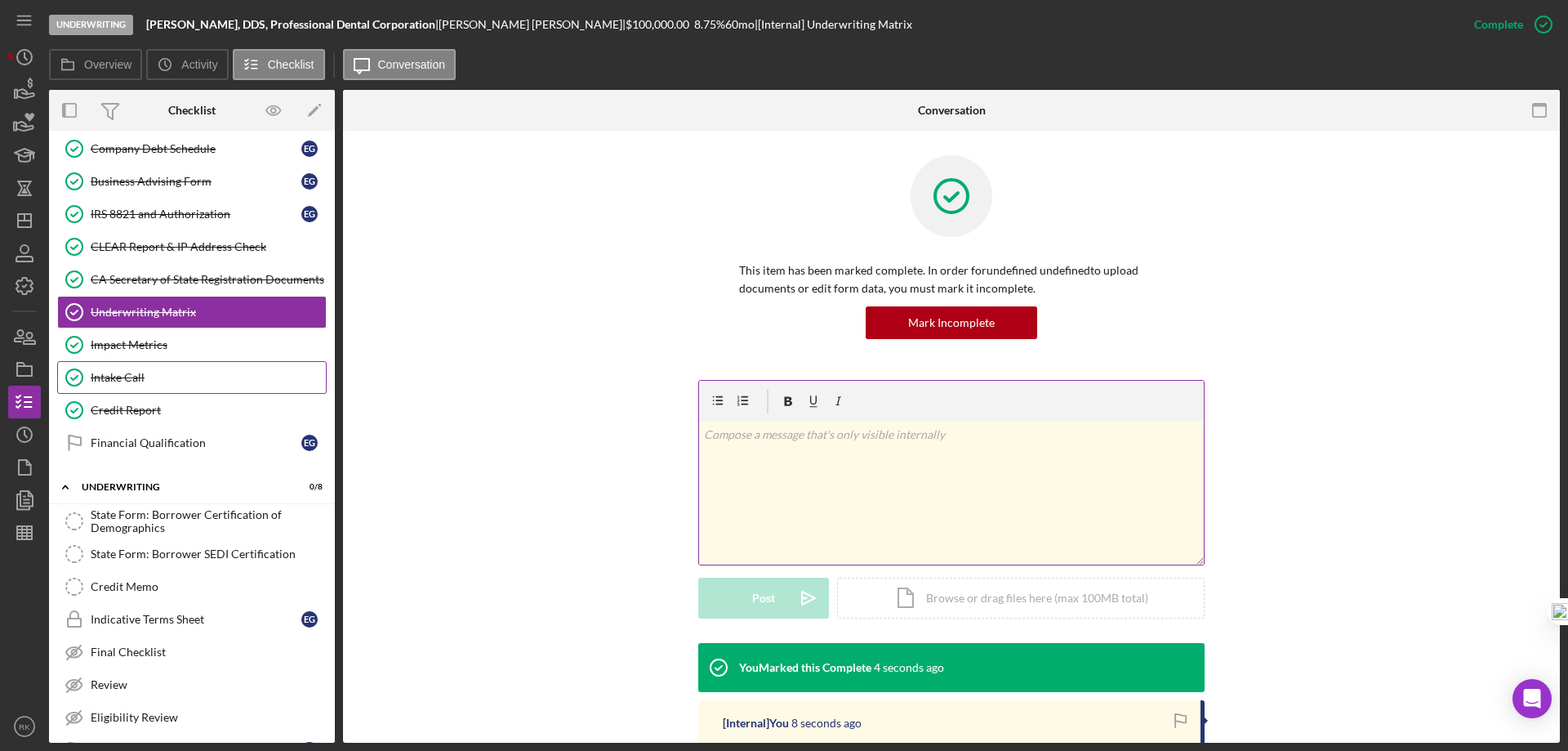
scroll to position [609, 0]
click at [159, 445] on div "Financial Qualification" at bounding box center [196, 442] width 211 height 13
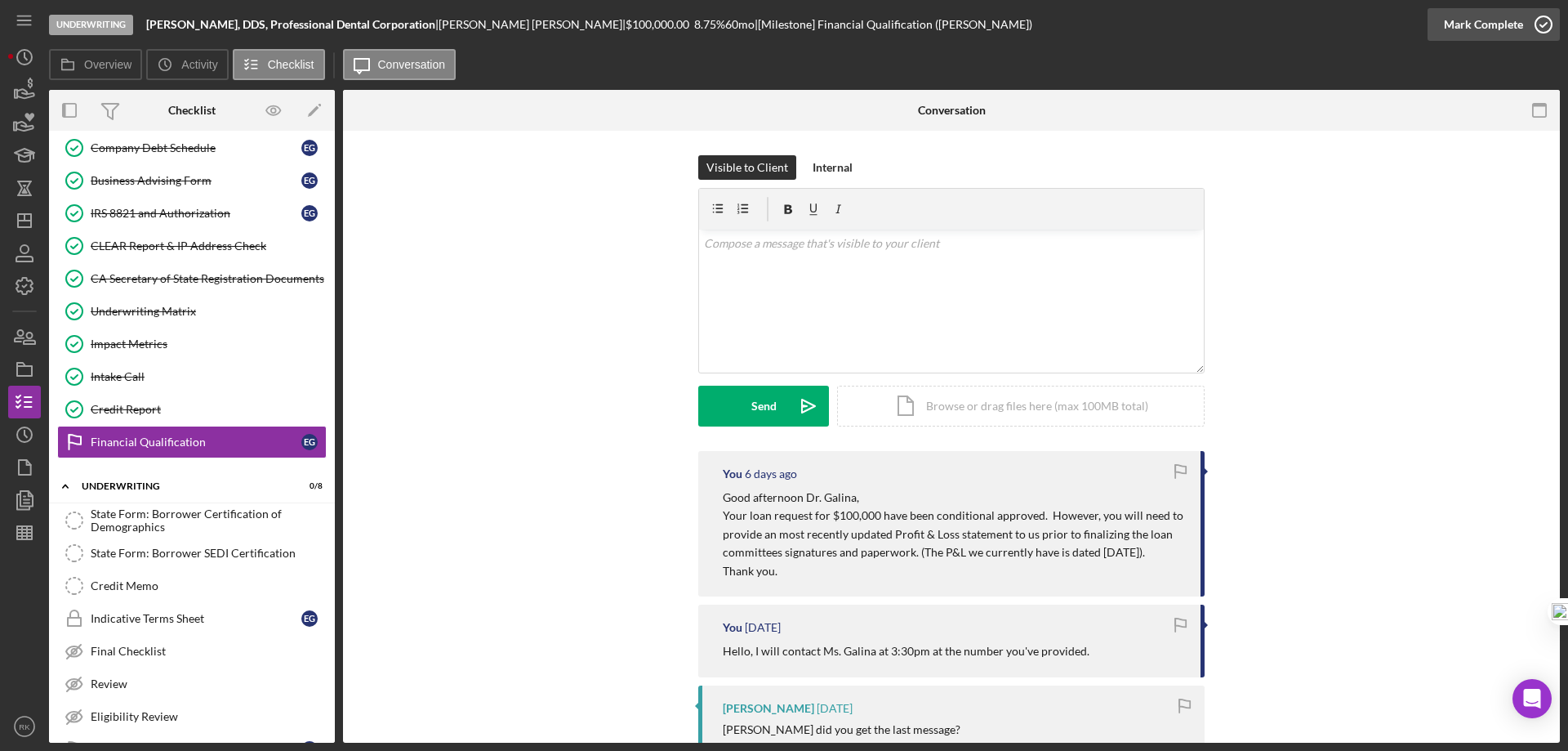
click at [1533, 25] on icon "button" at bounding box center [1543, 24] width 41 height 41
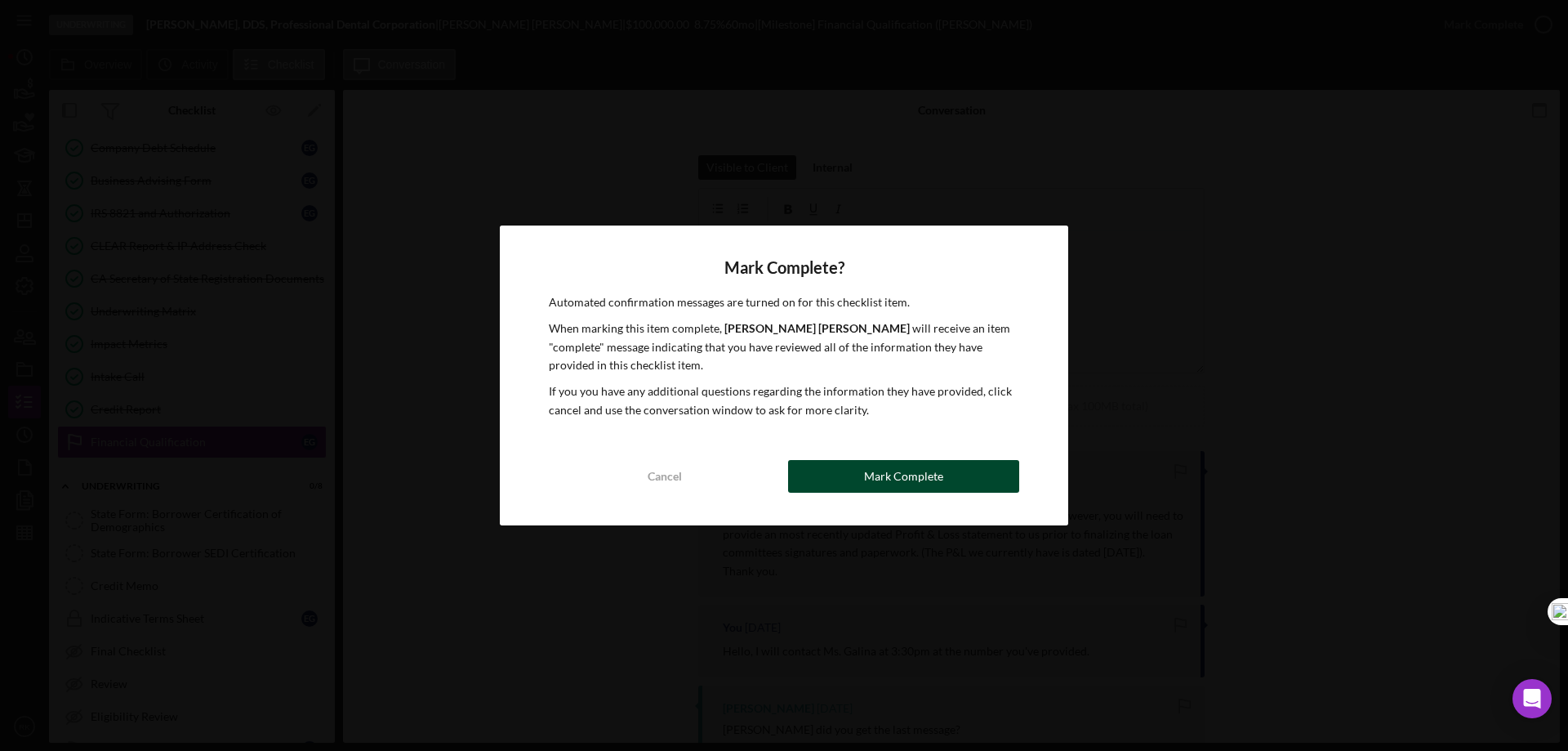
click at [946, 473] on button "Mark Complete" at bounding box center [904, 476] width 231 height 32
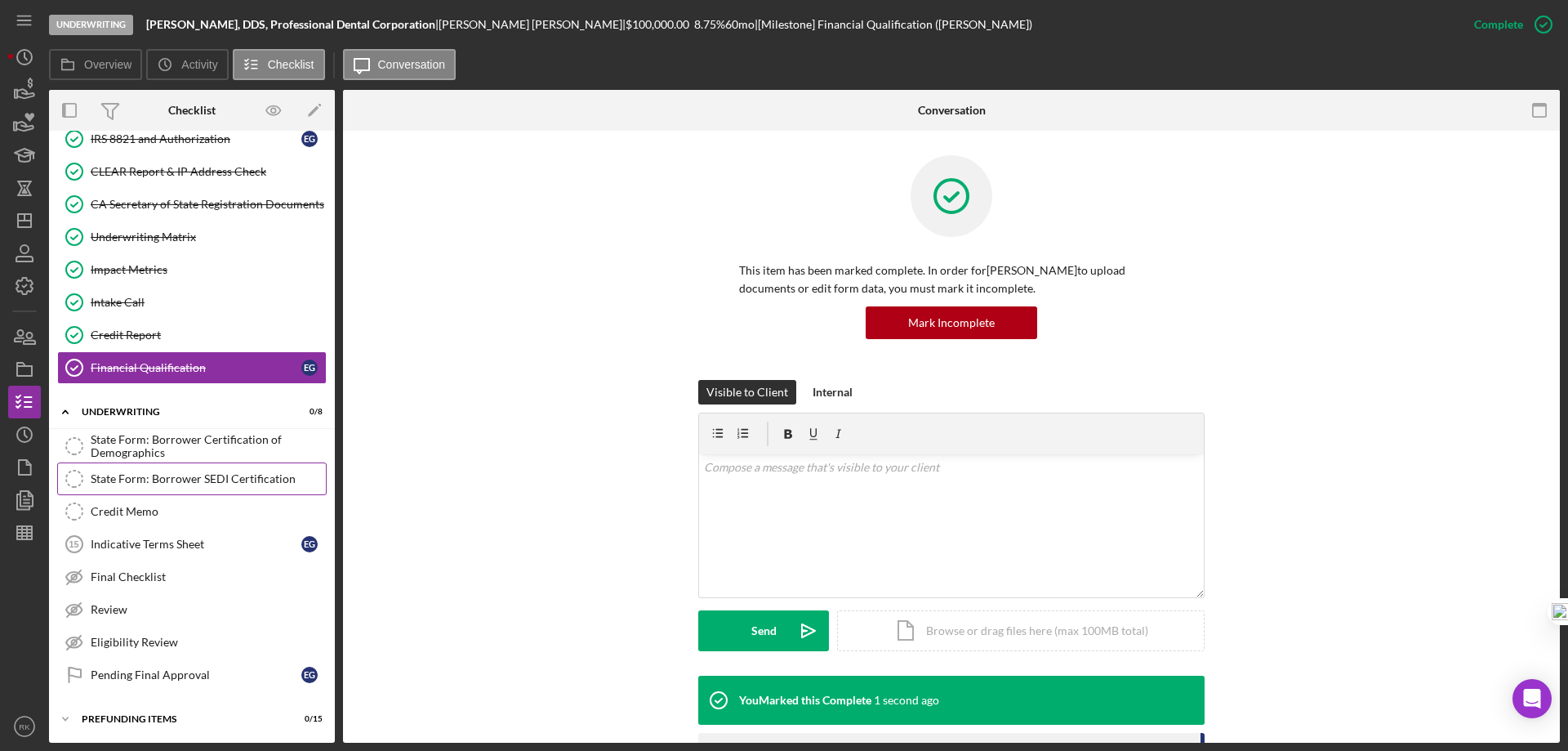
scroll to position [685, 0]
drag, startPoint x: 146, startPoint y: 22, endPoint x: 442, endPoint y: 25, distance: 296.0
click at [442, 25] on div "Underwriting Ekaterina N. Galina, DDS, Professional Dental Corporation | Ekater…" at bounding box center [753, 24] width 1409 height 49
copy b "Ekaterina N. Galina, DDS, Professional Dental Corporation"
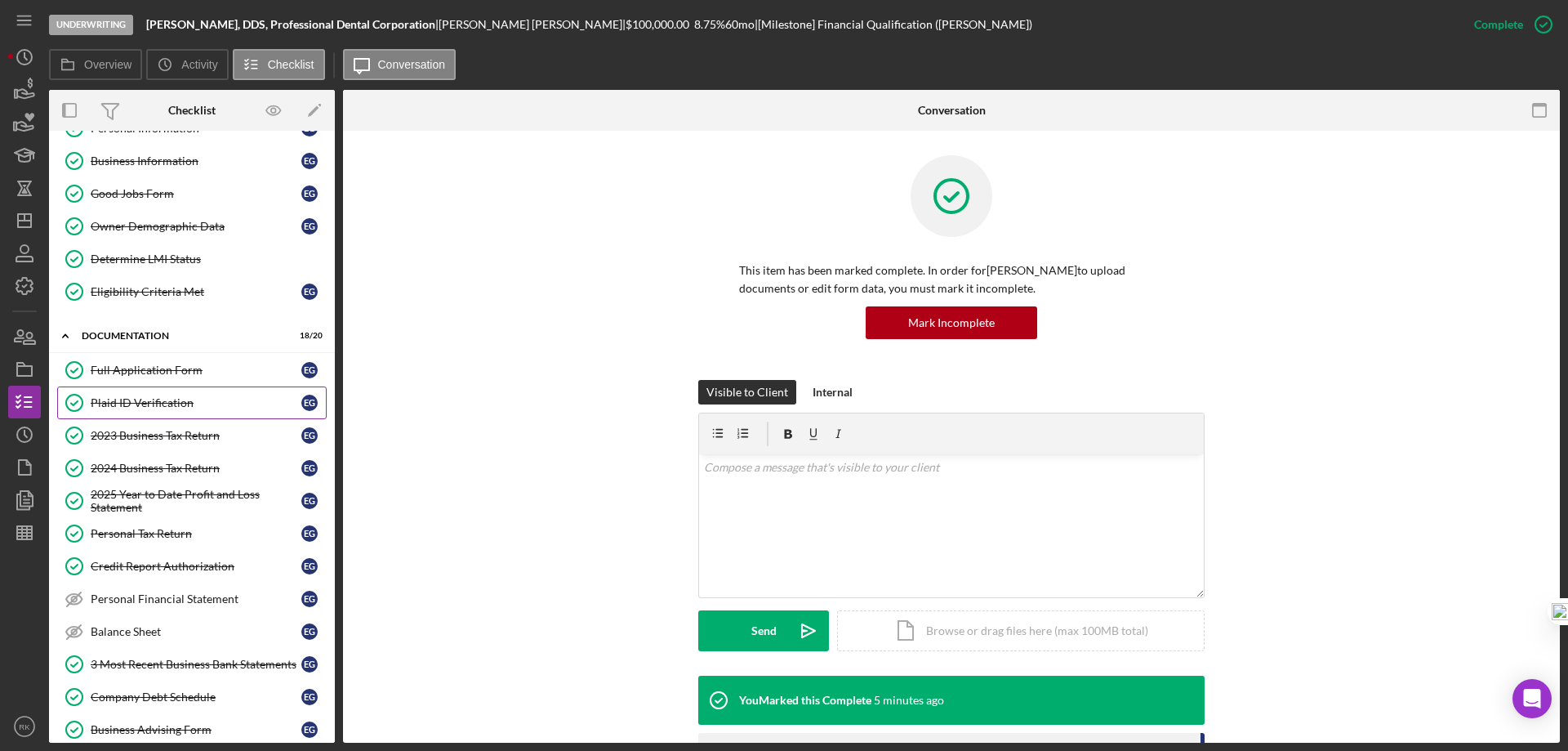
scroll to position [59, 0]
click at [159, 405] on div "Plaid ID Verification" at bounding box center [196, 404] width 211 height 13
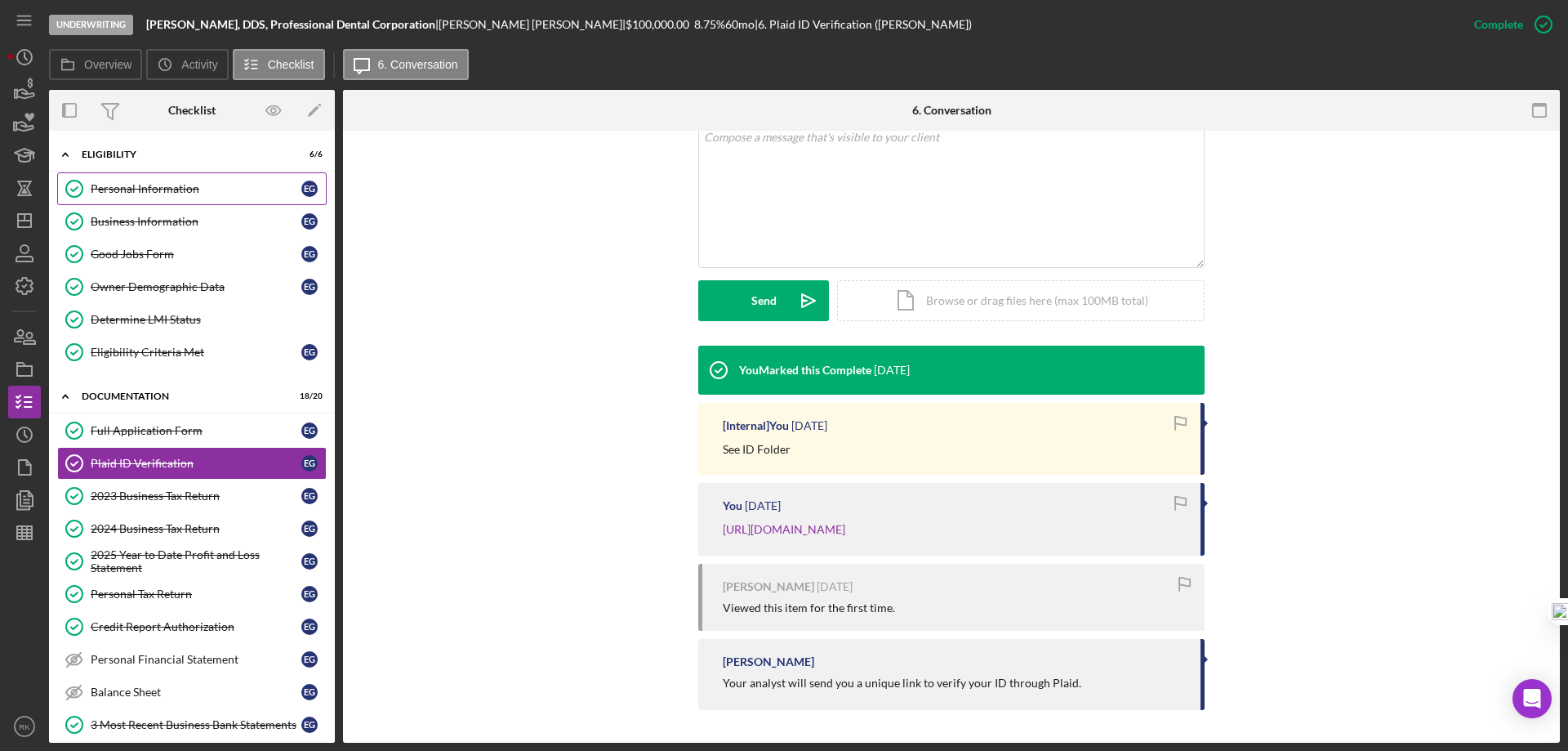
click at [170, 197] on link "Personal Information Personal Information E G" at bounding box center [192, 189] width 269 height 32
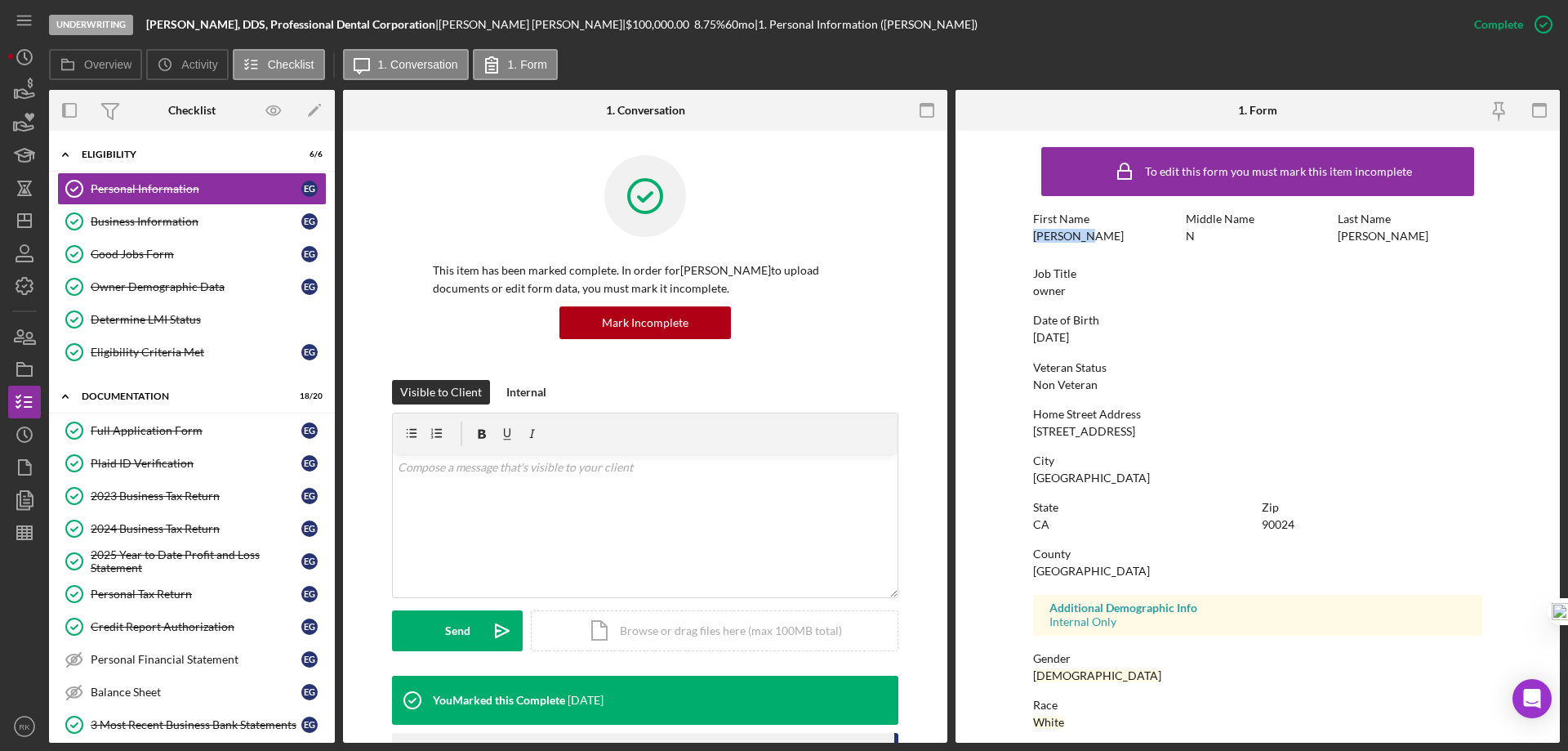
drag, startPoint x: 1030, startPoint y: 234, endPoint x: 1081, endPoint y: 230, distance: 51.2
click at [1081, 230] on form "To edit this form you must mark this item incomplete First Name Ekaterina Middl…" at bounding box center [1257, 436] width 604 height 612
copy div "Ekaterina"
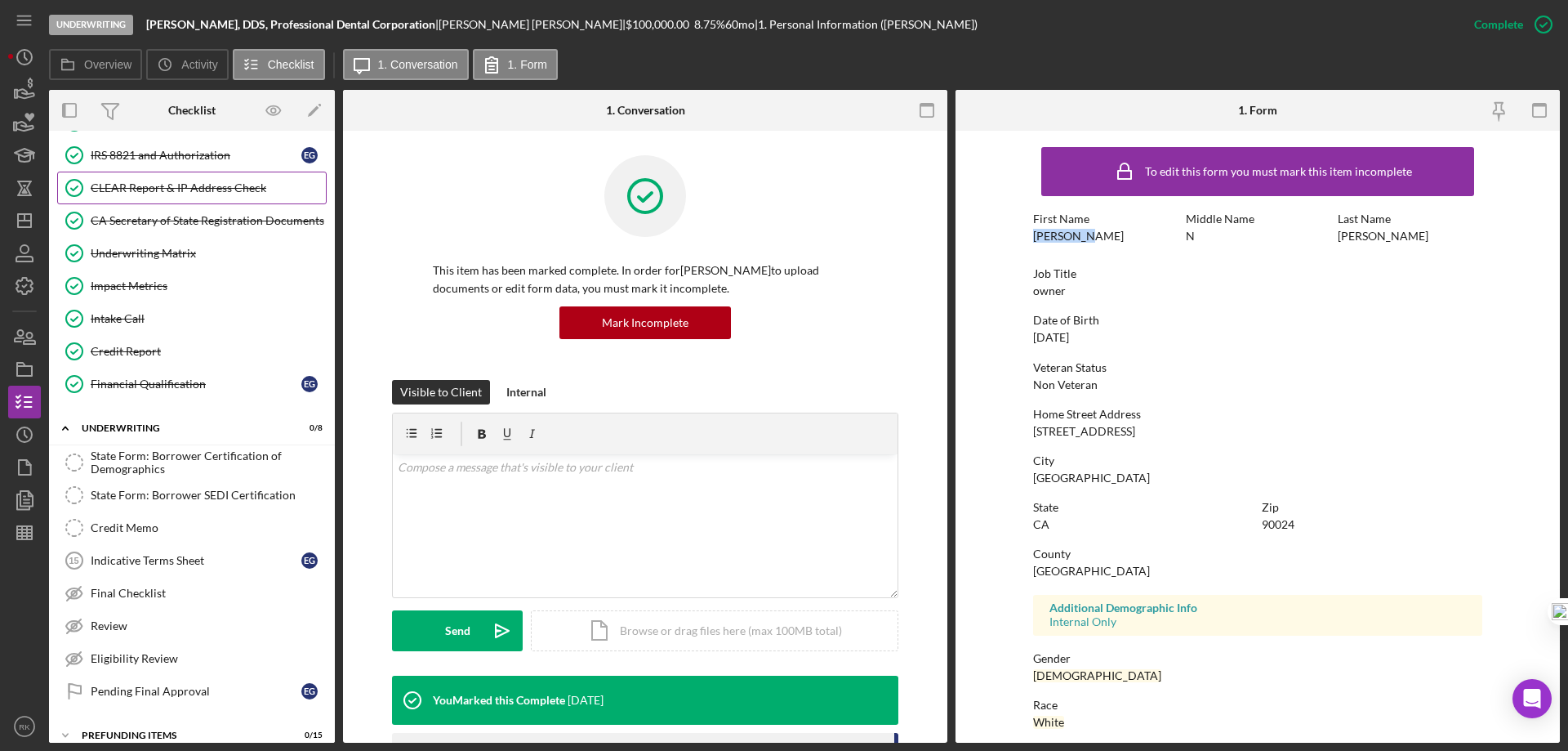
scroll to position [685, 0]
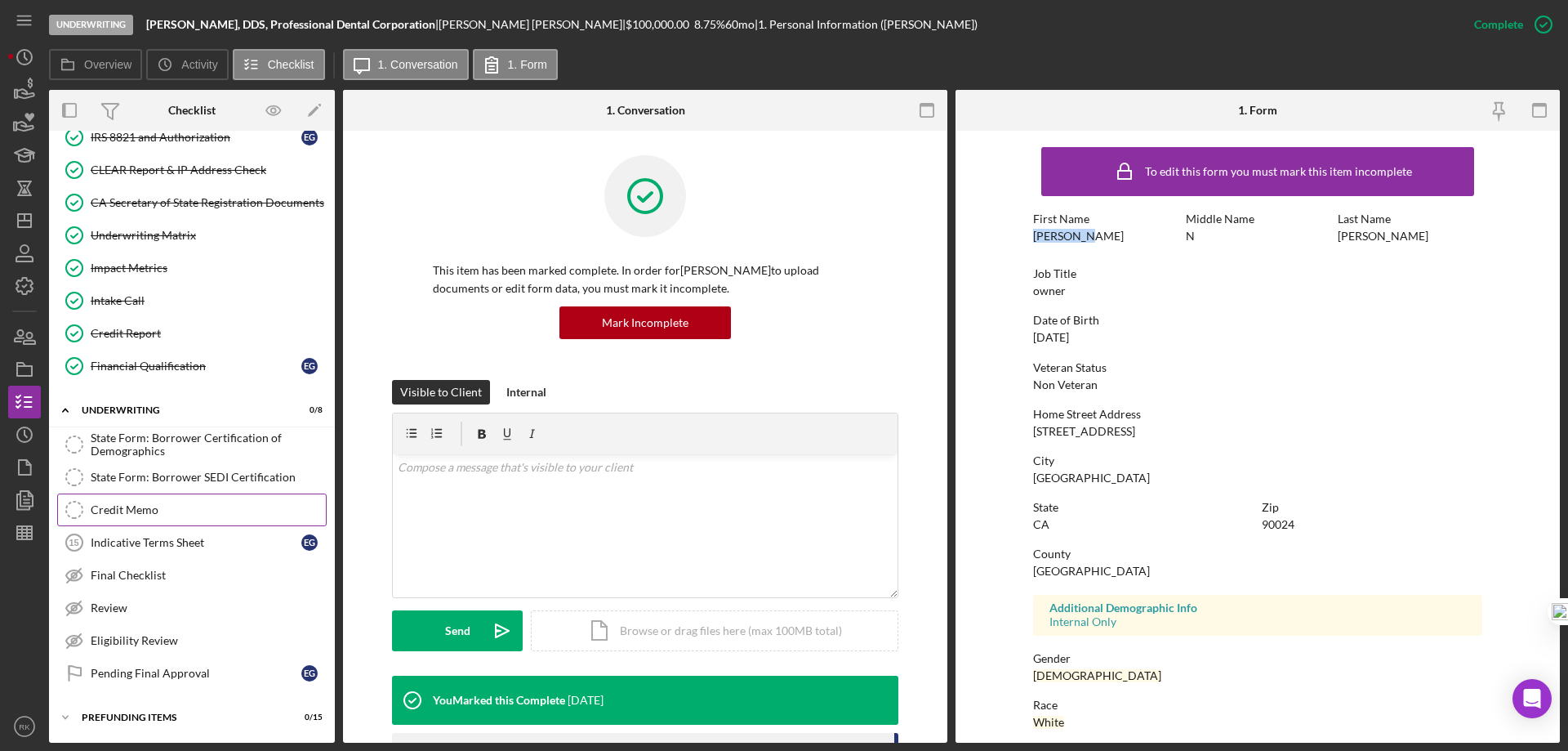
click at [161, 507] on div "Credit Memo" at bounding box center [208, 510] width 235 height 13
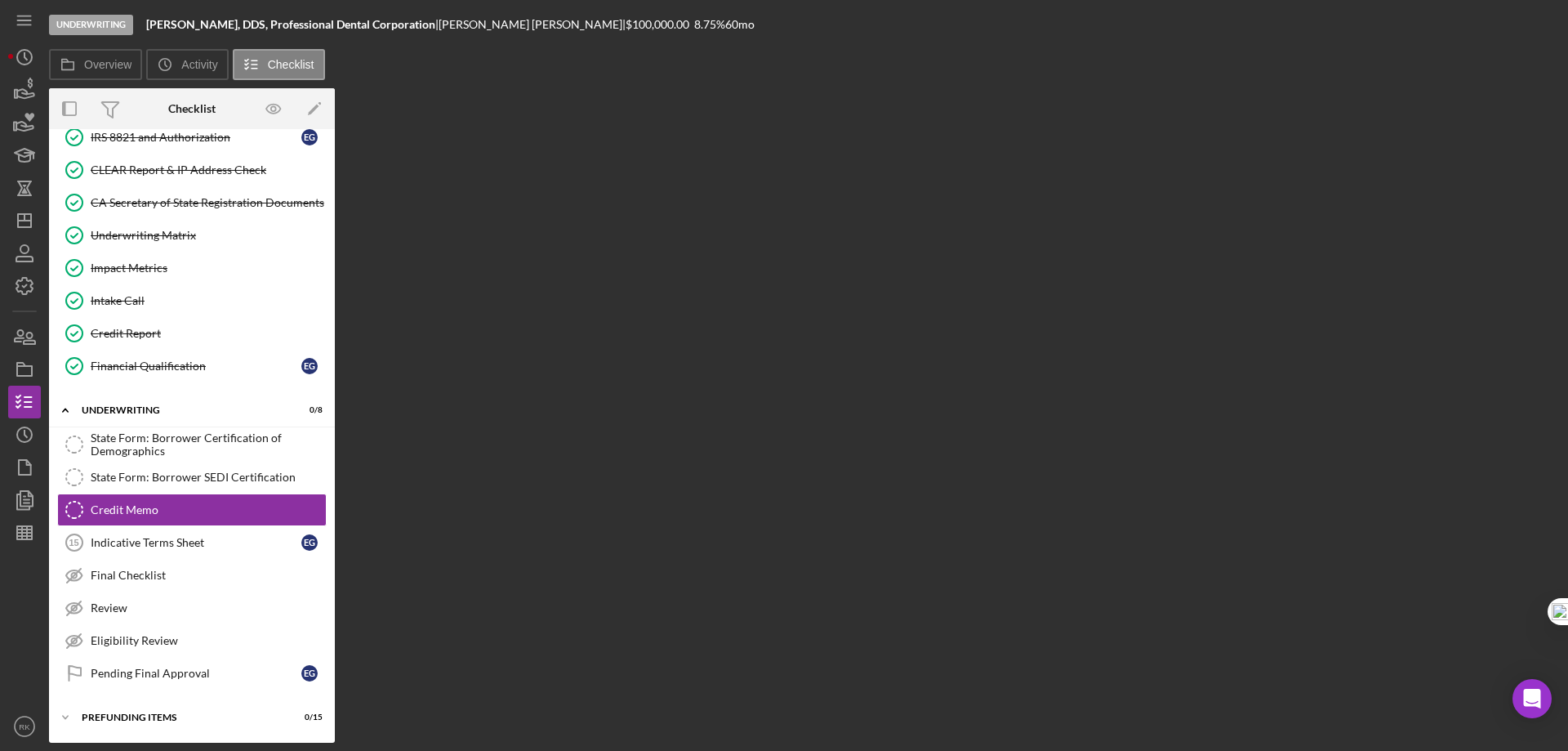
scroll to position [685, 0]
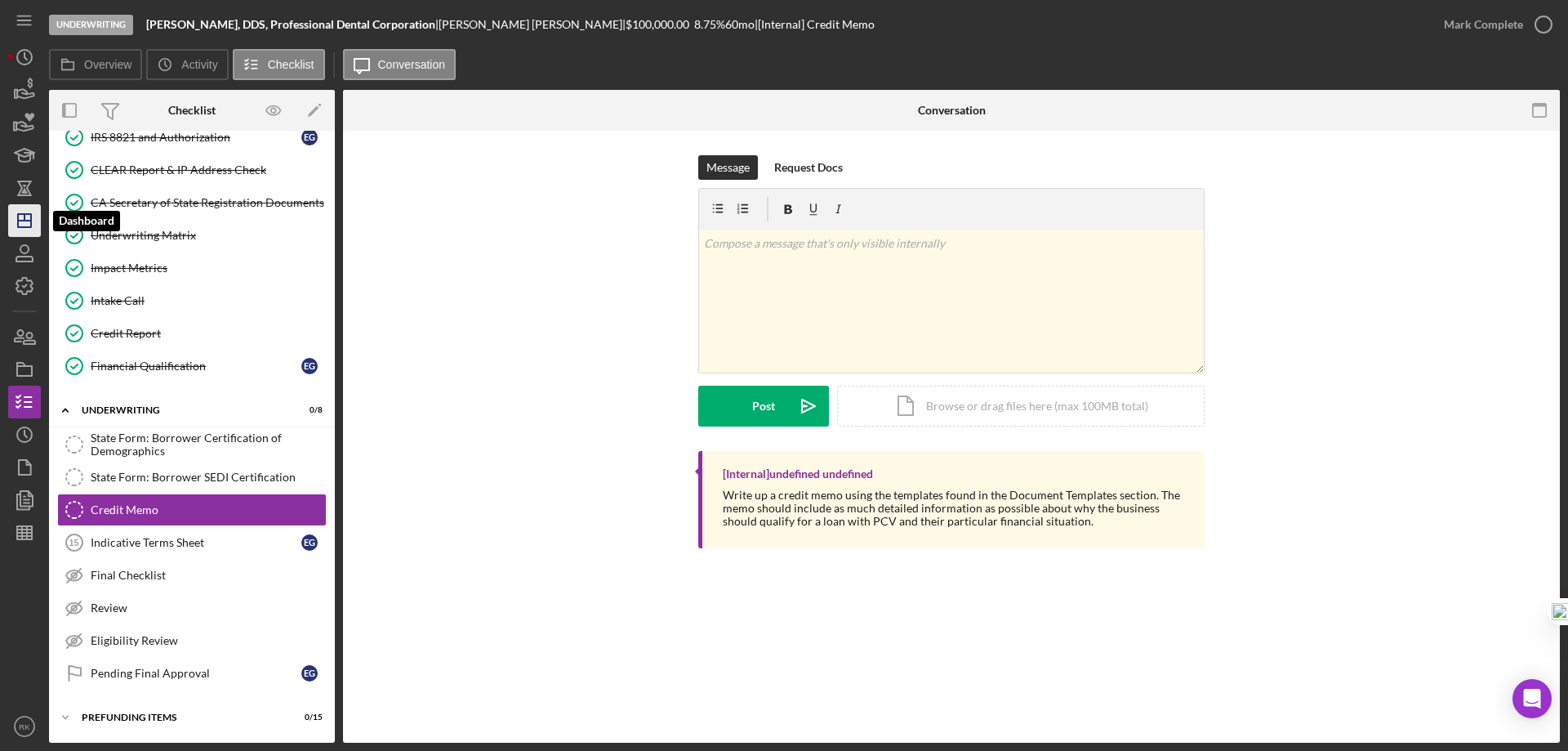
click at [24, 226] on icon "Icon/Dashboard" at bounding box center [24, 220] width 41 height 41
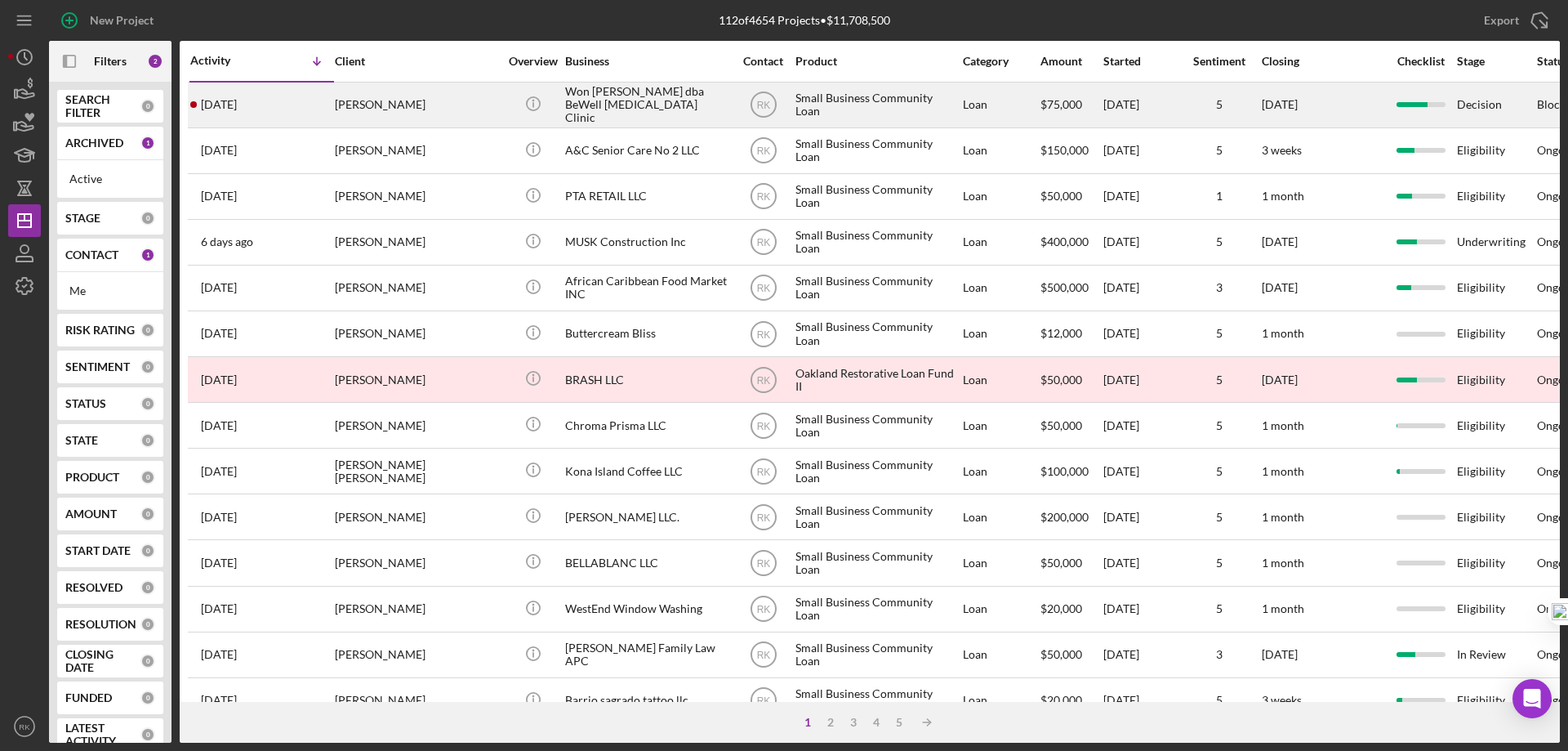
click at [570, 110] on div "Won S. Yoo dba BeWell Chiropractic Clinic" at bounding box center [646, 104] width 163 height 43
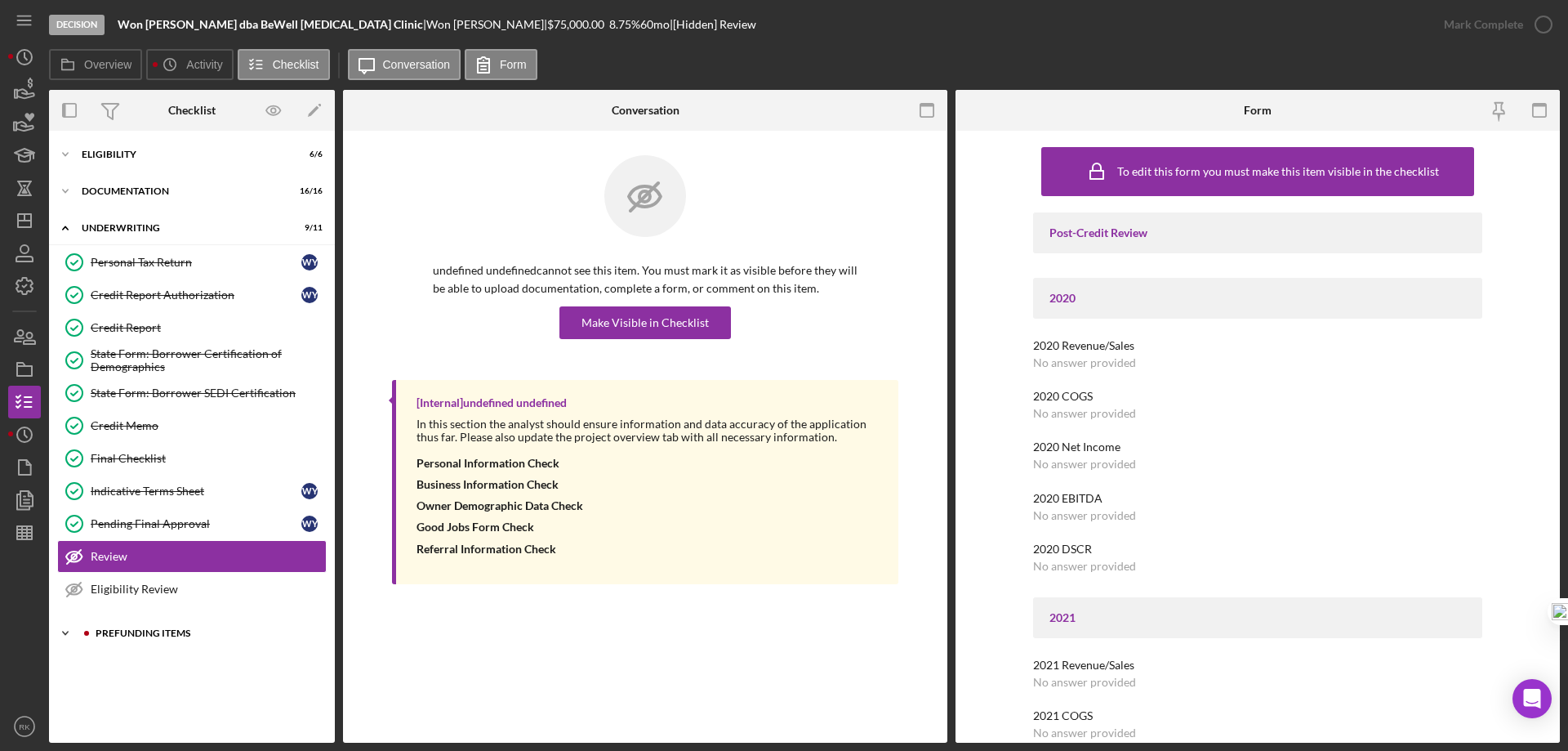
click at [122, 632] on div "Prefunding Items" at bounding box center [204, 633] width 219 height 10
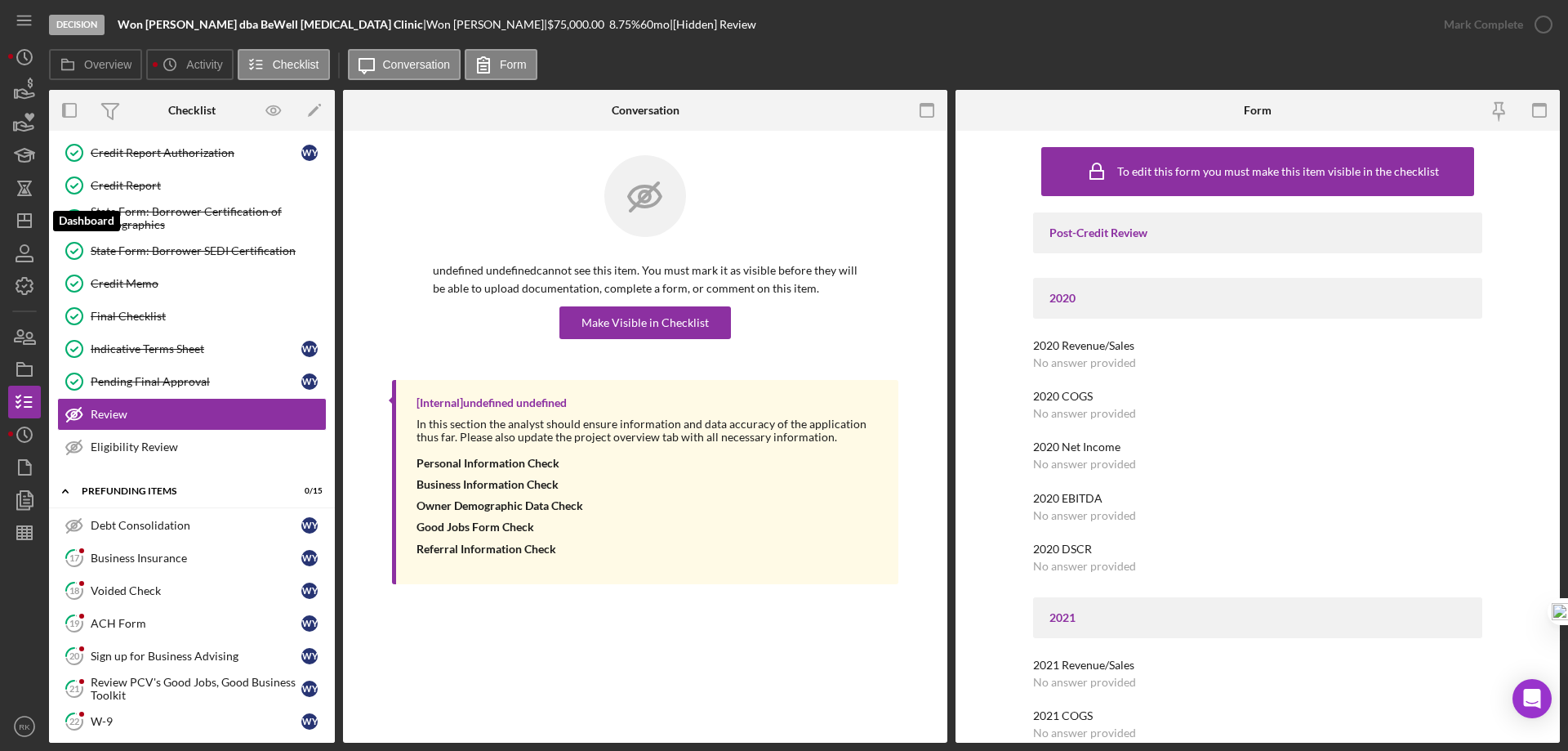
scroll to position [138, 0]
click at [30, 220] on line "button" at bounding box center [25, 220] width 13 height 0
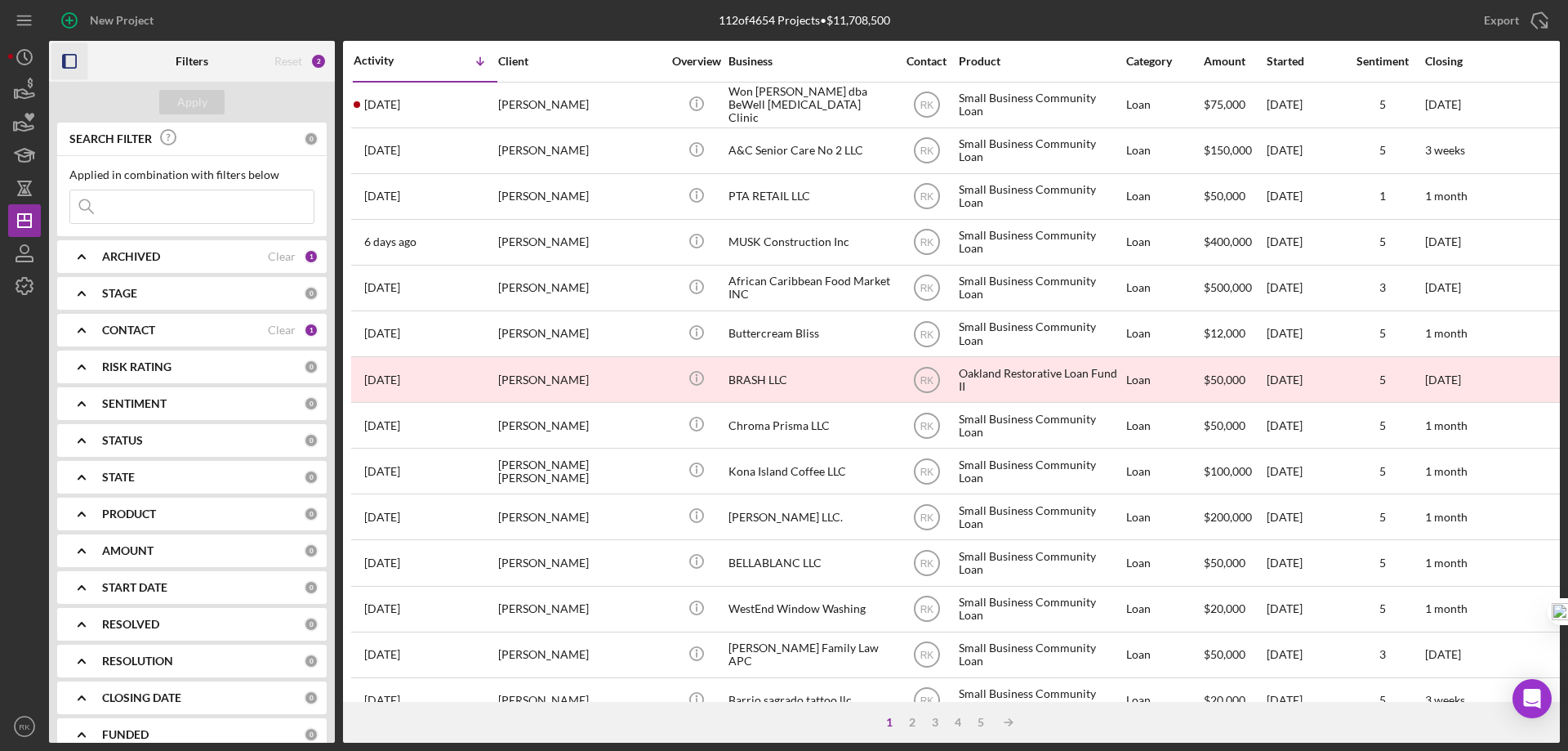
click at [81, 59] on icon "button" at bounding box center [70, 61] width 37 height 37
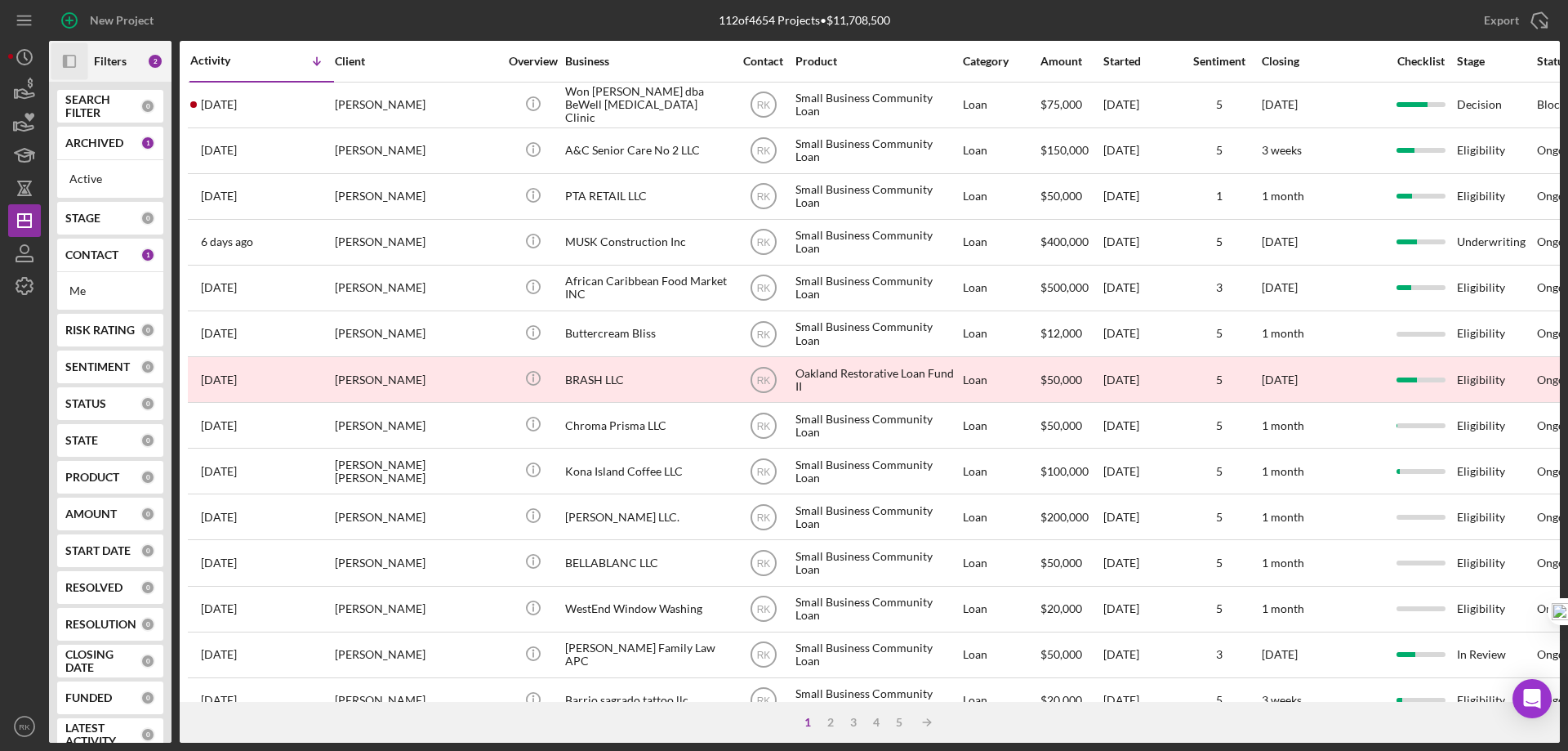
click at [81, 256] on b "CONTACT" at bounding box center [92, 255] width 53 height 13
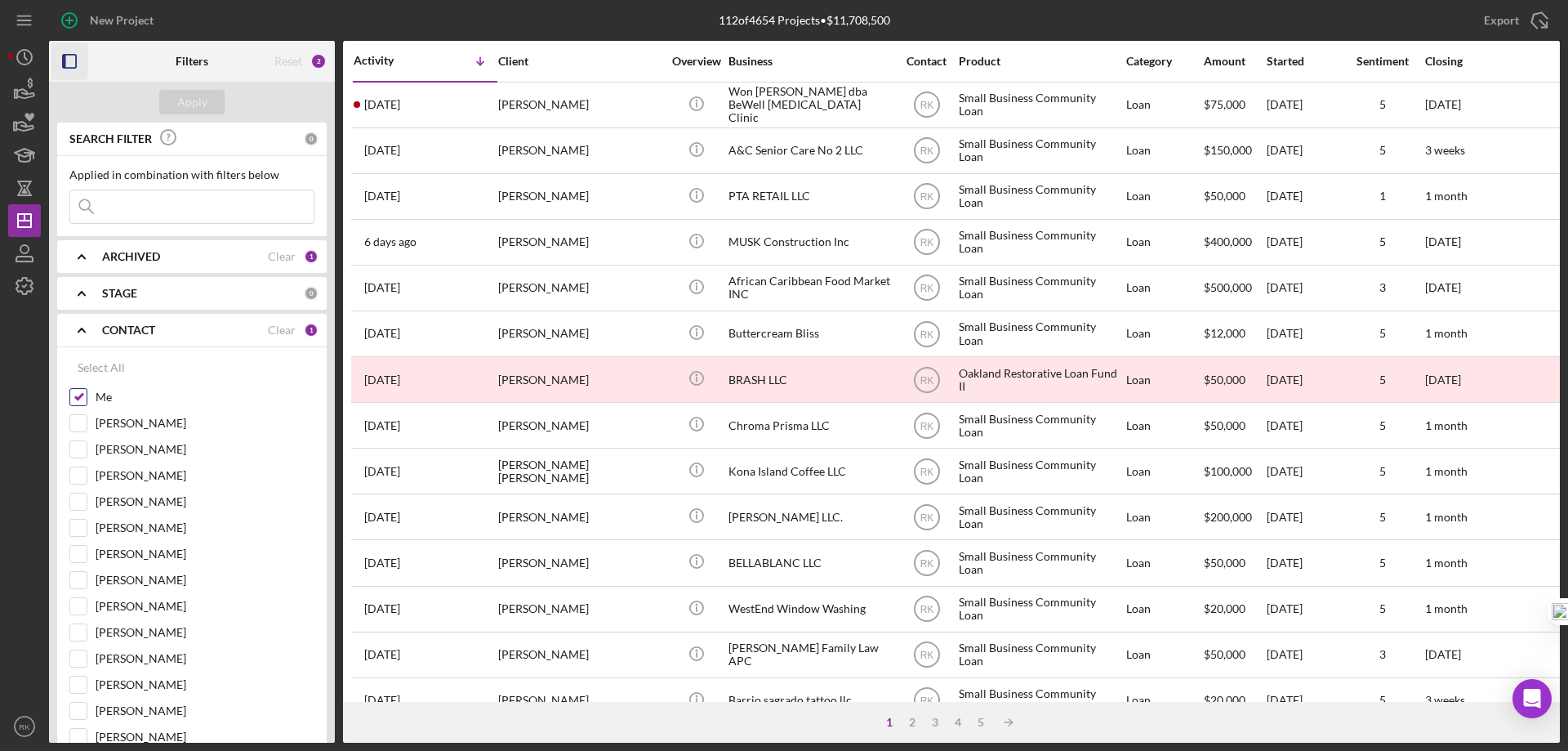
click at [80, 400] on input "Me" at bounding box center [78, 396] width 16 height 16
checkbox input "false"
click at [73, 427] on input "Grace Fenton" at bounding box center [78, 423] width 16 height 16
checkbox input "true"
click at [82, 555] on input "Lameisha Williams" at bounding box center [78, 553] width 16 height 16
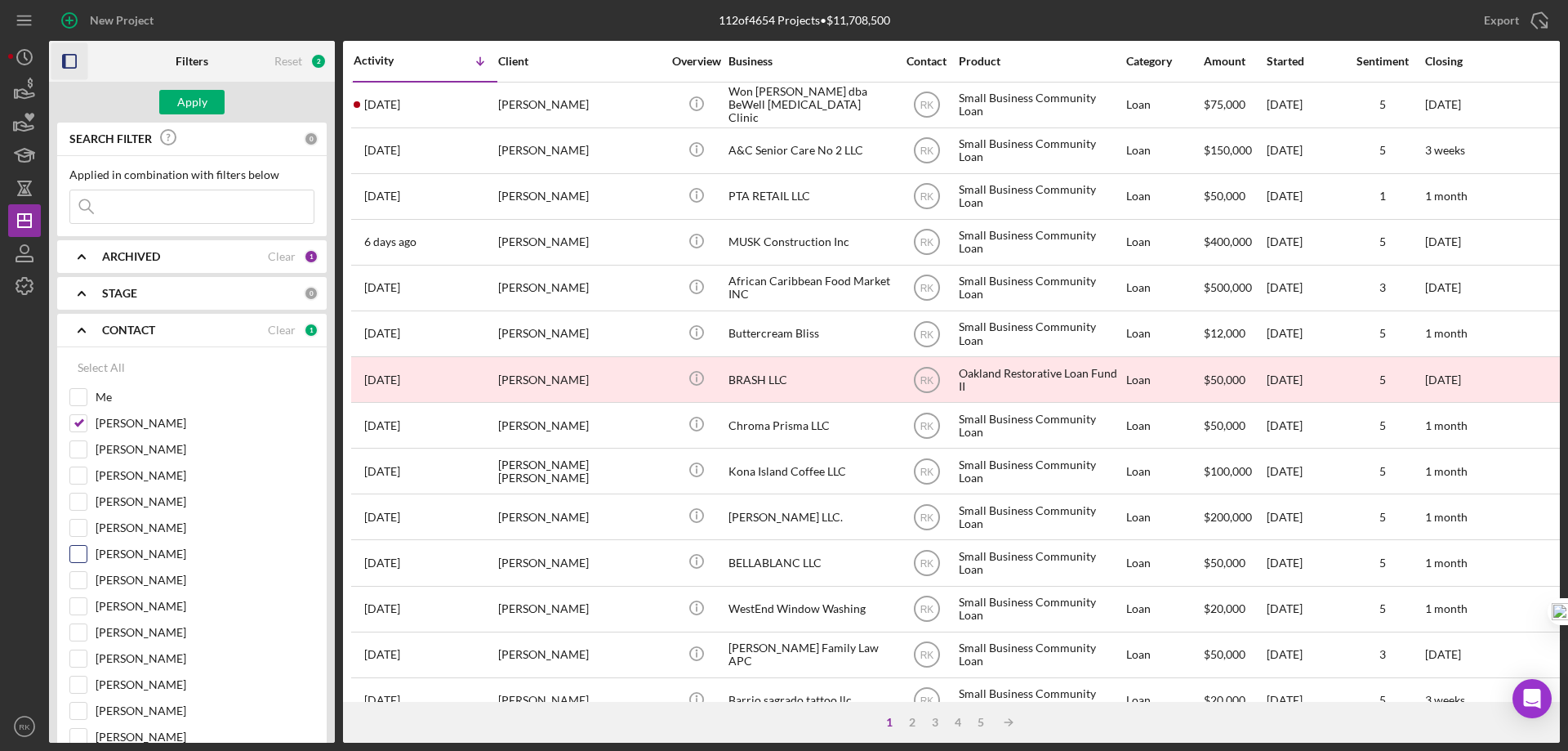
checkbox input "true"
click at [199, 106] on div "Apply" at bounding box center [193, 102] width 31 height 25
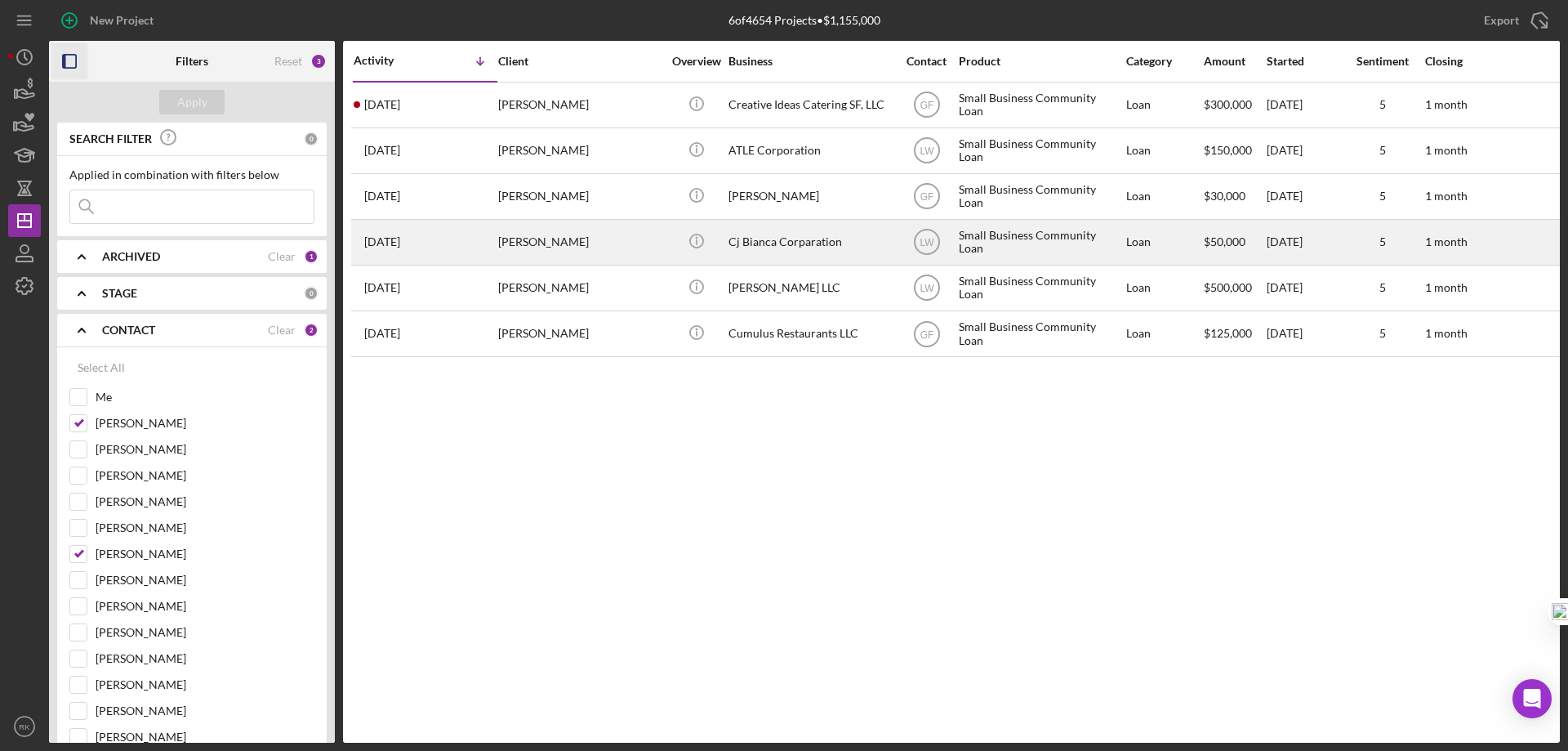
click at [564, 239] on div "Cesar Lopez" at bounding box center [579, 241] width 163 height 43
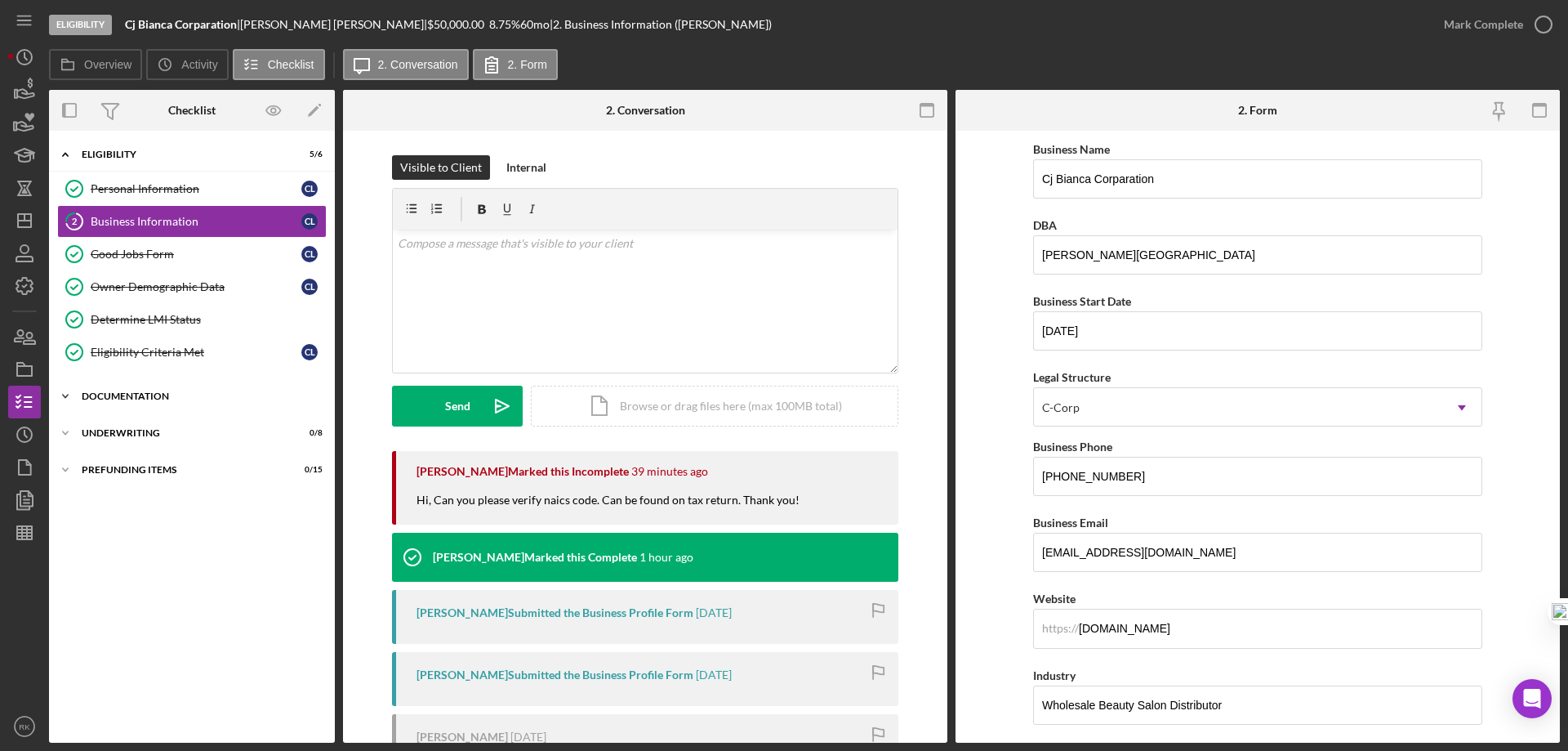
click at [143, 399] on div "Documentation" at bounding box center [199, 396] width 233 height 10
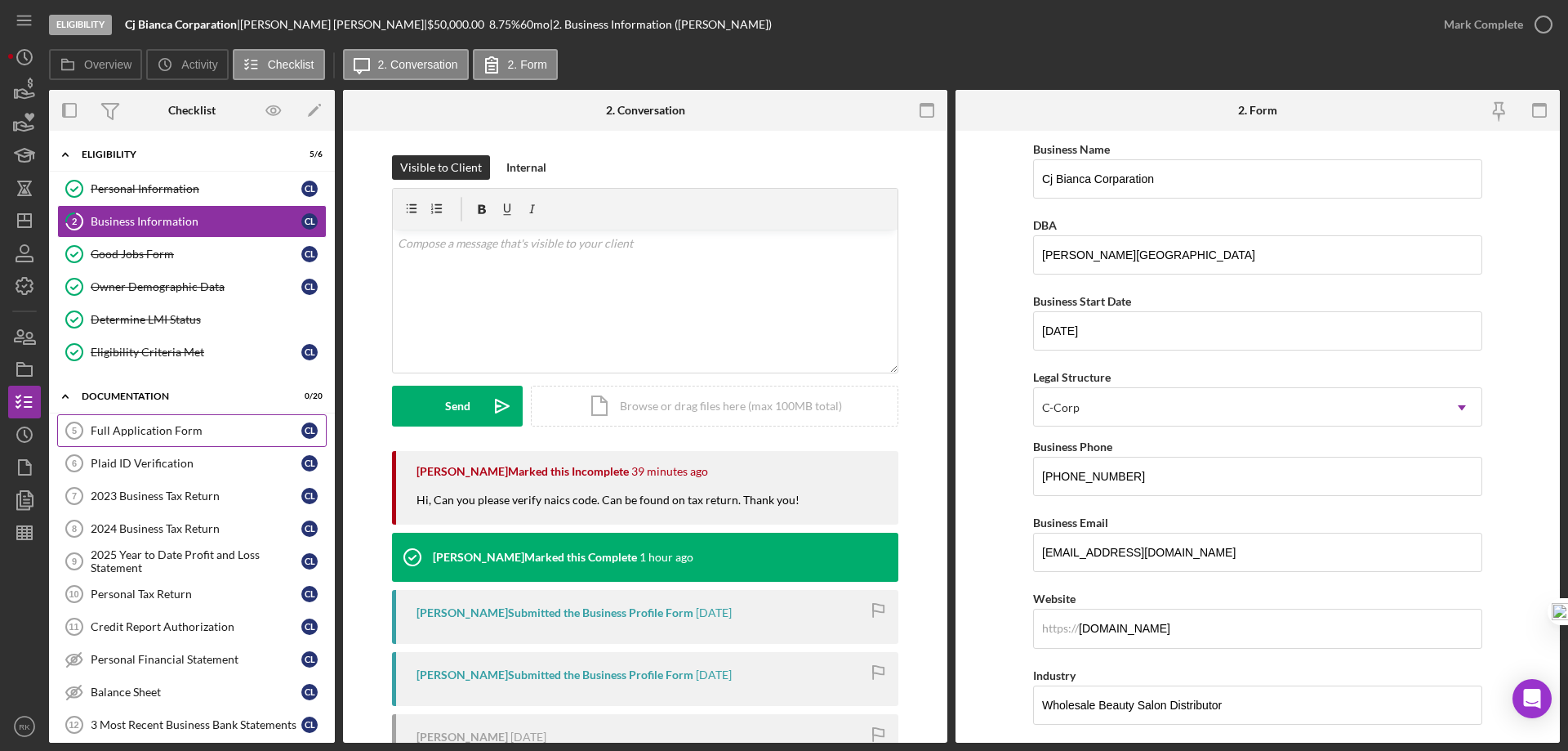
click at [157, 424] on div "Full Application Form" at bounding box center [196, 430] width 211 height 13
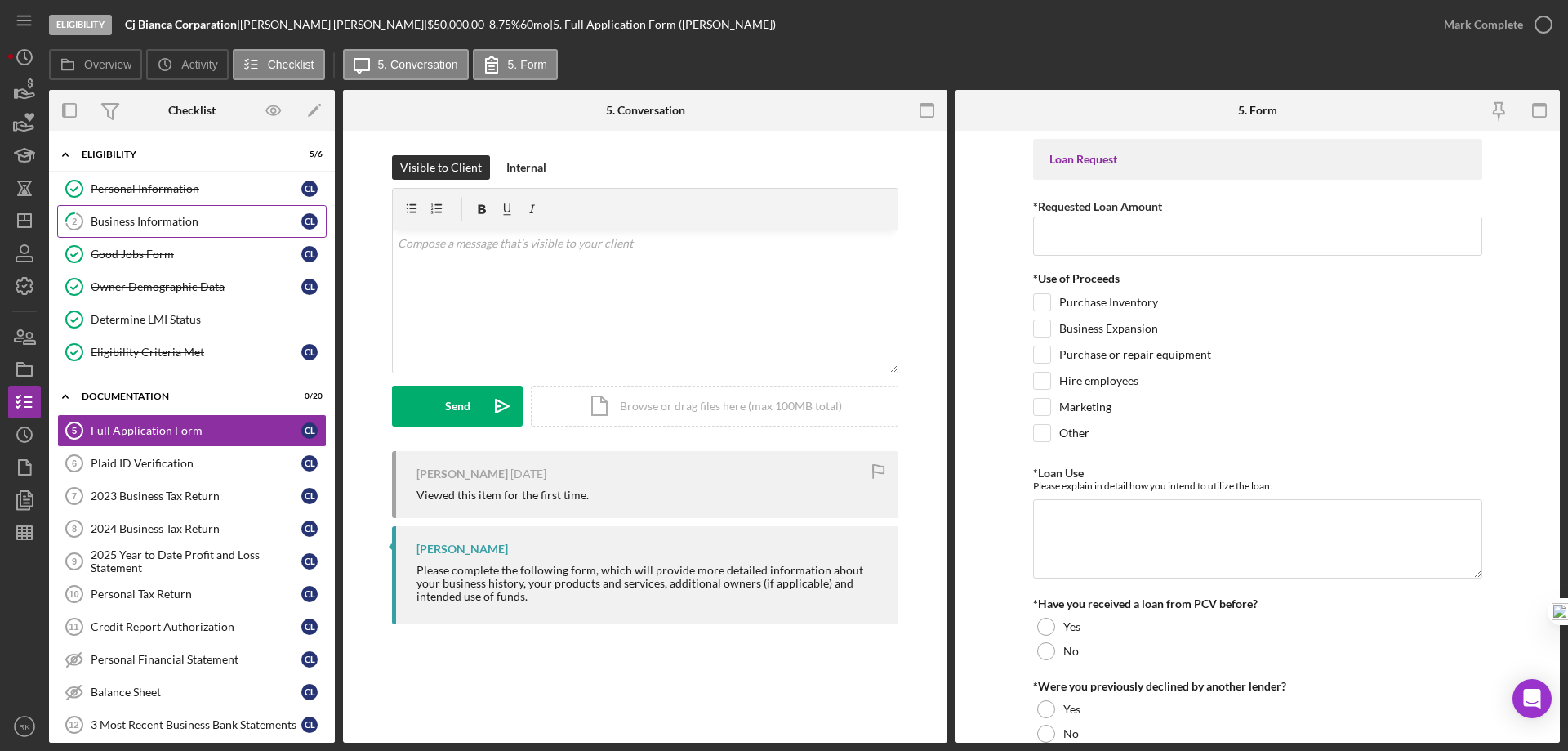
click at [173, 227] on div "Business Information" at bounding box center [196, 221] width 211 height 13
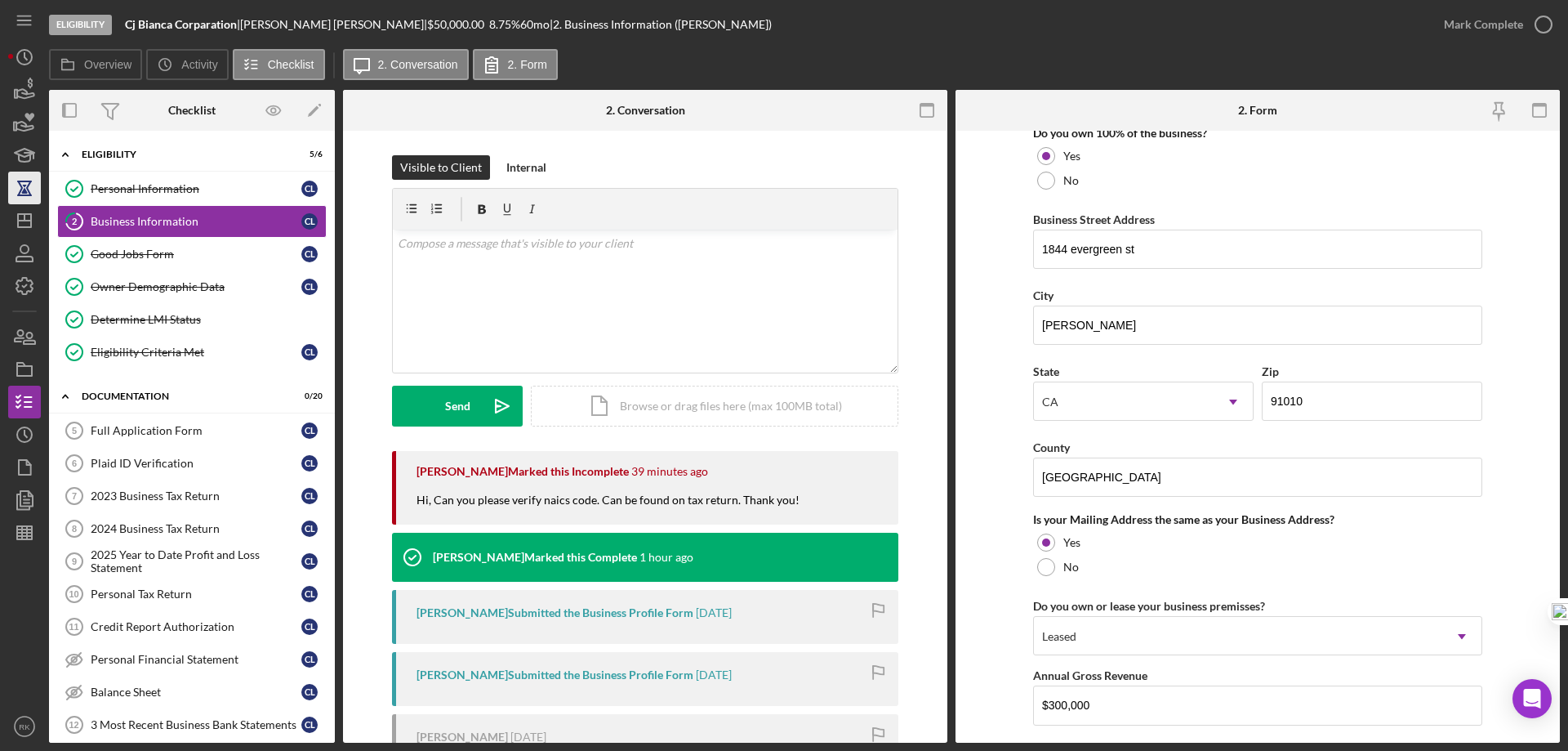
scroll to position [949, 0]
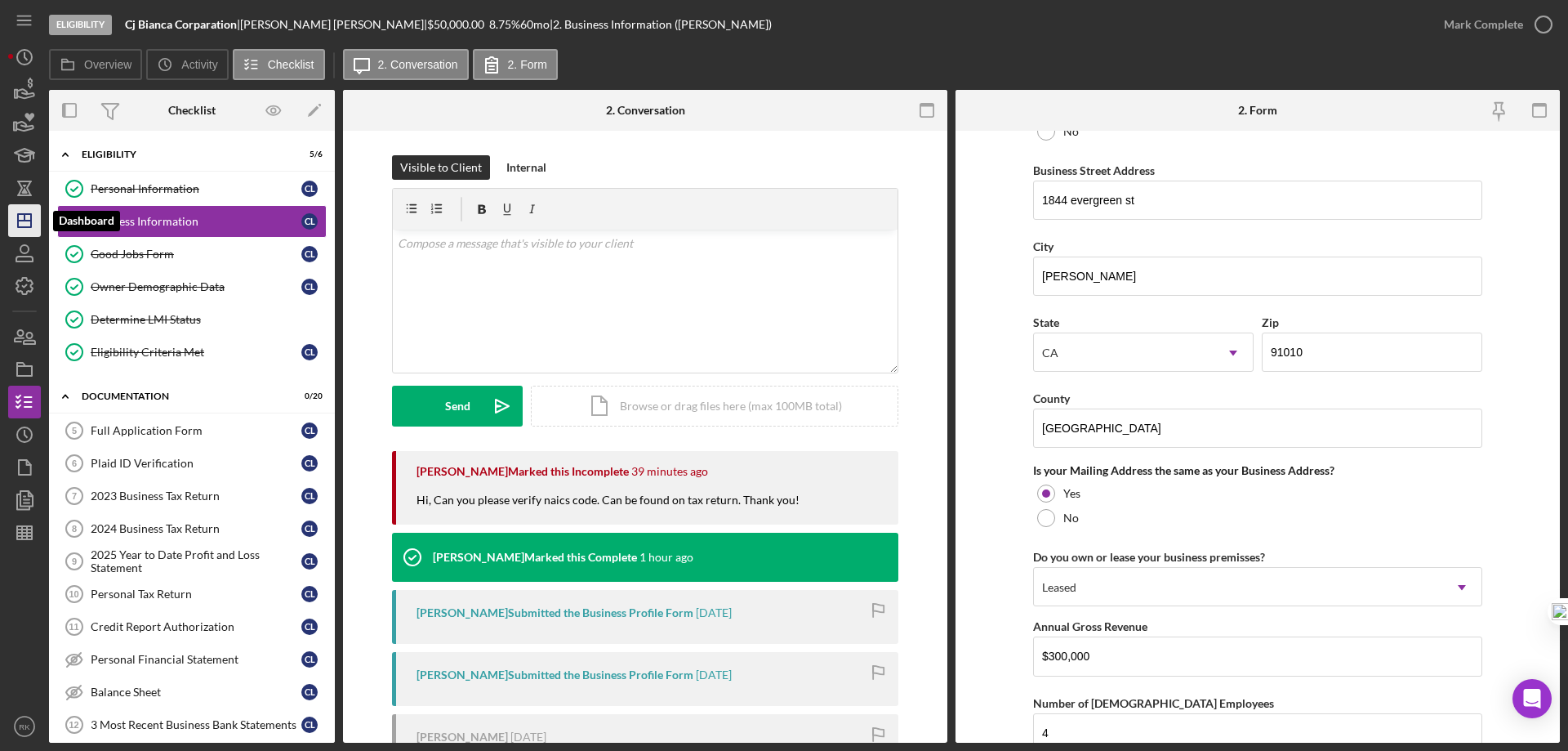
click at [22, 219] on icon "Icon/Dashboard" at bounding box center [24, 220] width 41 height 41
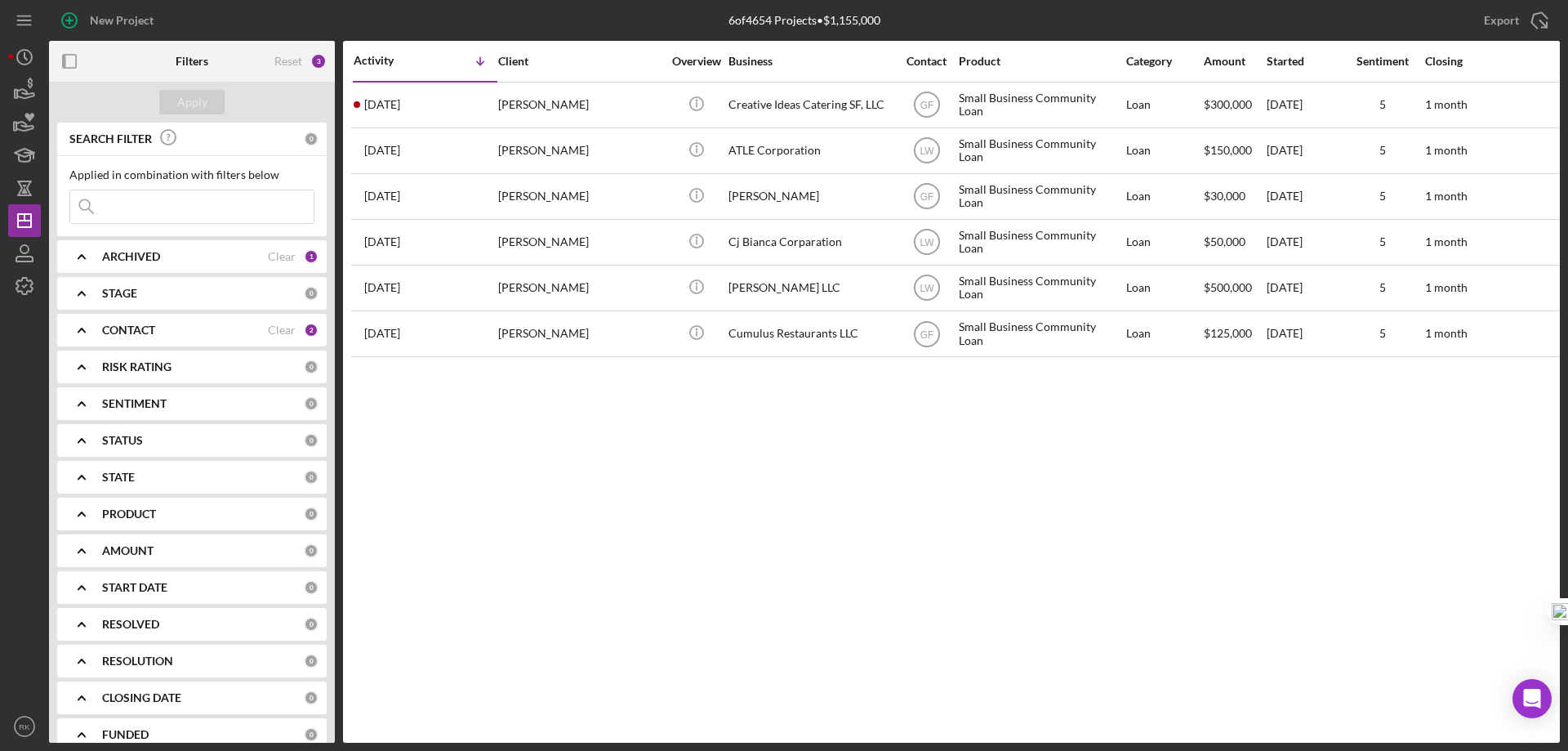
click at [273, 329] on div "Clear" at bounding box center [282, 330] width 28 height 13
click at [94, 330] on icon "Icon/Expander" at bounding box center [81, 329] width 41 height 41
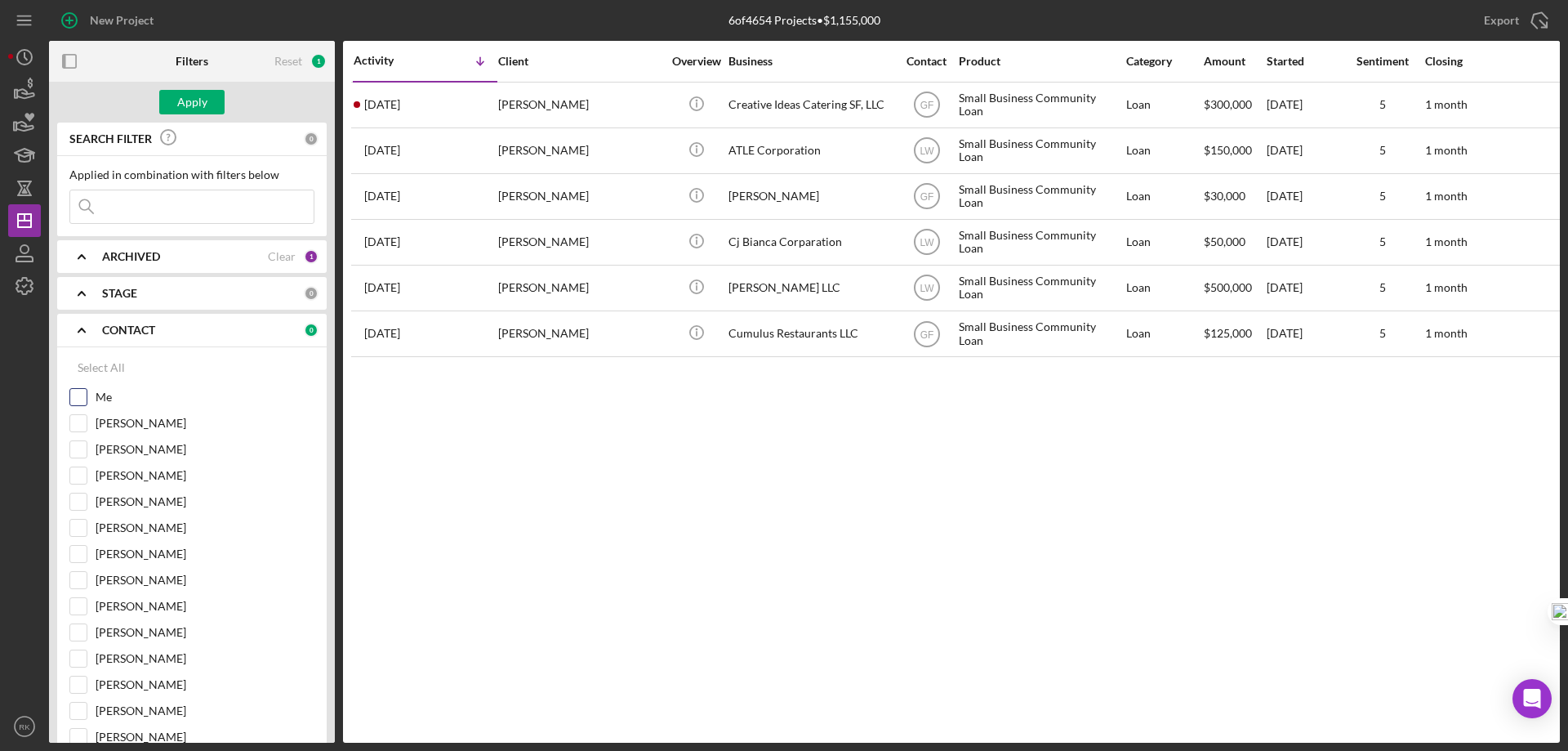
click at [78, 392] on input "Me" at bounding box center [78, 396] width 16 height 16
checkbox input "true"
click at [178, 103] on div "Apply" at bounding box center [193, 102] width 31 height 25
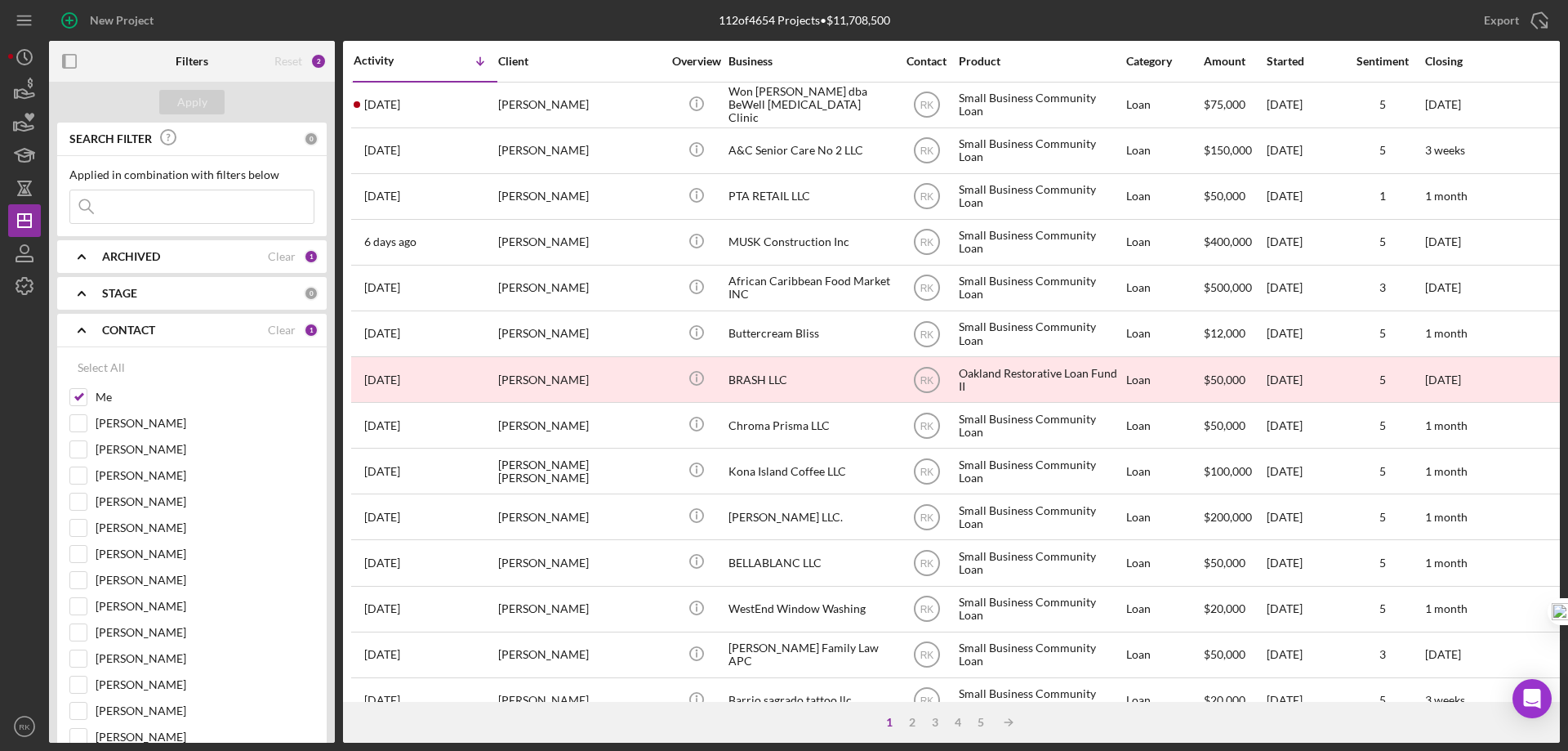
click at [73, 59] on icon "button" at bounding box center [70, 61] width 37 height 37
